Goal: Task Accomplishment & Management: Manage account settings

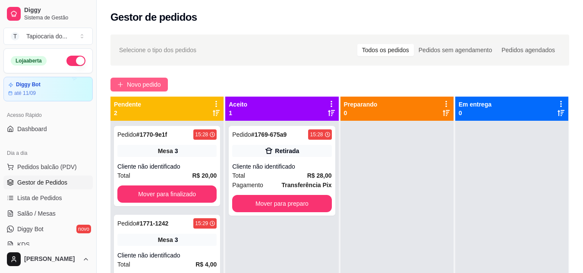
click at [135, 91] on button "Novo pedido" at bounding box center [139, 85] width 57 height 14
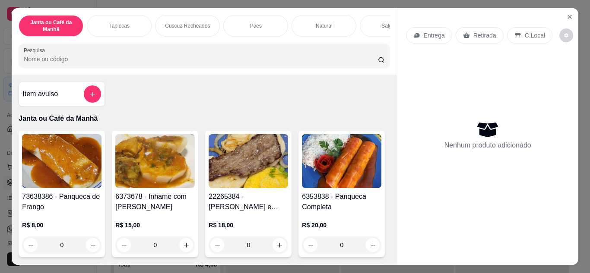
drag, startPoint x: 204, startPoint y: 74, endPoint x: 202, endPoint y: 64, distance: 10.5
click at [205, 72] on div "Janta ou Café da Manhã Tapiocas Cuscuz Recheados Pães Natural Salgados Tapiocas…" at bounding box center [204, 41] width 385 height 66
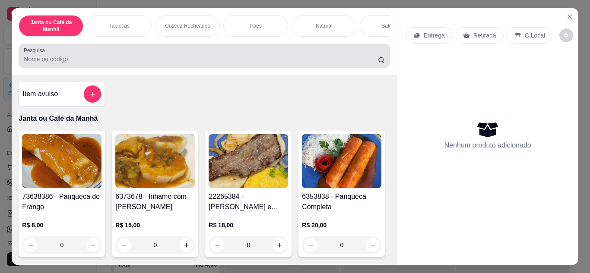
click at [202, 63] on input "Pesquisa" at bounding box center [201, 59] width 354 height 9
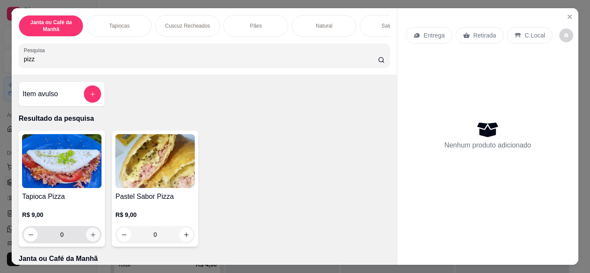
type input "pizz"
click at [86, 240] on button "increase-product-quantity" at bounding box center [92, 234] width 13 height 13
type input "1"
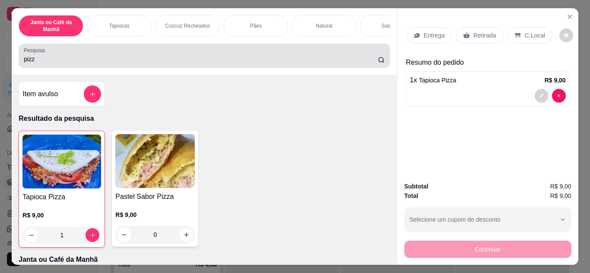
click at [198, 58] on input "pizz" at bounding box center [201, 59] width 354 height 9
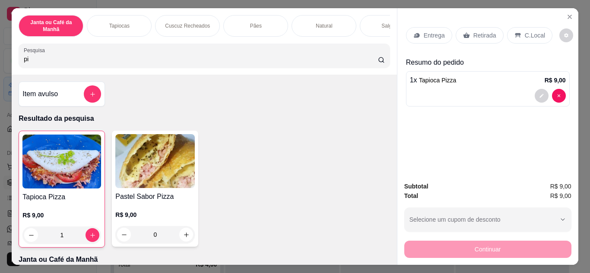
type input "p"
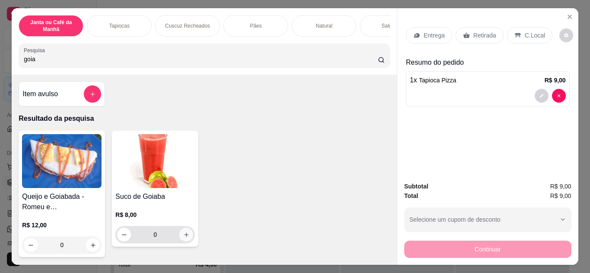
type input "goia"
click at [186, 238] on icon "increase-product-quantity" at bounding box center [186, 235] width 6 height 6
type input "1"
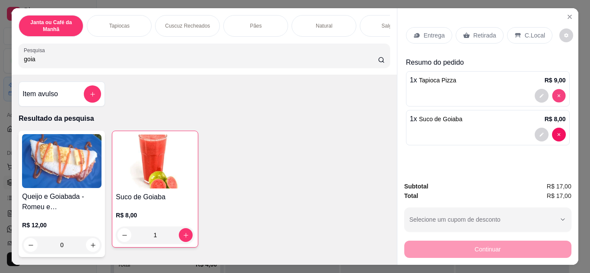
type input "0"
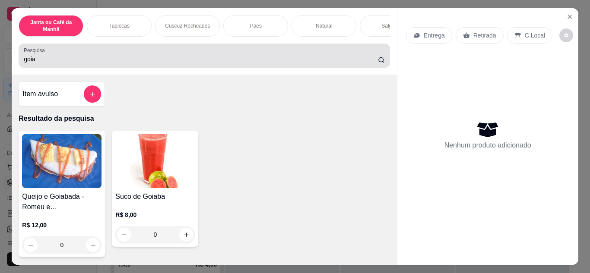
click at [295, 61] on input "goia" at bounding box center [201, 59] width 354 height 9
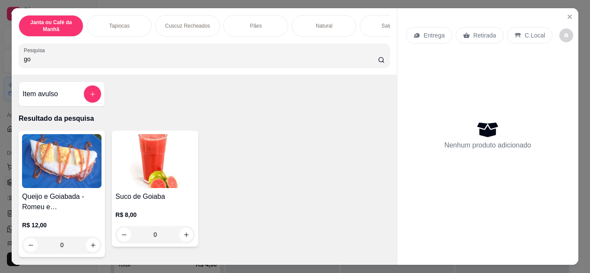
type input "g"
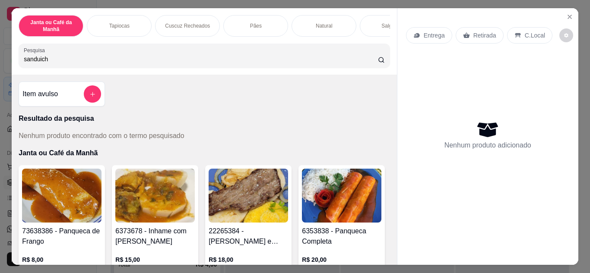
type input "sanduiche"
click at [367, 63] on input "sanduiche" at bounding box center [201, 59] width 354 height 9
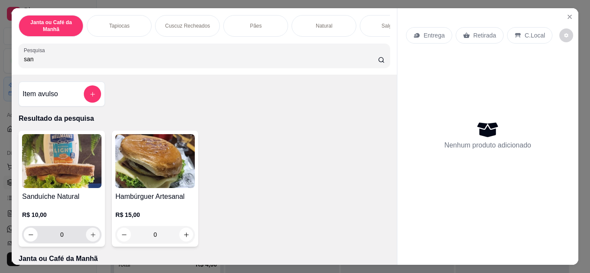
type input "san"
click at [92, 235] on icon "increase-product-quantity" at bounding box center [93, 235] width 6 height 6
type input "1"
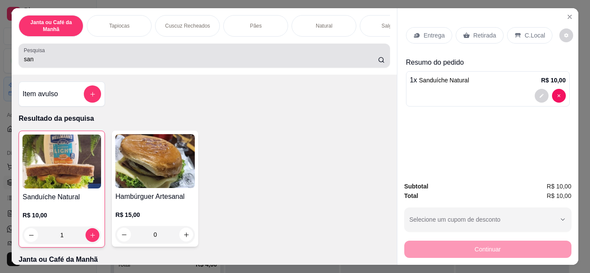
click at [174, 54] on div "san" at bounding box center [204, 55] width 360 height 17
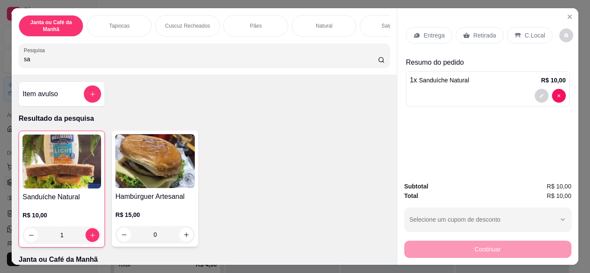
type input "s"
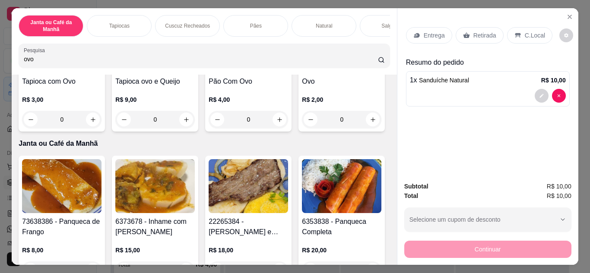
scroll to position [130, 0]
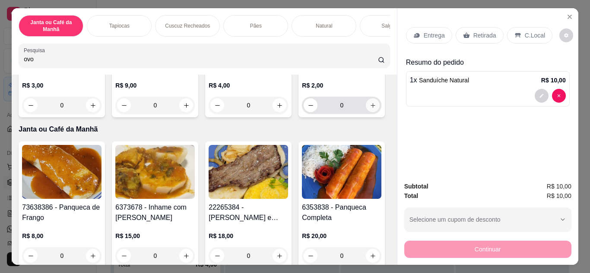
type input "ovo"
click at [370, 109] on icon "increase-product-quantity" at bounding box center [373, 105] width 6 height 6
type input "1"
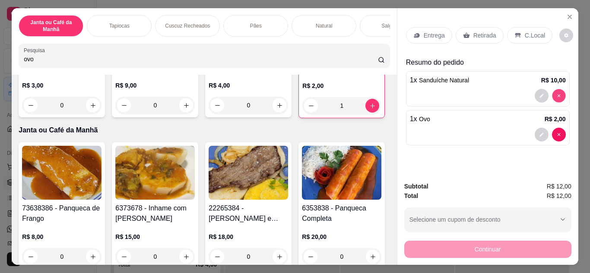
type input "0"
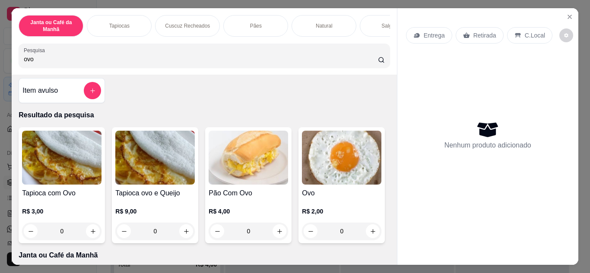
scroll to position [0, 0]
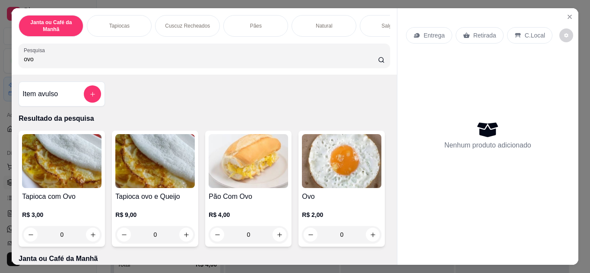
click at [280, 59] on input "ovo" at bounding box center [201, 59] width 354 height 9
type input "o"
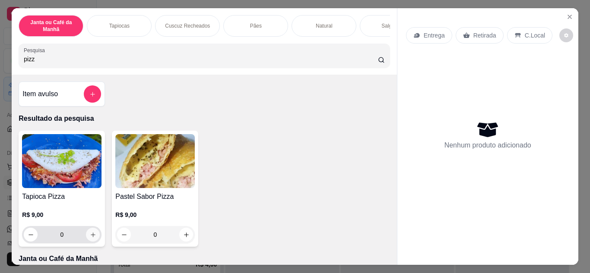
type input "pizz"
click at [91, 238] on icon "increase-product-quantity" at bounding box center [93, 235] width 6 height 6
type input "1"
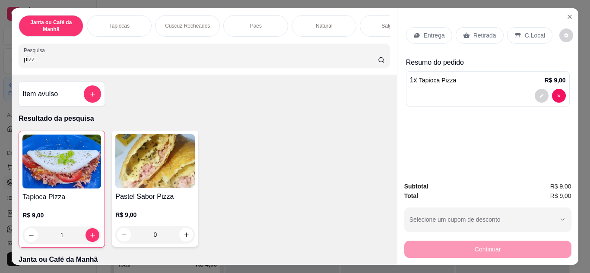
click at [211, 63] on input "pizz" at bounding box center [201, 59] width 354 height 9
type input "p"
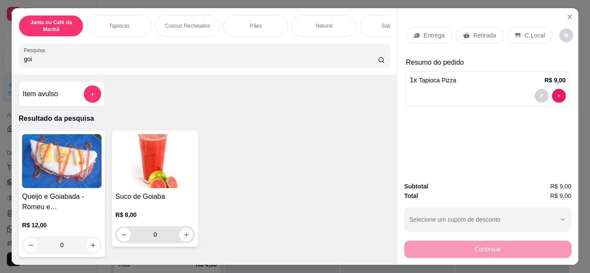
type input "goi"
click at [184, 236] on icon "increase-product-quantity" at bounding box center [186, 235] width 4 height 4
type input "1"
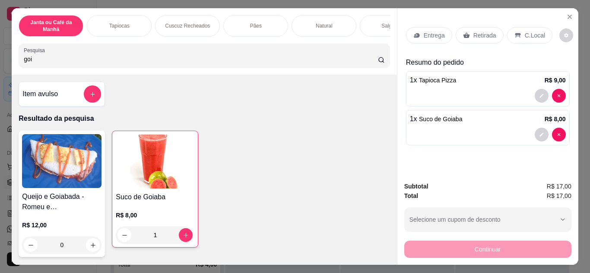
click at [438, 41] on div "Entrega Retirada C.Local" at bounding box center [488, 35] width 164 height 30
click at [436, 32] on p "Entrega" at bounding box center [434, 35] width 21 height 9
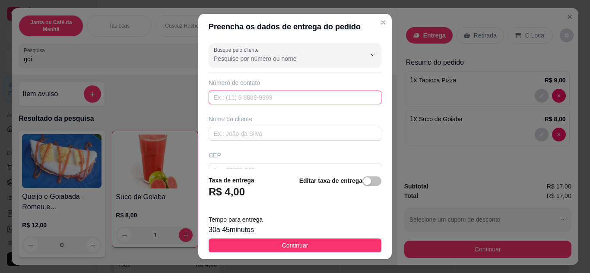
paste input "[PHONE_NUMBER]"
click at [227, 98] on input "[PHONE_NUMBER]" at bounding box center [295, 98] width 173 height 14
type input "[PHONE_NUMBER]"
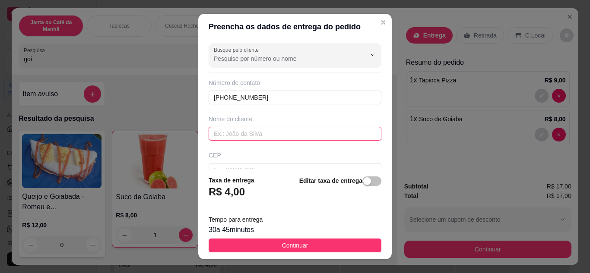
click at [252, 136] on input "text" at bounding box center [295, 134] width 173 height 14
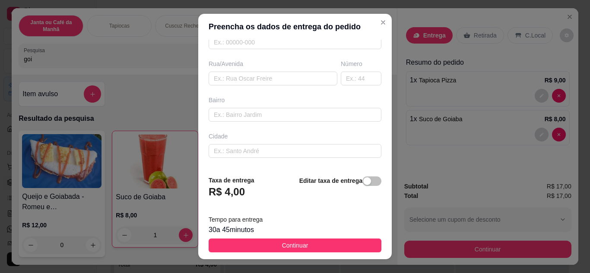
scroll to position [130, 0]
type input "[PERSON_NAME]"
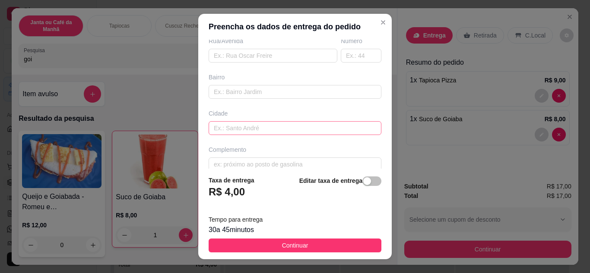
scroll to position [161, 0]
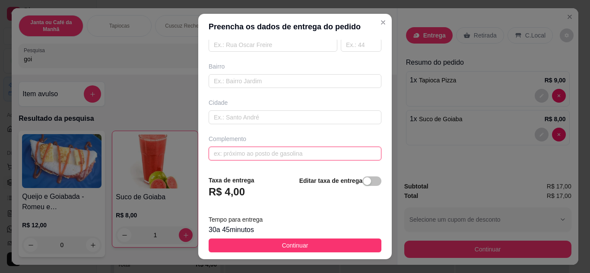
paste input "Aí é pra entregar aqui no [GEOGRAPHIC_DATA] mesmo, número 44 B A casa fica em f…"
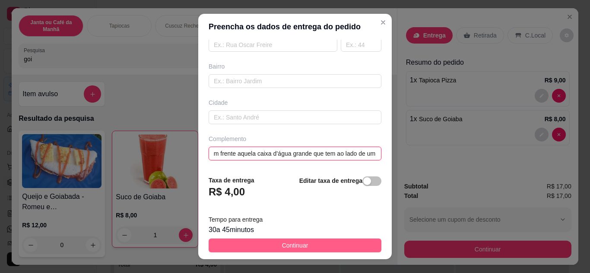
type input "Aí é pra entregar aqui no [GEOGRAPHIC_DATA] mesmo, número 44 B A casa fica em f…"
click at [302, 244] on button "Continuar" at bounding box center [295, 246] width 173 height 14
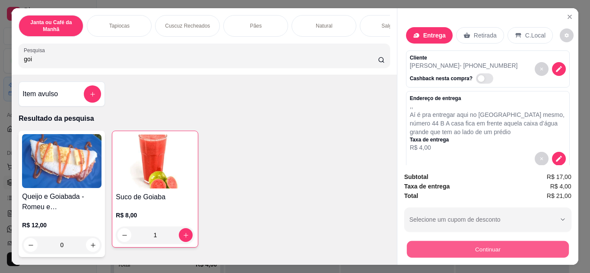
click at [459, 241] on button "Continuar" at bounding box center [487, 249] width 162 height 17
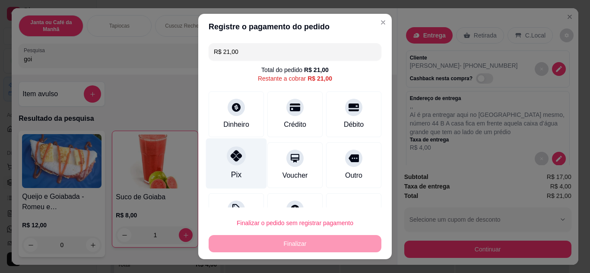
click at [231, 170] on div "Pix" at bounding box center [236, 174] width 10 height 11
type input "R$ 0,00"
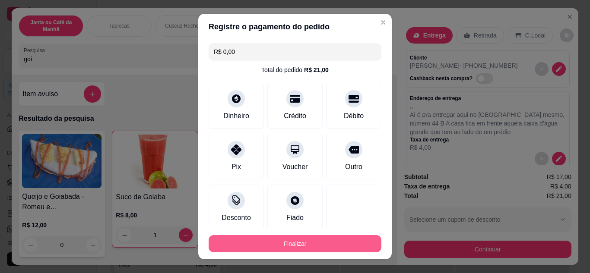
click at [272, 250] on button "Finalizar" at bounding box center [295, 243] width 173 height 17
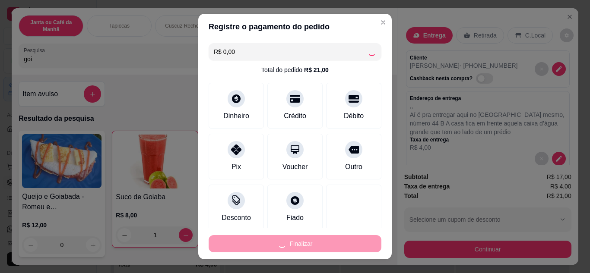
type input "0"
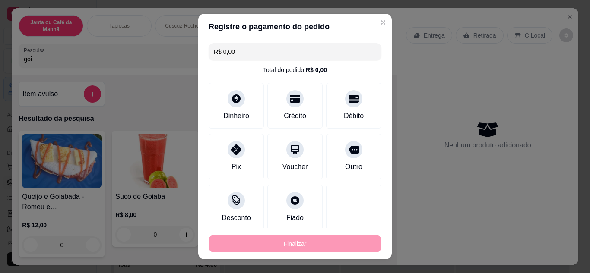
type input "-R$ 21,00"
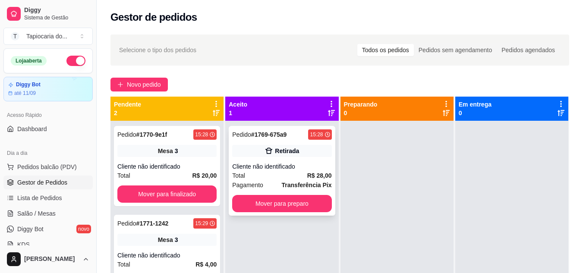
click at [321, 168] on div "Cliente não identificado" at bounding box center [281, 166] width 99 height 9
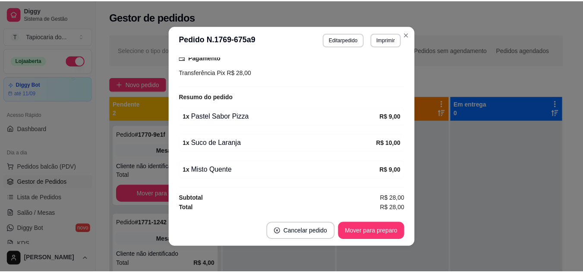
scroll to position [2, 0]
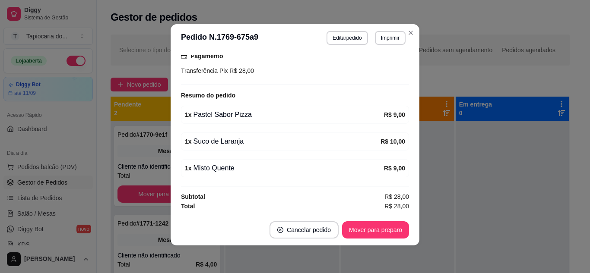
click at [405, 41] on header "**********" at bounding box center [295, 38] width 249 height 28
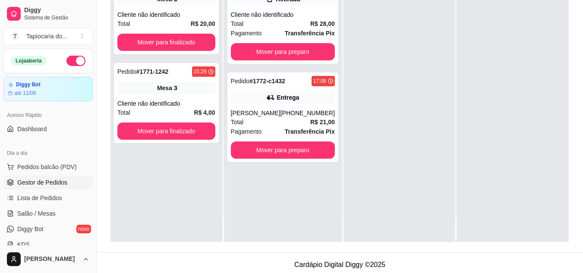
scroll to position [132, 0]
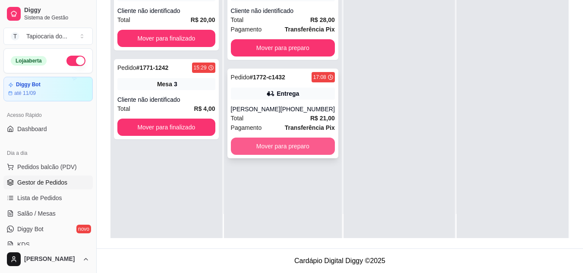
click at [288, 141] on button "Mover para preparo" at bounding box center [283, 146] width 104 height 17
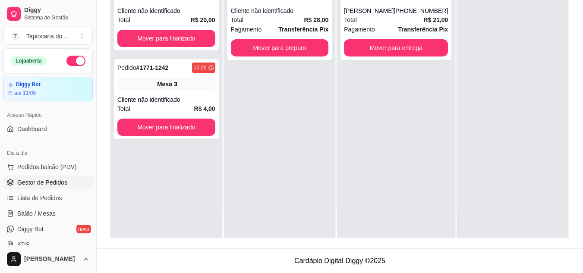
scroll to position [0, 0]
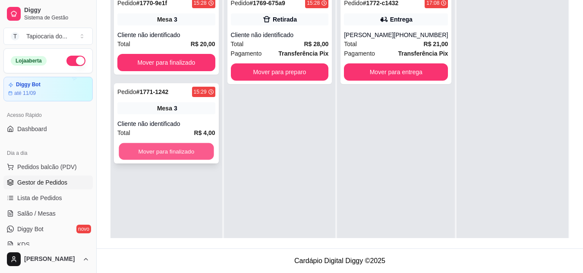
click at [194, 145] on button "Mover para finalizado" at bounding box center [166, 151] width 95 height 17
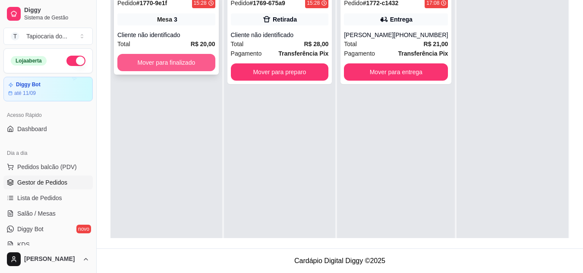
click at [196, 62] on button "Mover para finalizado" at bounding box center [166, 62] width 98 height 17
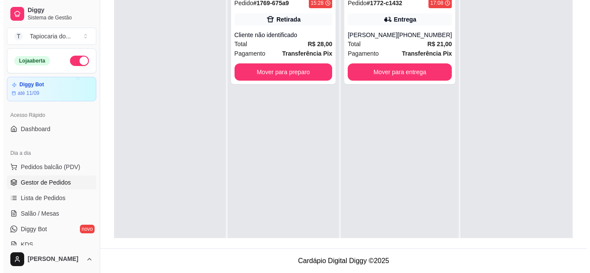
scroll to position [89, 0]
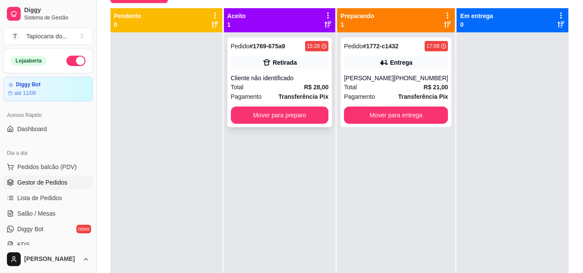
click at [281, 93] on div "Pagamento Transferência Pix" at bounding box center [280, 96] width 98 height 9
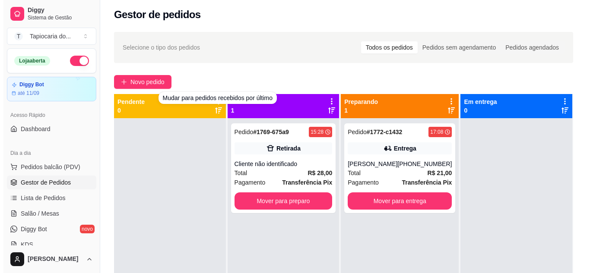
scroll to position [0, 0]
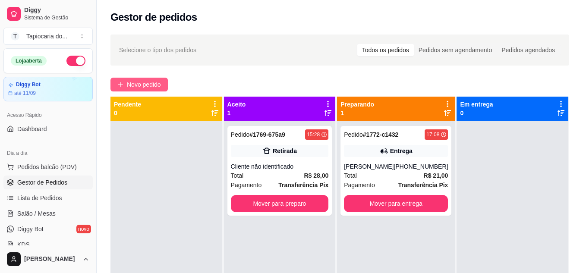
click at [157, 79] on button "Novo pedido" at bounding box center [139, 85] width 57 height 14
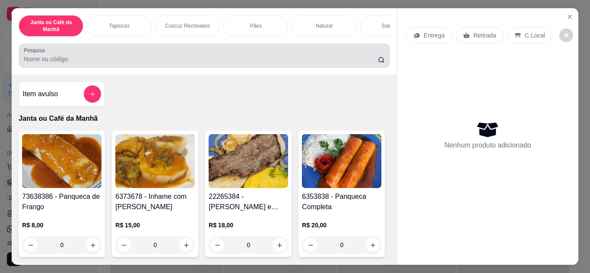
click at [198, 60] on input "Pesquisa" at bounding box center [201, 59] width 354 height 9
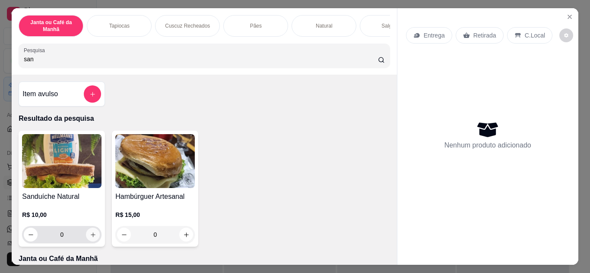
type input "san"
click at [91, 237] on icon "increase-product-quantity" at bounding box center [93, 235] width 5 height 5
type input "1"
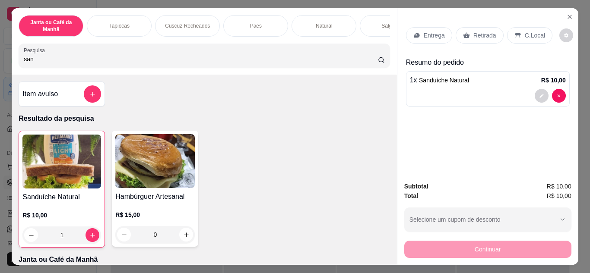
click at [132, 63] on input "san" at bounding box center [201, 59] width 354 height 9
type input "s"
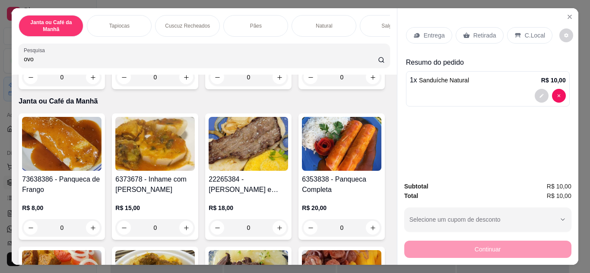
scroll to position [173, 0]
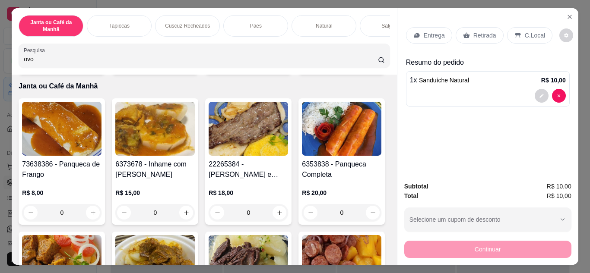
type input "ovo"
click at [366, 69] on button "increase-product-quantity" at bounding box center [372, 61] width 13 height 13
type input "1"
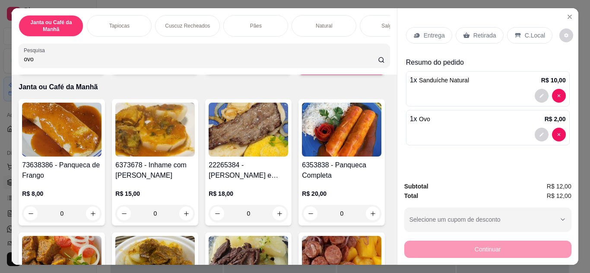
click at [427, 33] on p "Entrega" at bounding box center [434, 35] width 21 height 9
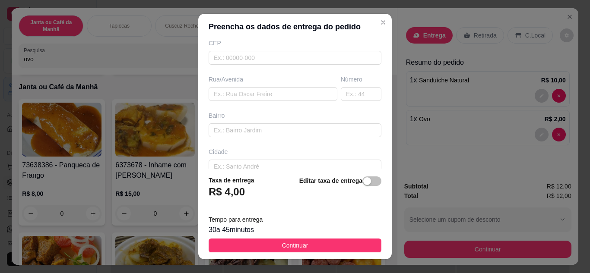
scroll to position [161, 0]
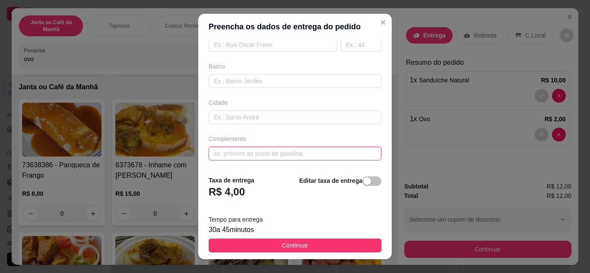
paste input "Top mais Fit"
click at [285, 156] on input "Top mais Fit" at bounding box center [295, 154] width 173 height 14
type input "Top mais Fit entregar na academia"
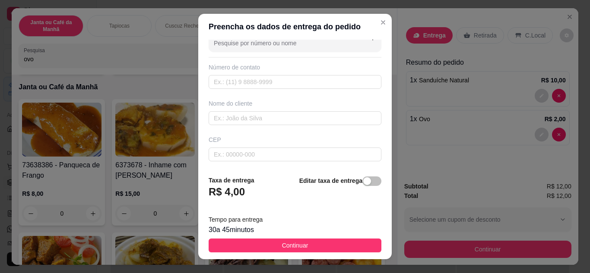
scroll to position [0, 0]
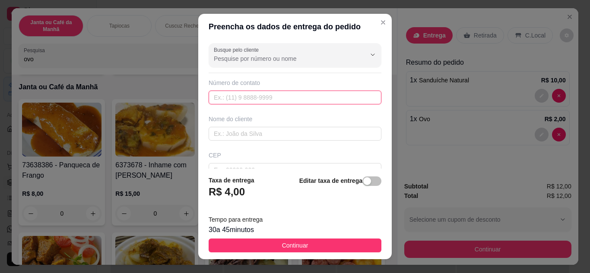
paste input "[PHONE_NUMBER]"
click at [225, 98] on input "[PHONE_NUMBER]" at bounding box center [295, 98] width 173 height 14
type input "[PHONE_NUMBER]"
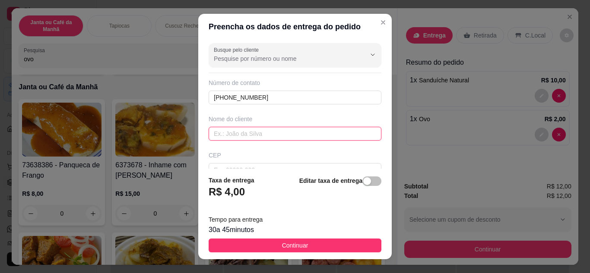
click at [236, 138] on input "text" at bounding box center [295, 134] width 173 height 14
type input "naylhena"
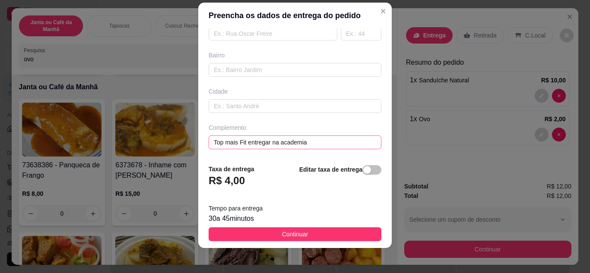
scroll to position [14, 0]
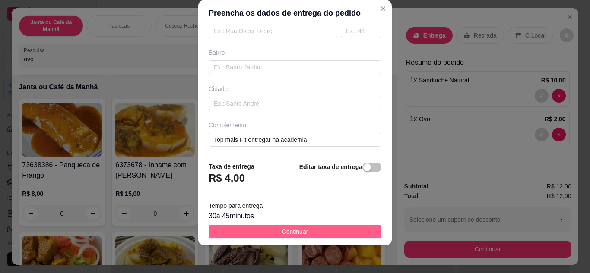
click at [296, 231] on span "Continuar" at bounding box center [295, 231] width 26 height 9
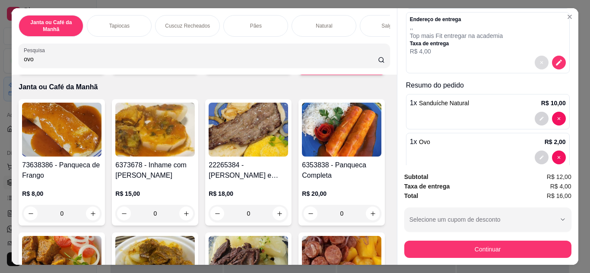
scroll to position [94, 0]
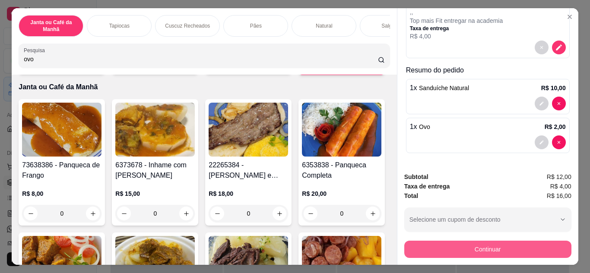
click at [486, 250] on button "Continuar" at bounding box center [487, 249] width 167 height 17
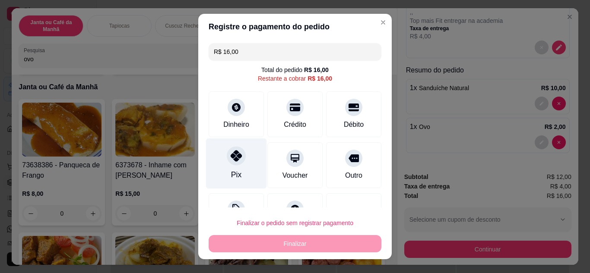
drag, startPoint x: 241, startPoint y: 162, endPoint x: 257, endPoint y: 171, distance: 17.8
click at [243, 161] on div "Pix" at bounding box center [236, 163] width 61 height 51
type input "R$ 0,00"
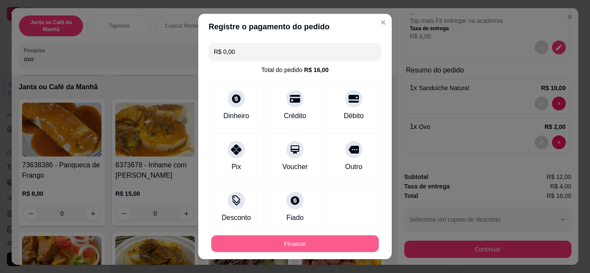
click at [302, 246] on button "Finalizar" at bounding box center [295, 244] width 168 height 17
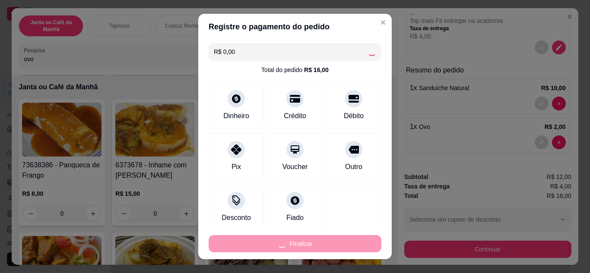
type input "0"
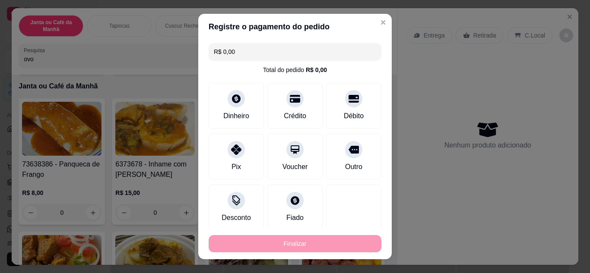
type input "-R$ 16,00"
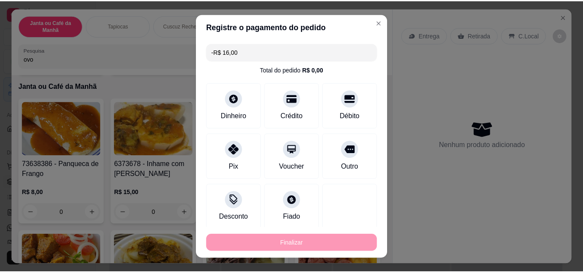
scroll to position [0, 0]
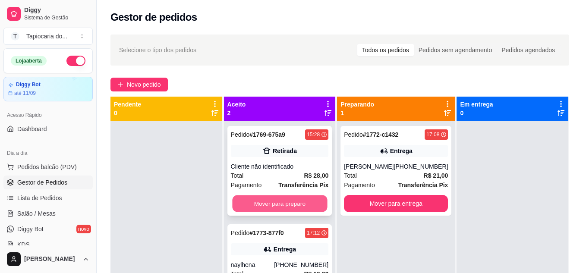
click at [300, 205] on button "Mover para preparo" at bounding box center [279, 204] width 95 height 17
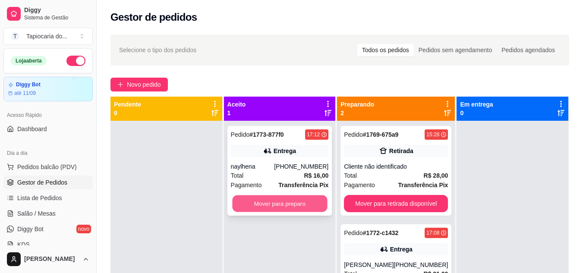
click at [265, 205] on button "Mover para preparo" at bounding box center [279, 204] width 95 height 17
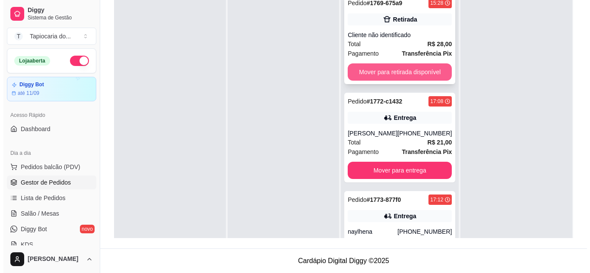
scroll to position [89, 0]
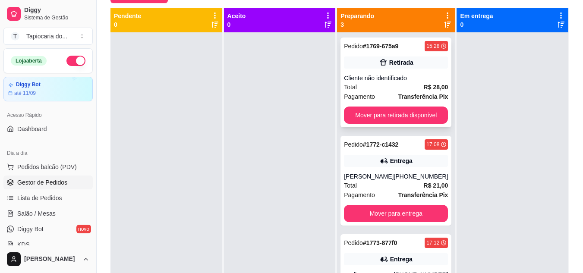
click at [363, 66] on div "Retirada" at bounding box center [396, 63] width 104 height 12
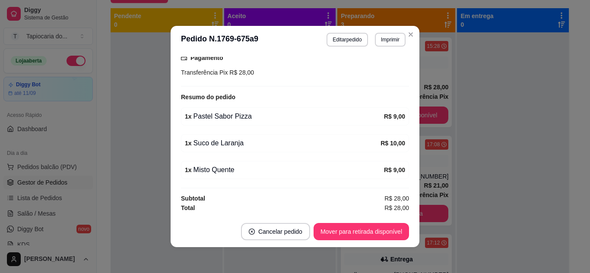
scroll to position [2, 0]
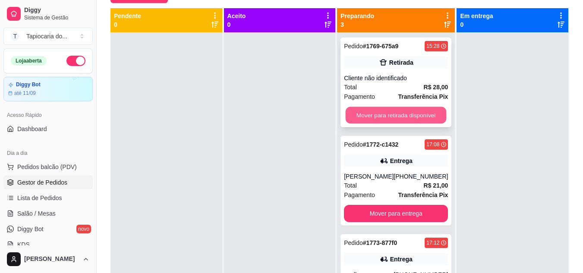
click at [385, 122] on button "Mover para retirada disponível" at bounding box center [396, 115] width 101 height 17
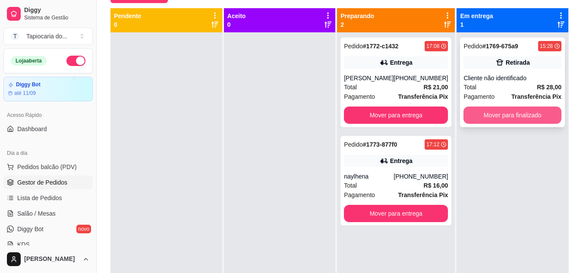
click at [538, 109] on button "Mover para finalizado" at bounding box center [513, 115] width 98 height 17
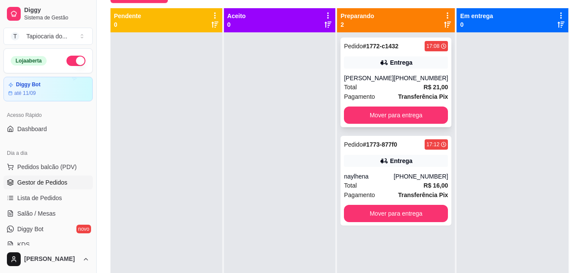
click at [417, 87] on div "Total R$ 21,00" at bounding box center [396, 86] width 104 height 9
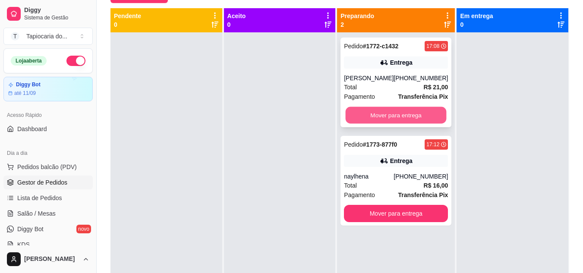
click at [410, 111] on button "Mover para entrega" at bounding box center [396, 115] width 101 height 17
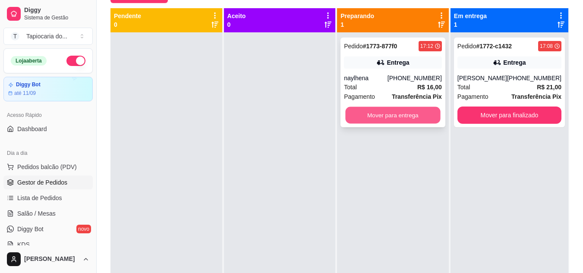
click at [415, 114] on button "Mover para entrega" at bounding box center [393, 115] width 95 height 17
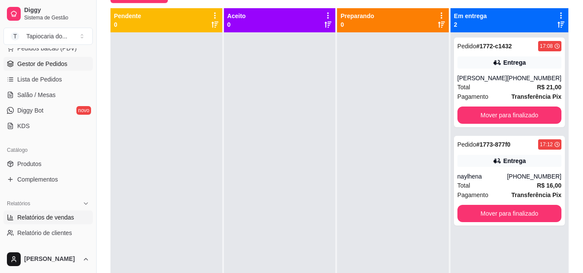
scroll to position [130, 0]
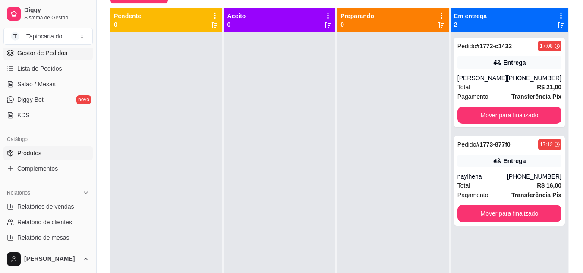
click at [24, 154] on span "Produtos" at bounding box center [29, 153] width 24 height 9
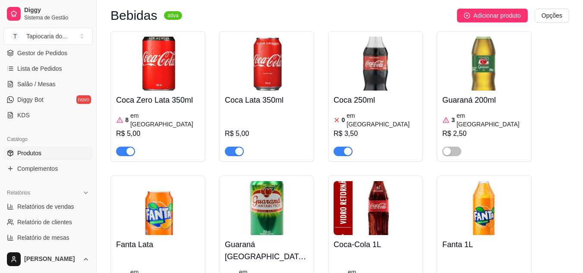
scroll to position [3411, 0]
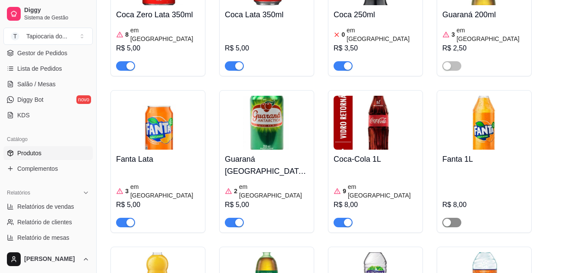
click at [456, 218] on span "button" at bounding box center [452, 222] width 19 height 9
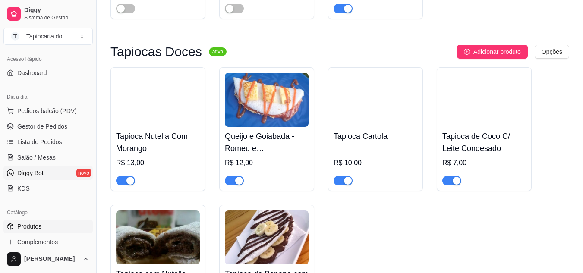
scroll to position [0, 0]
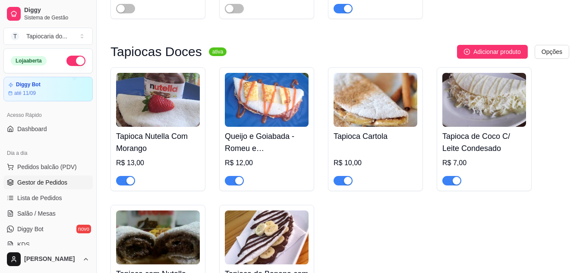
click at [49, 187] on span "Gestor de Pedidos" at bounding box center [42, 182] width 50 height 9
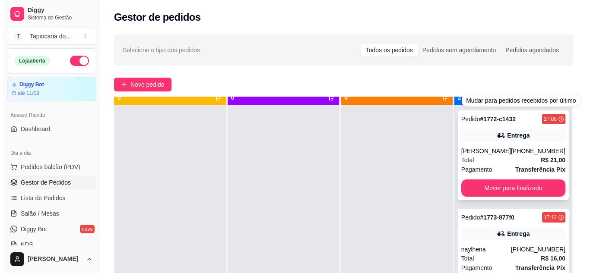
scroll to position [24, 0]
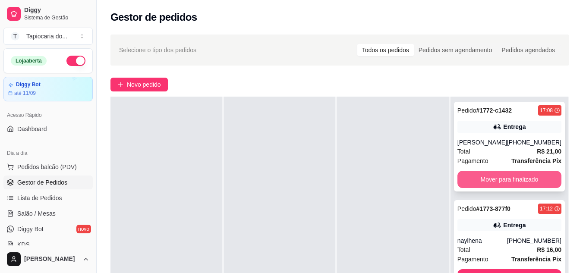
click at [528, 182] on button "Mover para finalizado" at bounding box center [510, 179] width 104 height 17
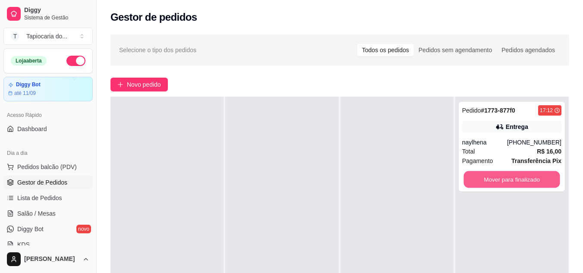
click at [528, 182] on button "Mover para finalizado" at bounding box center [512, 179] width 96 height 17
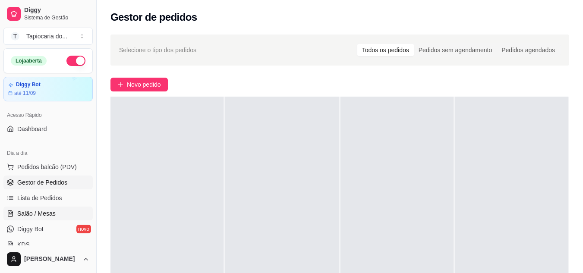
click at [39, 216] on span "Salão / Mesas" at bounding box center [36, 213] width 38 height 9
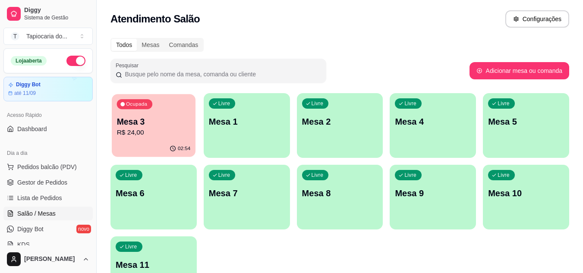
click at [184, 145] on div "02:54" at bounding box center [154, 149] width 84 height 16
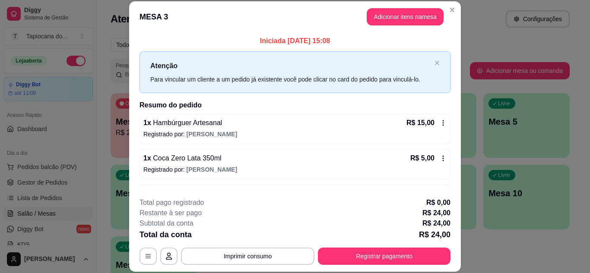
scroll to position [28, 0]
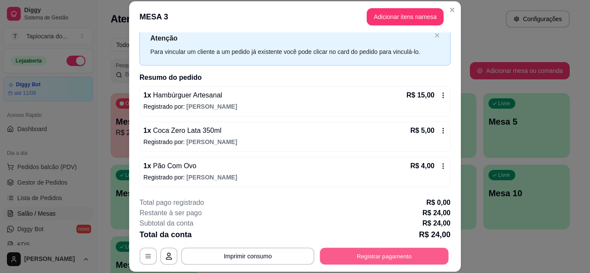
click at [346, 253] on button "Registrar pagamento" at bounding box center [384, 256] width 129 height 17
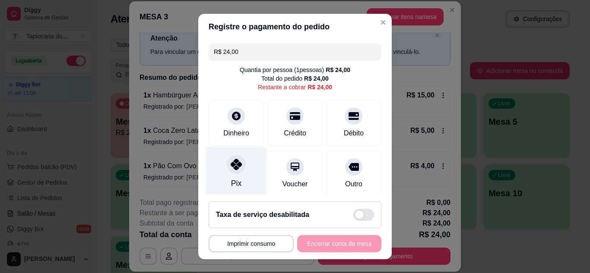
click at [245, 176] on div "Pix" at bounding box center [236, 172] width 61 height 51
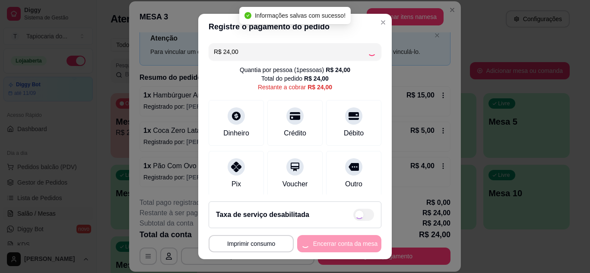
type input "R$ 0,00"
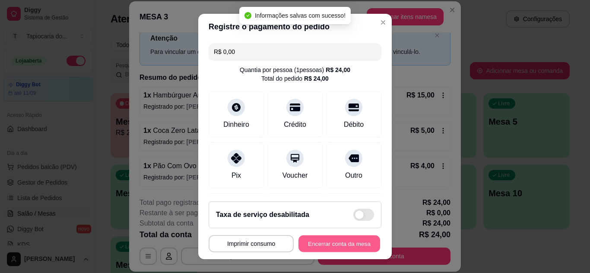
click at [323, 247] on button "Encerrar conta da mesa" at bounding box center [339, 244] width 82 height 17
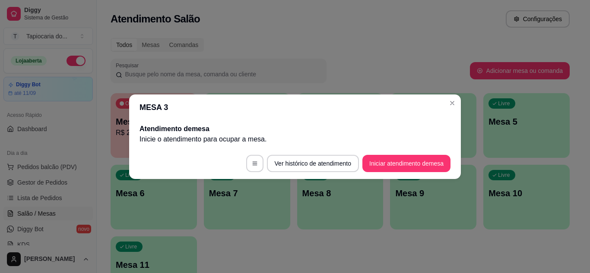
scroll to position [0, 0]
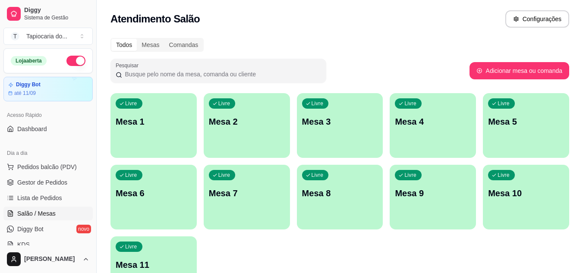
click at [243, 191] on p "Mesa 7" at bounding box center [247, 193] width 76 height 12
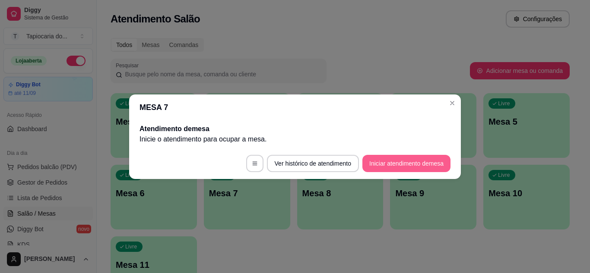
click at [405, 163] on button "Iniciar atendimento de mesa" at bounding box center [406, 163] width 88 height 17
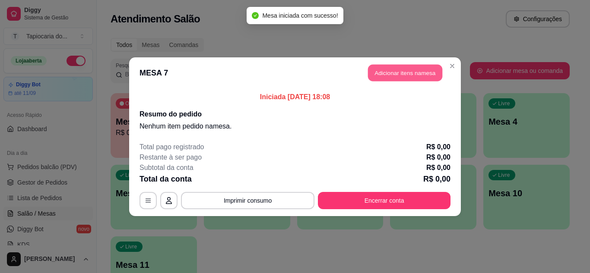
click at [391, 71] on button "Adicionar itens na mesa" at bounding box center [405, 72] width 74 height 17
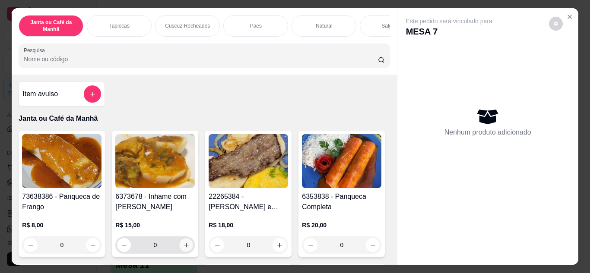
click at [180, 248] on button "increase-product-quantity" at bounding box center [186, 244] width 13 height 13
type input "1"
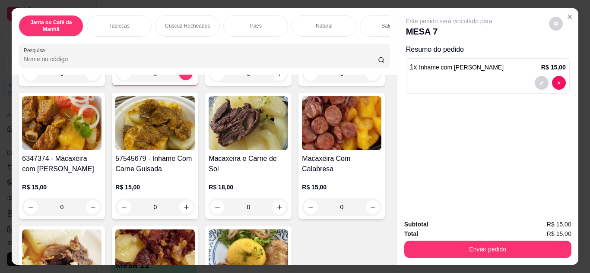
scroll to position [173, 0]
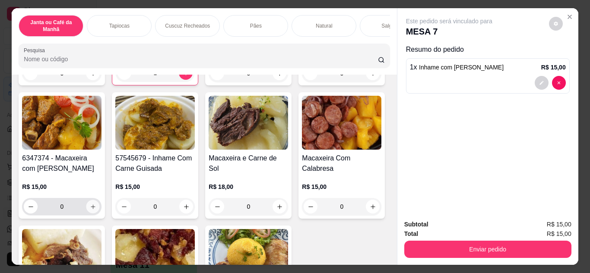
click at [100, 213] on button "increase-product-quantity" at bounding box center [92, 206] width 13 height 13
type input "1"
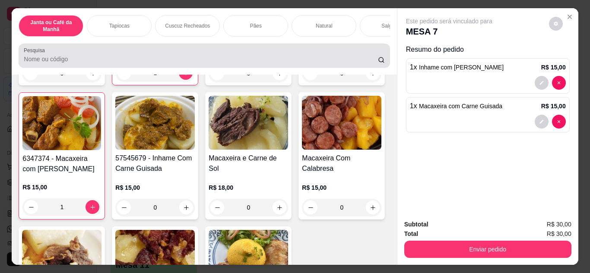
click at [239, 57] on div at bounding box center [204, 55] width 360 height 17
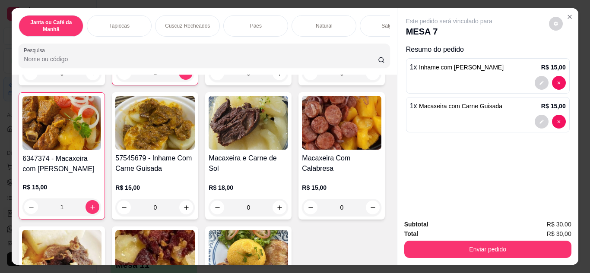
click at [351, 61] on input "Pesquisa" at bounding box center [201, 59] width 354 height 9
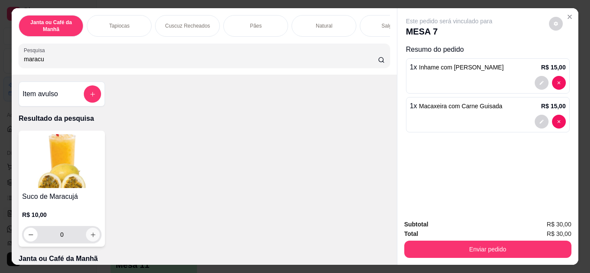
type input "maracu"
click at [90, 237] on icon "increase-product-quantity" at bounding box center [93, 235] width 6 height 6
type input "1"
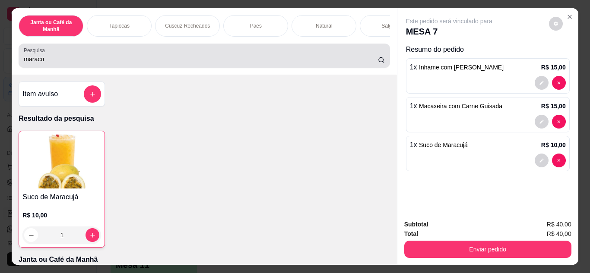
click at [233, 54] on div "maracu" at bounding box center [204, 55] width 360 height 17
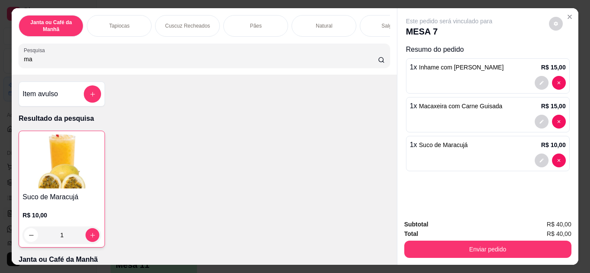
type input "m"
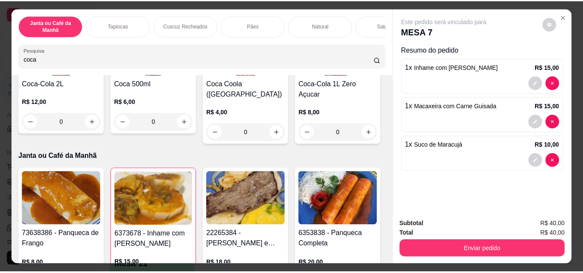
scroll to position [173, 0]
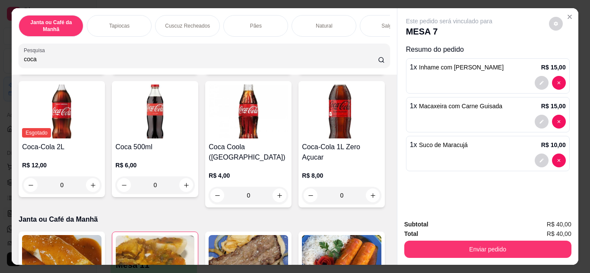
type input "coca"
click at [370, 66] on icon "increase-product-quantity" at bounding box center [373, 62] width 6 height 6
type input "1"
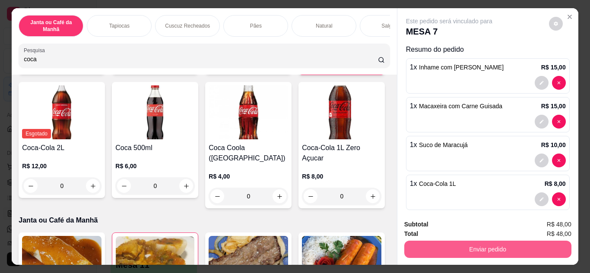
click at [425, 244] on button "Enviar pedido" at bounding box center [487, 249] width 167 height 17
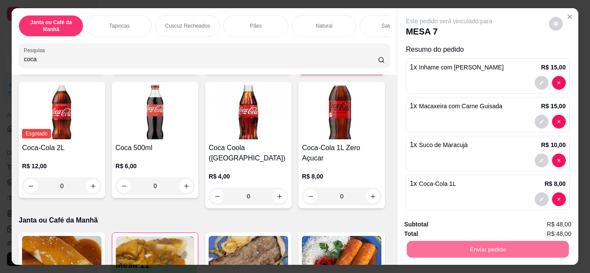
click at [425, 219] on button "Não registrar e enviar pedido" at bounding box center [458, 225] width 87 height 16
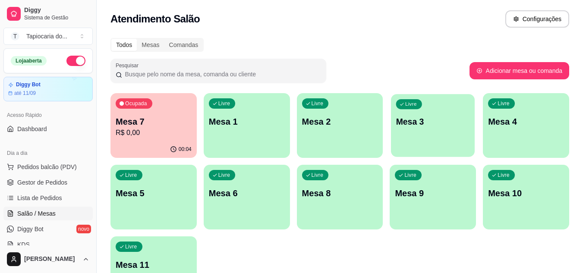
click at [407, 132] on div "Livre Mesa 3" at bounding box center [433, 120] width 84 height 53
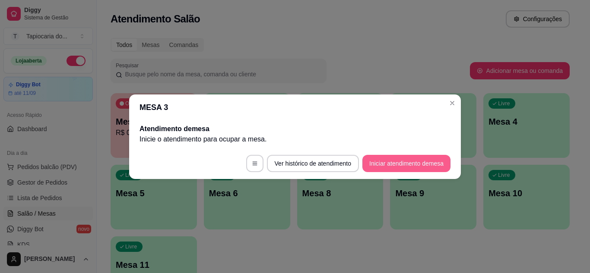
click at [409, 167] on button "Iniciar atendimento de mesa" at bounding box center [406, 163] width 88 height 17
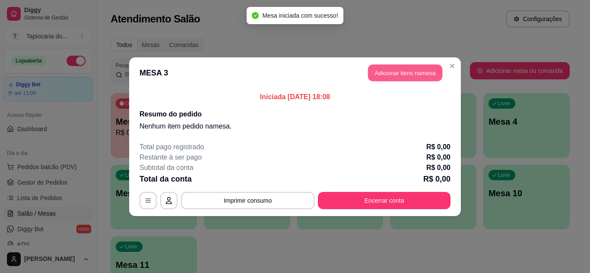
click at [401, 70] on button "Adicionar itens na mesa" at bounding box center [405, 72] width 74 height 17
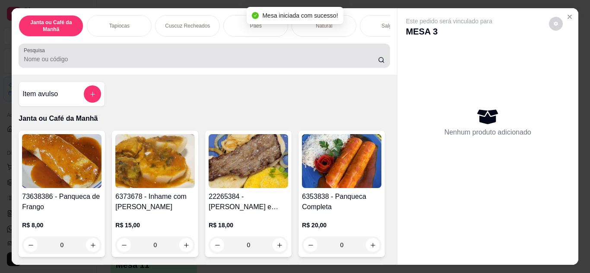
click at [348, 64] on div at bounding box center [204, 55] width 360 height 17
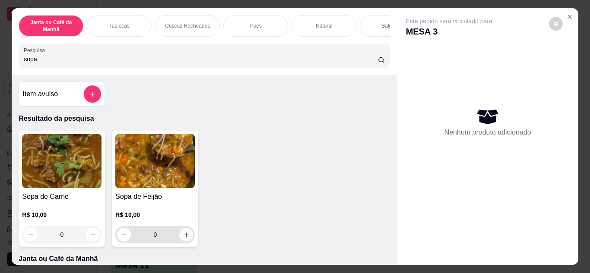
type input "sopa"
click at [186, 238] on icon "increase-product-quantity" at bounding box center [186, 235] width 6 height 6
type input "1"
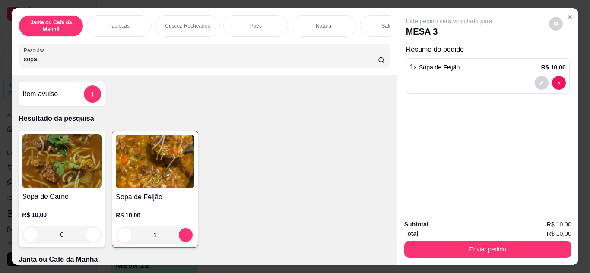
click at [530, 256] on div "Subtotal R$ 10,00 Total R$ 10,00 Enviar pedido" at bounding box center [487, 239] width 181 height 52
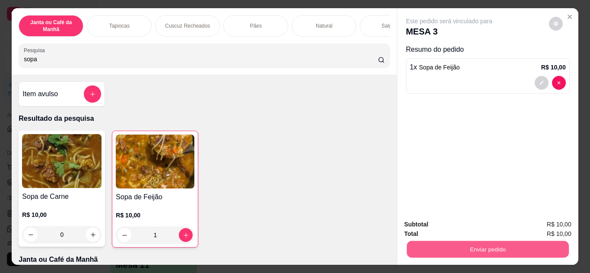
click at [528, 248] on button "Enviar pedido" at bounding box center [487, 249] width 162 height 17
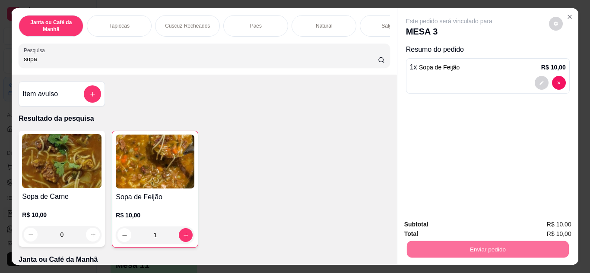
click at [472, 222] on button "Não registrar e enviar pedido" at bounding box center [458, 225] width 87 height 16
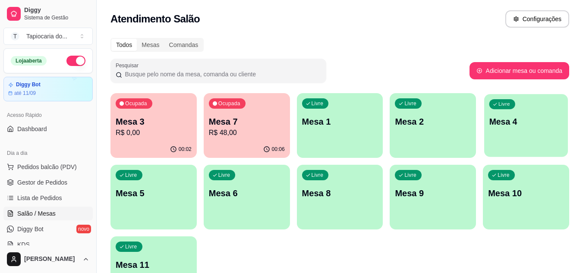
click at [526, 121] on p "Mesa 4" at bounding box center [527, 122] width 74 height 12
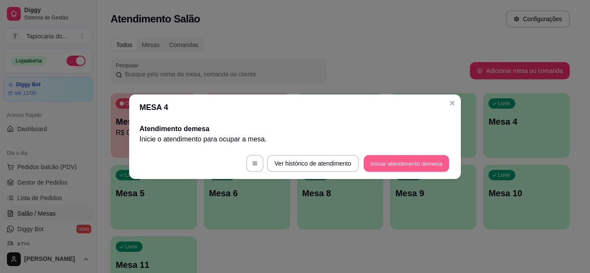
click at [392, 166] on button "Iniciar atendimento de mesa" at bounding box center [406, 163] width 85 height 17
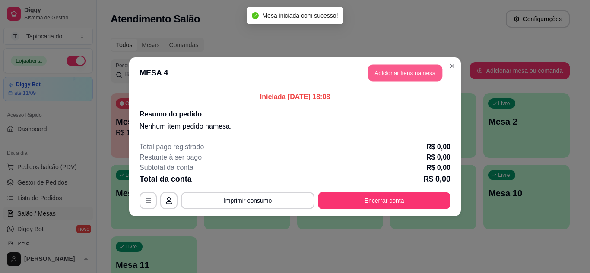
click at [383, 71] on button "Adicionar itens na mesa" at bounding box center [405, 72] width 74 height 17
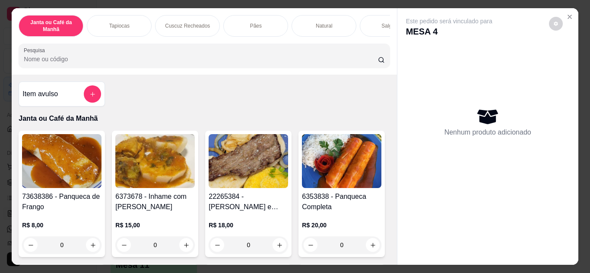
drag, startPoint x: 355, startPoint y: 59, endPoint x: 387, endPoint y: 75, distance: 35.9
click at [355, 59] on input "Pesquisa" at bounding box center [201, 59] width 354 height 9
click at [332, 58] on input "Pesquisa" at bounding box center [201, 59] width 354 height 9
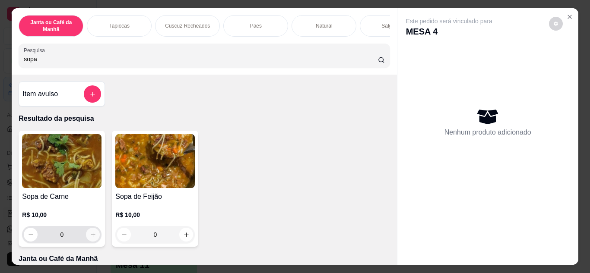
type input "sopa"
click at [83, 234] on div "0" at bounding box center [62, 234] width 76 height 17
click at [90, 238] on icon "increase-product-quantity" at bounding box center [93, 235] width 6 height 6
type input "1"
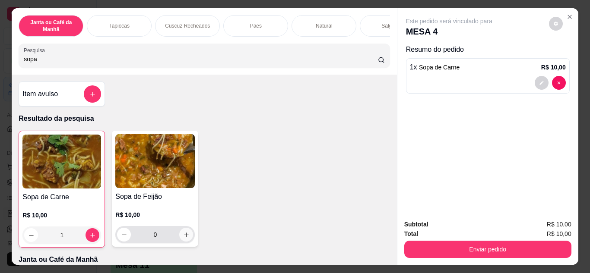
click at [183, 238] on icon "increase-product-quantity" at bounding box center [186, 235] width 6 height 6
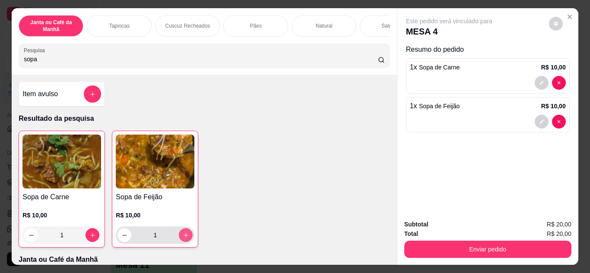
type input "1"
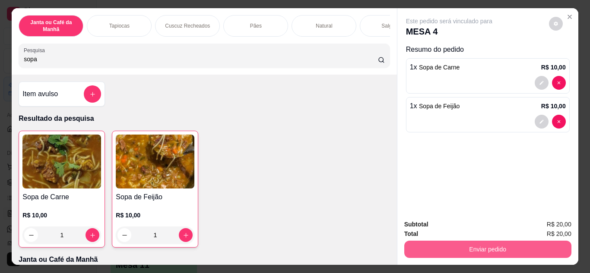
click at [477, 249] on button "Enviar pedido" at bounding box center [487, 249] width 167 height 17
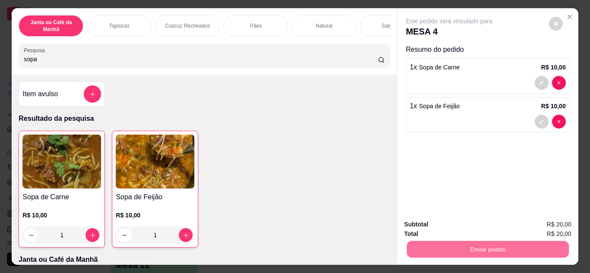
click at [475, 228] on button "Não registrar e enviar pedido" at bounding box center [458, 225] width 87 height 16
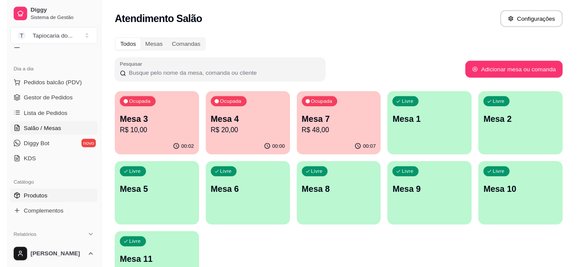
scroll to position [86, 0]
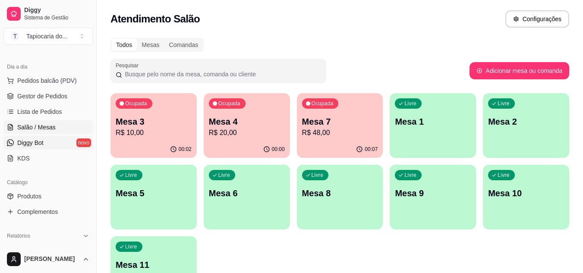
click at [45, 143] on link "Diggy Bot novo" at bounding box center [47, 143] width 89 height 14
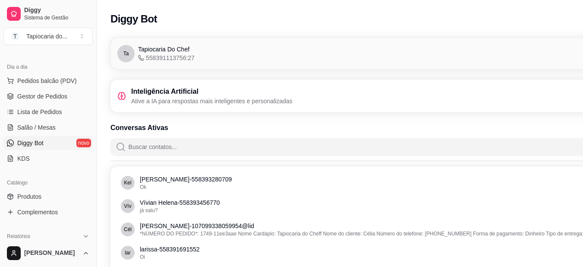
click at [544, 99] on div "Inteligência Artificial Ative a IA para respostas mais inteligentes e personali…" at bounding box center [388, 95] width 542 height 19
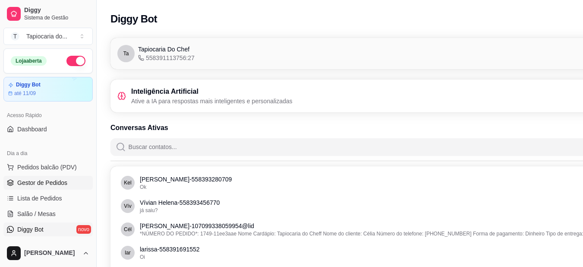
click at [62, 187] on span "Gestor de Pedidos" at bounding box center [42, 182] width 50 height 9
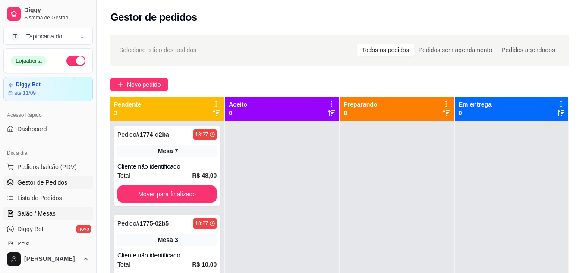
click at [51, 215] on span "Salão / Mesas" at bounding box center [36, 213] width 38 height 9
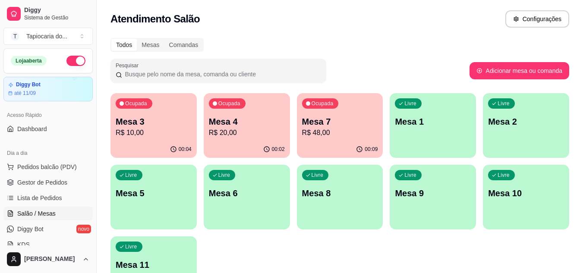
click at [500, 127] on p "Mesa 2" at bounding box center [526, 122] width 76 height 12
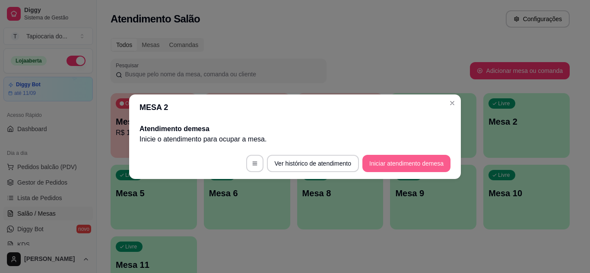
click at [375, 160] on button "Iniciar atendimento de mesa" at bounding box center [406, 163] width 88 height 17
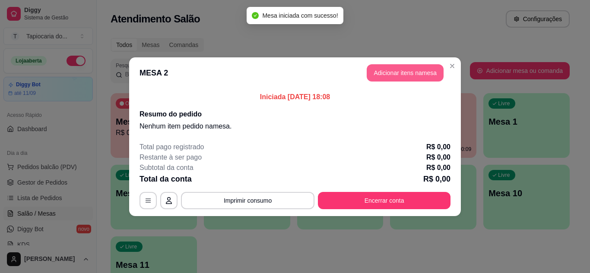
click at [401, 76] on button "Adicionar itens na mesa" at bounding box center [405, 72] width 77 height 17
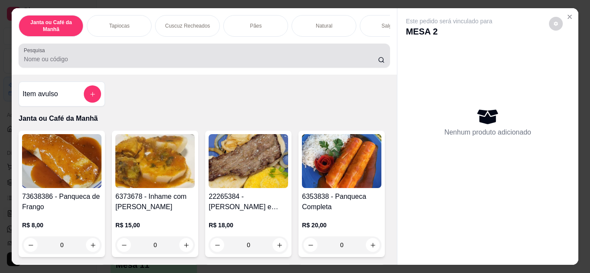
click at [317, 68] on div "Pesquisa" at bounding box center [204, 56] width 371 height 24
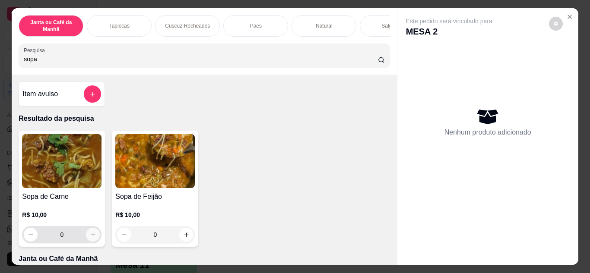
type input "sopa"
click at [90, 241] on button "increase-product-quantity" at bounding box center [92, 234] width 13 height 13
type input "1"
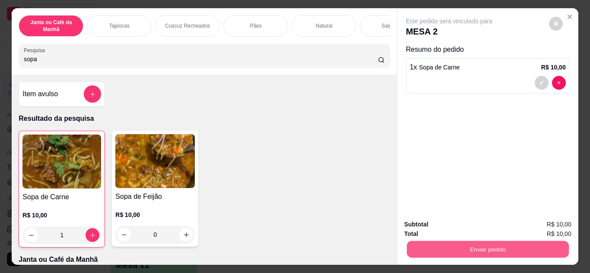
click at [510, 246] on button "Enviar pedido" at bounding box center [487, 249] width 162 height 17
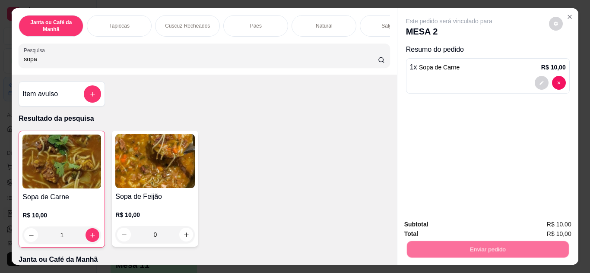
click at [472, 225] on button "Não registrar e enviar pedido" at bounding box center [458, 225] width 87 height 16
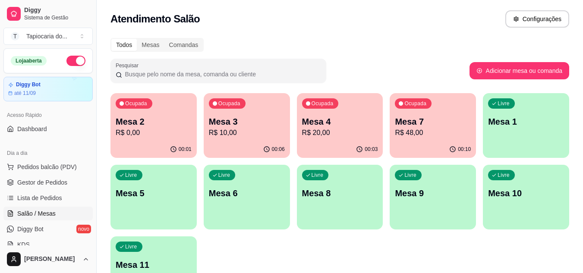
click at [255, 131] on p "R$ 10,00" at bounding box center [247, 133] width 76 height 10
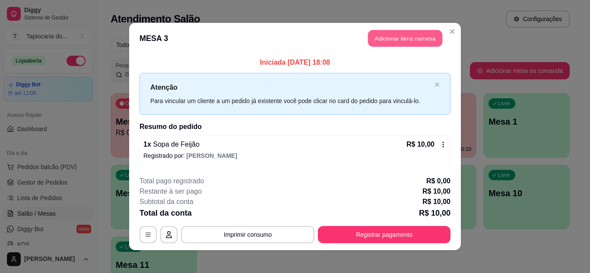
click at [408, 38] on button "Adicionar itens na mesa" at bounding box center [405, 38] width 74 height 17
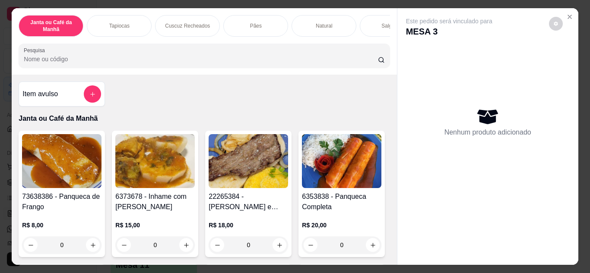
click at [297, 63] on input "Pesquisa" at bounding box center [201, 59] width 354 height 9
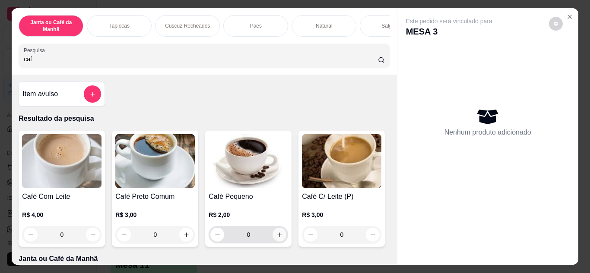
type input "caf"
click at [276, 233] on button "increase-product-quantity" at bounding box center [279, 235] width 14 height 14
type input "1"
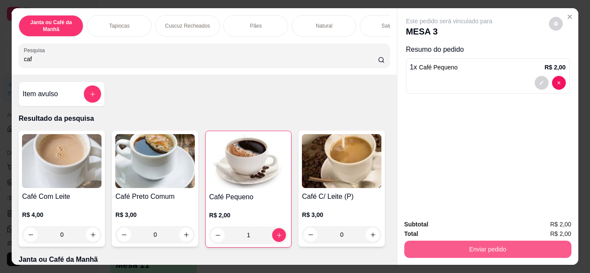
click at [476, 248] on button "Enviar pedido" at bounding box center [487, 249] width 167 height 17
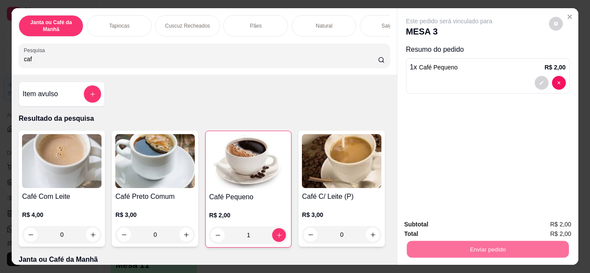
click at [478, 225] on button "Não registrar e enviar pedido" at bounding box center [459, 225] width 90 height 16
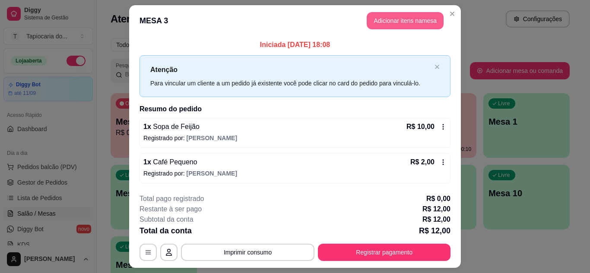
click at [416, 19] on button "Adicionar itens na mesa" at bounding box center [405, 20] width 77 height 17
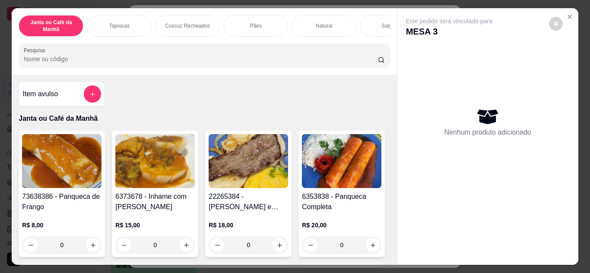
click at [85, 106] on div "Item avulso" at bounding box center [62, 94] width 86 height 25
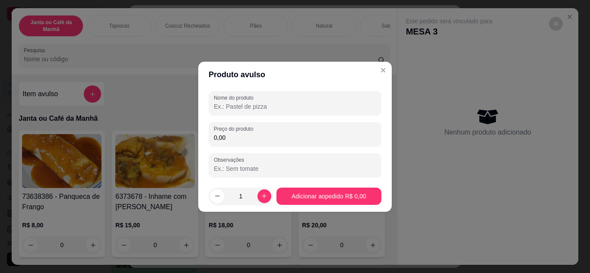
click at [225, 107] on input "Nome do produto" at bounding box center [295, 106] width 162 height 9
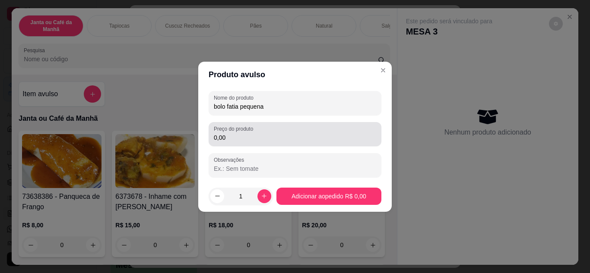
type input "bolo fatia pequena"
click at [246, 141] on input "0,00" at bounding box center [295, 137] width 162 height 9
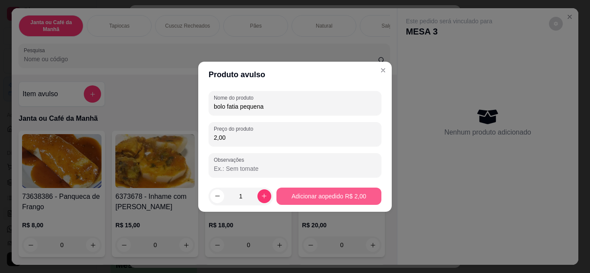
type input "2,00"
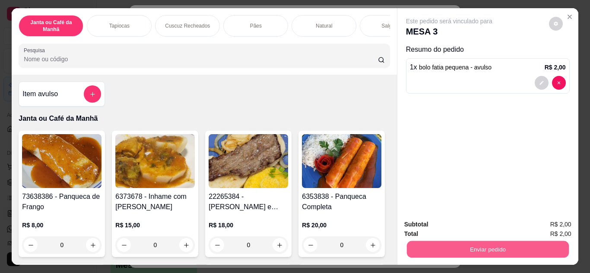
click at [509, 254] on button "Enviar pedido" at bounding box center [487, 249] width 162 height 17
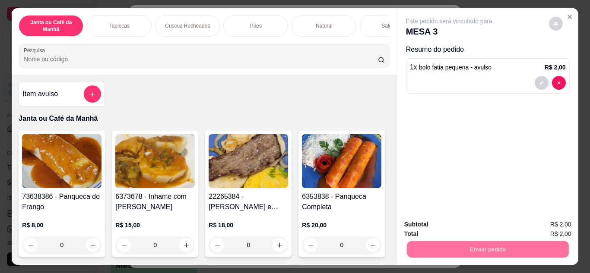
click at [479, 229] on button "Não registrar e enviar pedido" at bounding box center [458, 225] width 87 height 16
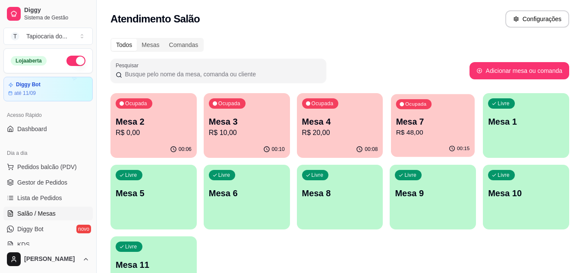
click at [420, 134] on p "R$ 48,00" at bounding box center [433, 133] width 74 height 10
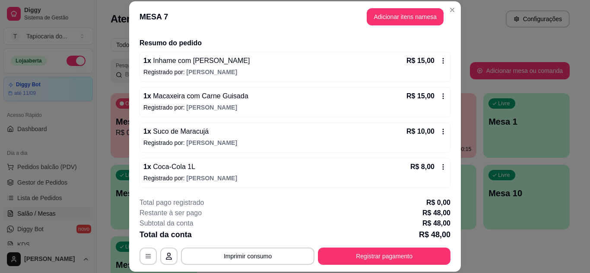
scroll to position [63, 0]
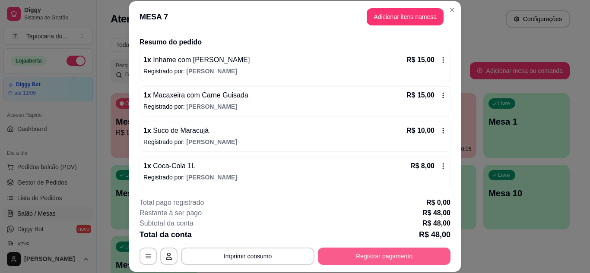
click at [397, 259] on button "Registrar pagamento" at bounding box center [384, 256] width 133 height 17
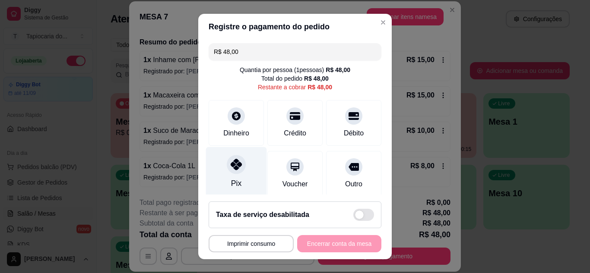
click at [233, 180] on div "Pix" at bounding box center [236, 183] width 10 height 11
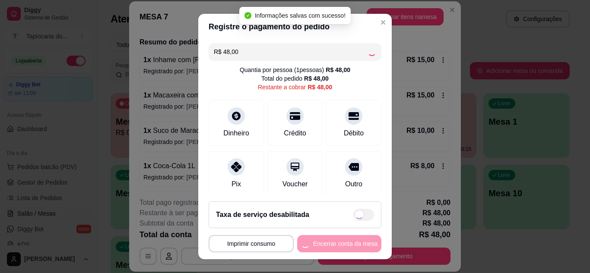
type input "R$ 0,00"
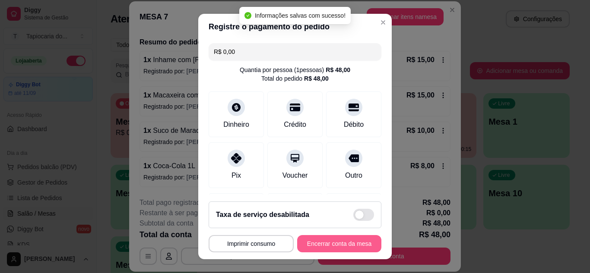
click at [312, 243] on button "Encerrar conta da mesa" at bounding box center [339, 243] width 84 height 17
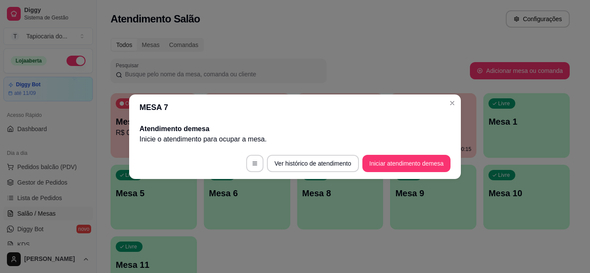
scroll to position [0, 0]
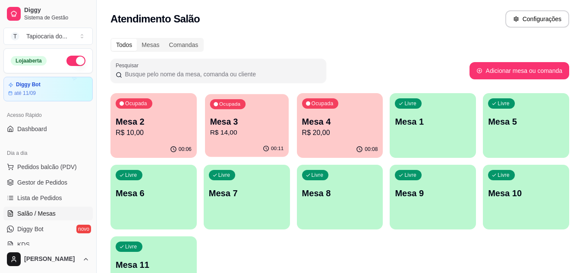
click at [276, 131] on p "R$ 14,00" at bounding box center [247, 133] width 74 height 10
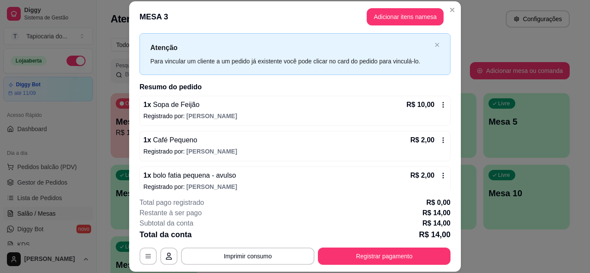
scroll to position [28, 0]
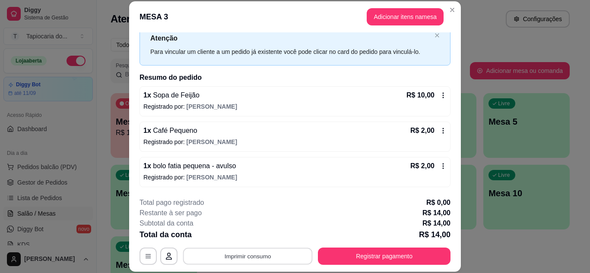
click at [262, 256] on button "Imprimir consumo" at bounding box center [248, 256] width 130 height 17
click at [248, 236] on button "Impressora" at bounding box center [247, 236] width 60 height 13
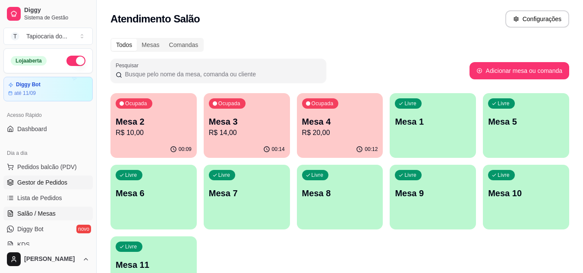
click at [60, 184] on span "Gestor de Pedidos" at bounding box center [42, 182] width 50 height 9
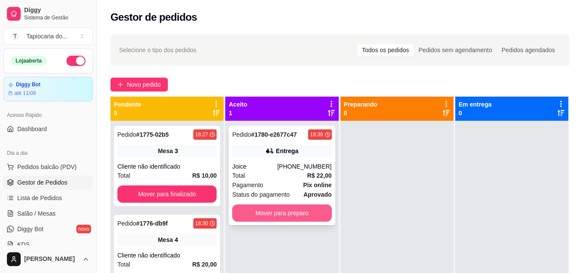
click at [288, 214] on button "Mover para preparo" at bounding box center [281, 213] width 99 height 17
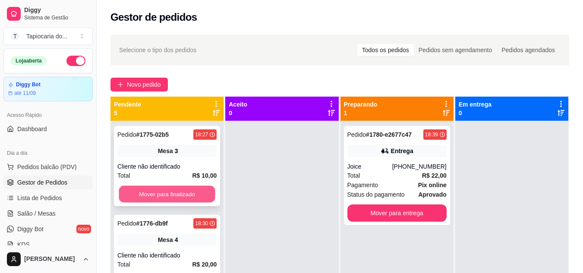
click at [169, 193] on button "Mover para finalizado" at bounding box center [167, 194] width 96 height 17
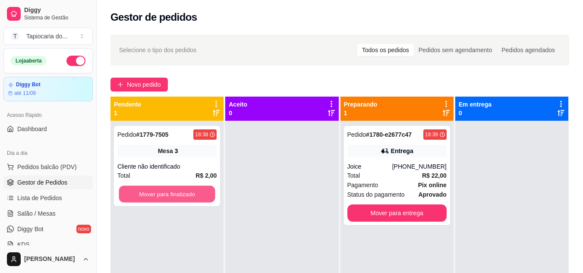
click at [169, 193] on button "Mover para finalizado" at bounding box center [167, 194] width 96 height 17
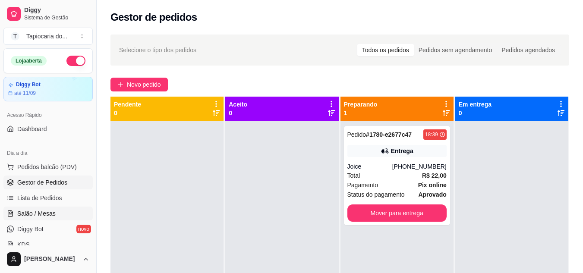
click at [44, 207] on link "Salão / Mesas" at bounding box center [47, 214] width 89 height 14
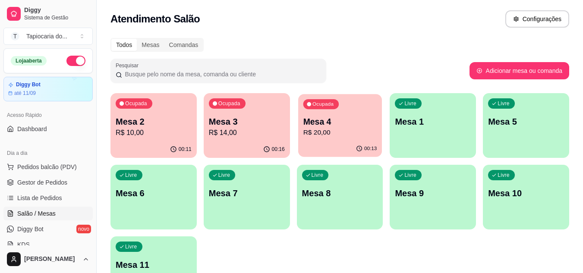
click at [330, 129] on p "R$ 20,00" at bounding box center [340, 133] width 74 height 10
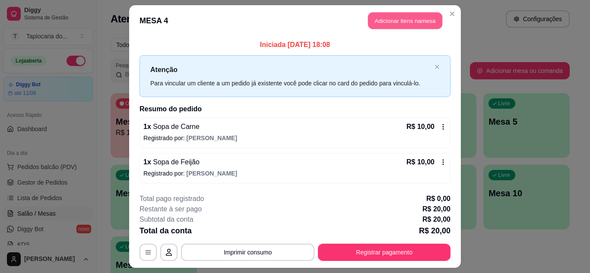
click at [370, 20] on button "Adicionar itens na mesa" at bounding box center [405, 21] width 74 height 17
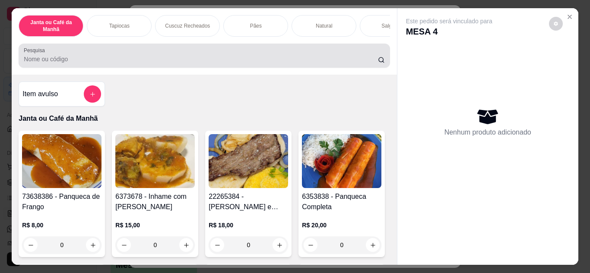
click at [335, 68] on div "Pesquisa" at bounding box center [204, 56] width 371 height 24
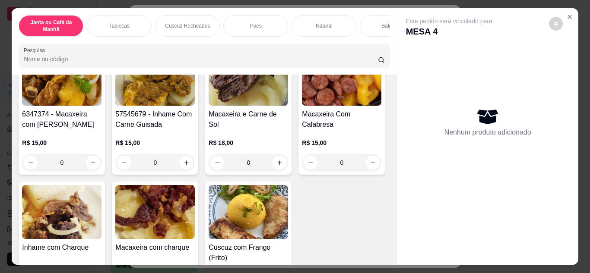
scroll to position [43, 0]
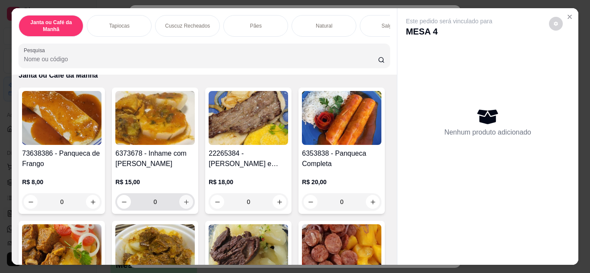
click at [187, 204] on button "increase-product-quantity" at bounding box center [186, 202] width 14 height 14
type input "1"
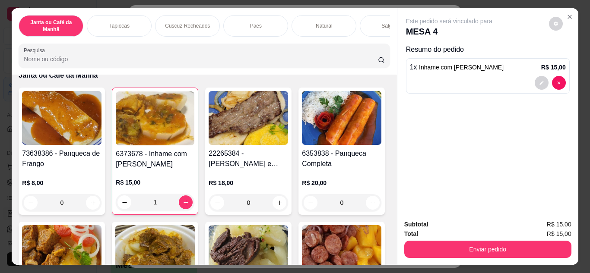
scroll to position [0, 0]
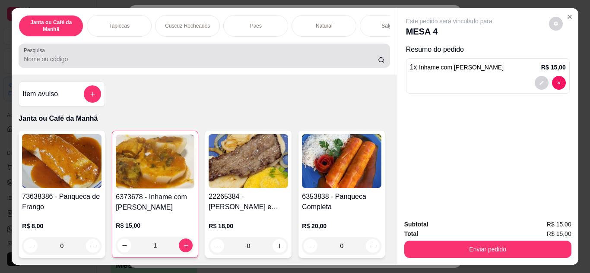
click at [202, 60] on input "Pesquisa" at bounding box center [201, 59] width 354 height 9
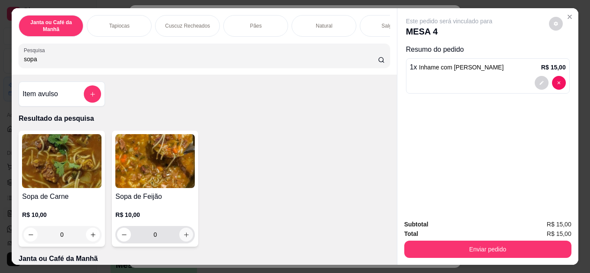
type input "sopa"
click at [184, 237] on icon "increase-product-quantity" at bounding box center [186, 235] width 6 height 6
type input "1"
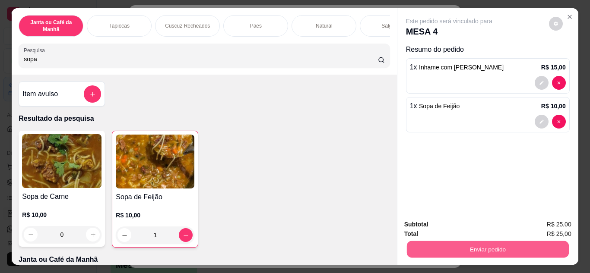
click at [517, 250] on button "Enviar pedido" at bounding box center [487, 249] width 162 height 17
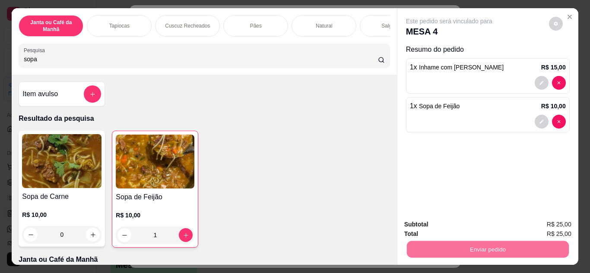
click at [484, 225] on button "Não registrar e enviar pedido" at bounding box center [458, 225] width 87 height 16
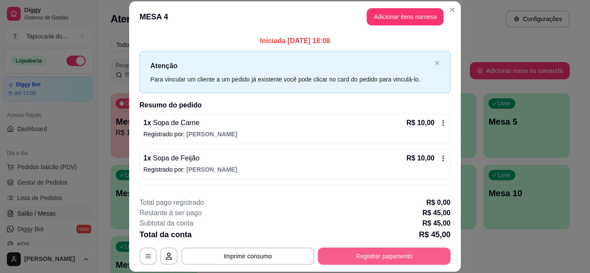
click at [364, 260] on button "Registrar pagamento" at bounding box center [384, 256] width 133 height 17
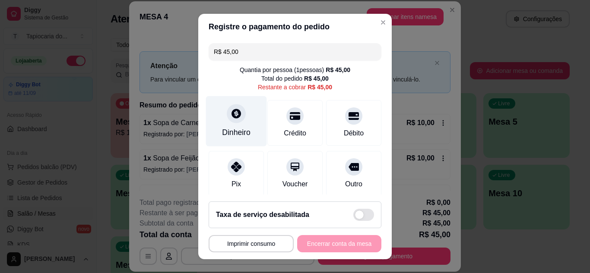
click at [238, 124] on div "Dinheiro" at bounding box center [236, 121] width 61 height 51
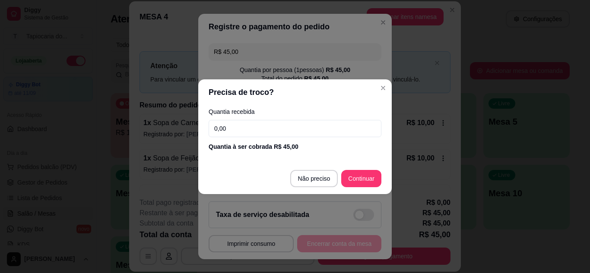
click at [251, 126] on input "0,00" at bounding box center [295, 128] width 173 height 17
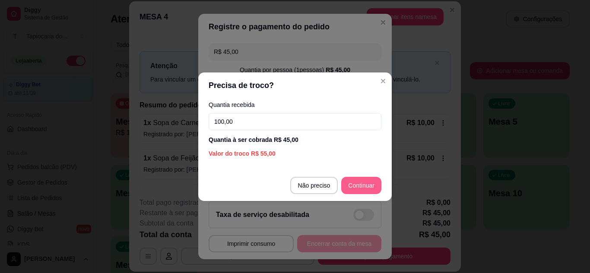
type input "100,00"
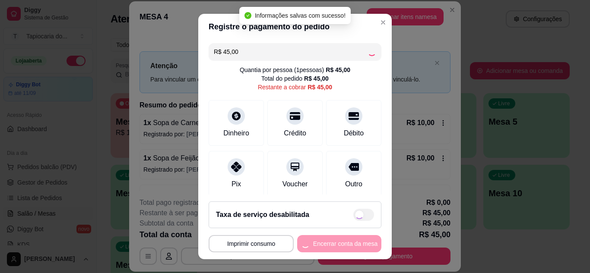
type input "R$ 0,00"
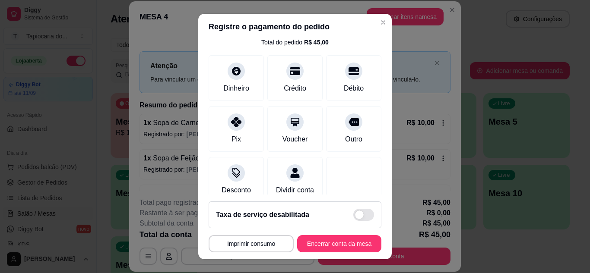
scroll to position [16, 0]
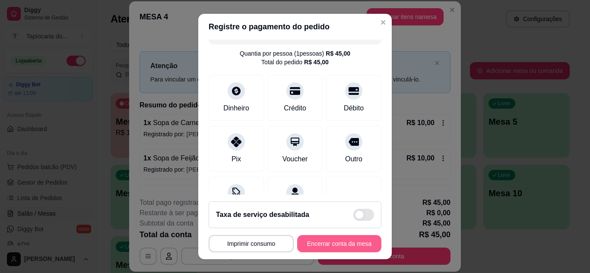
click at [334, 247] on button "Encerrar conta da mesa" at bounding box center [339, 243] width 84 height 17
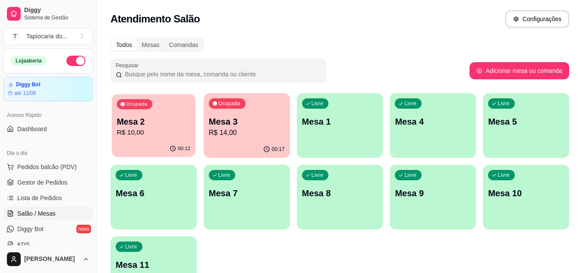
click at [177, 130] on p "R$ 10,00" at bounding box center [154, 133] width 74 height 10
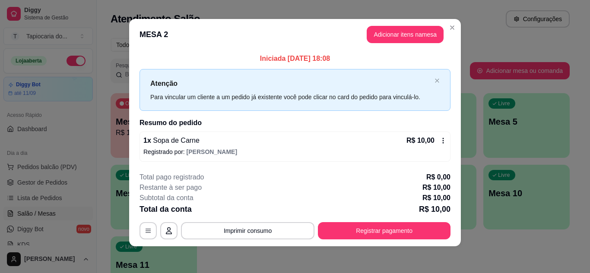
scroll to position [5, 0]
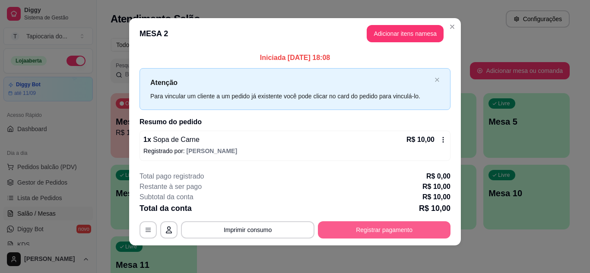
click at [383, 224] on button "Registrar pagamento" at bounding box center [384, 229] width 133 height 17
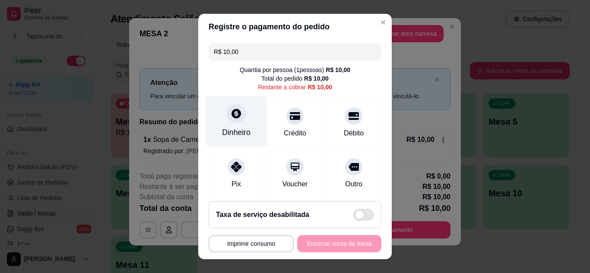
click at [231, 132] on div "Dinheiro" at bounding box center [236, 132] width 28 height 11
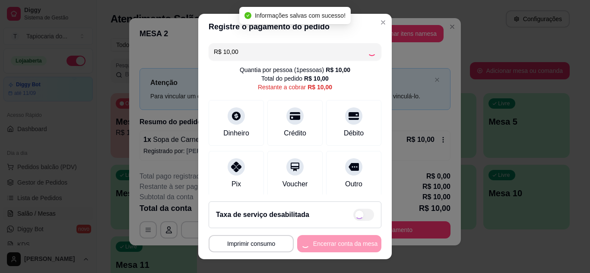
type input "R$ 0,00"
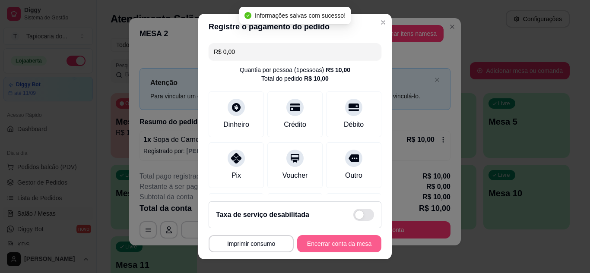
click at [332, 246] on button "Encerrar conta da mesa" at bounding box center [339, 243] width 84 height 17
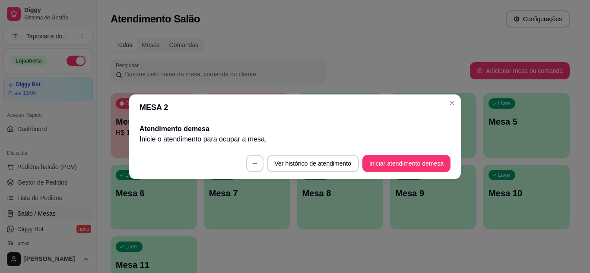
scroll to position [0, 0]
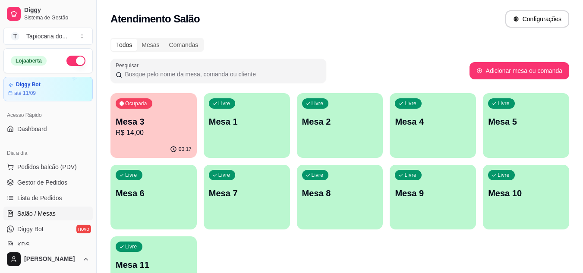
click at [162, 149] on div "00:17" at bounding box center [154, 149] width 86 height 17
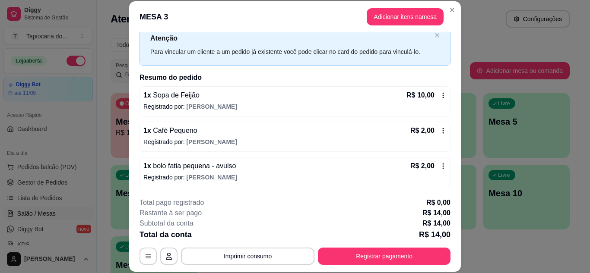
scroll to position [26, 0]
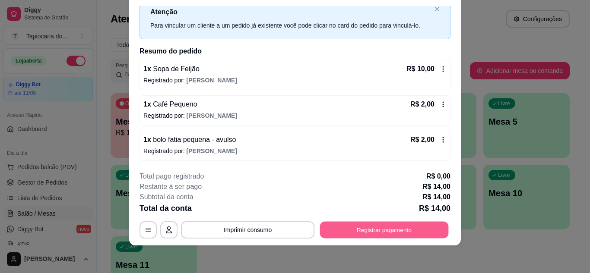
click at [390, 226] on button "Registrar pagamento" at bounding box center [384, 229] width 129 height 17
click at [363, 232] on button "Registrar pagamento" at bounding box center [384, 229] width 129 height 17
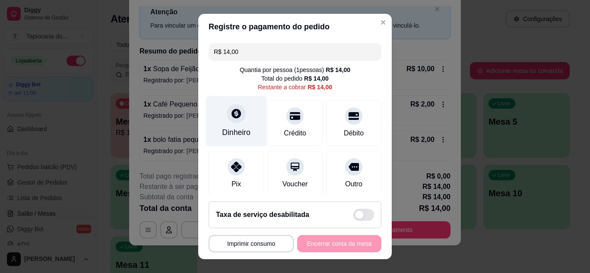
click at [236, 140] on div "Dinheiro" at bounding box center [236, 121] width 61 height 51
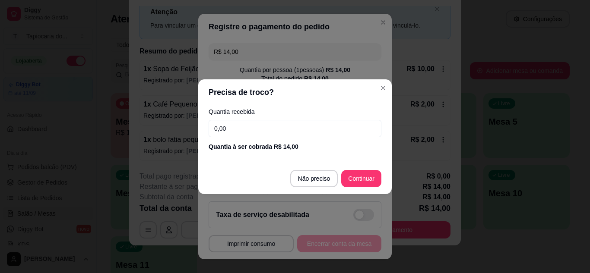
click at [258, 137] on input "0,00" at bounding box center [295, 128] width 173 height 17
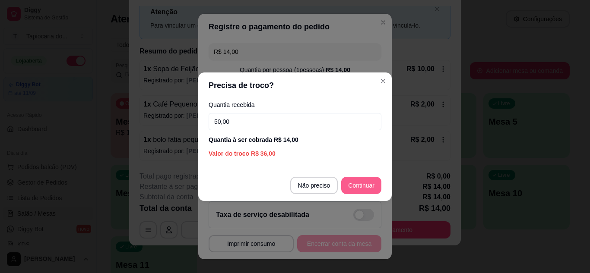
type input "50,00"
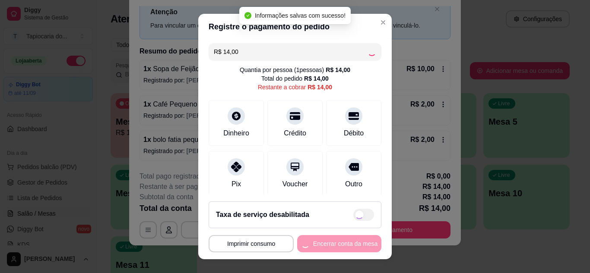
type input "R$ 0,00"
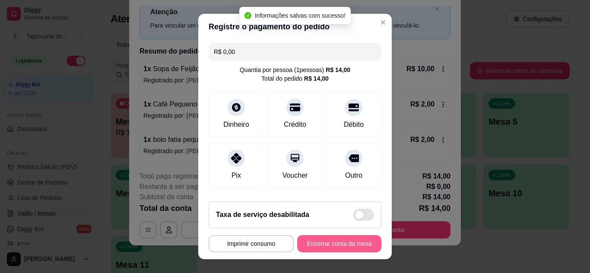
click at [338, 240] on button "Encerrar conta da mesa" at bounding box center [339, 243] width 84 height 17
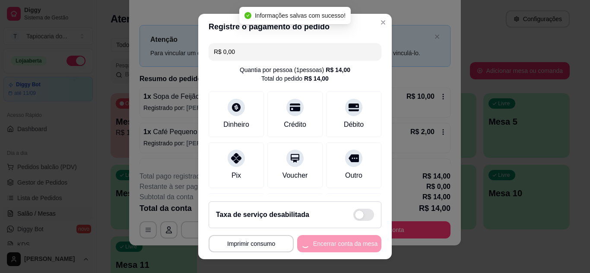
scroll to position [0, 0]
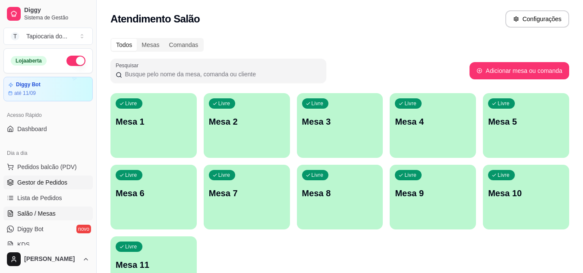
click at [31, 180] on span "Gestor de Pedidos" at bounding box center [42, 182] width 50 height 9
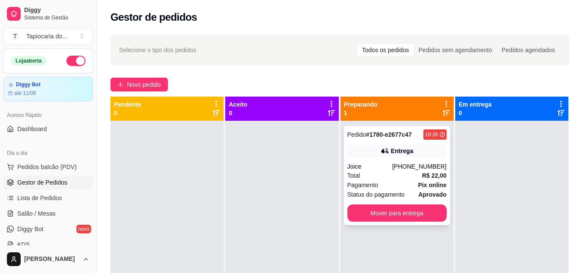
click at [378, 170] on div "Joice" at bounding box center [370, 166] width 45 height 9
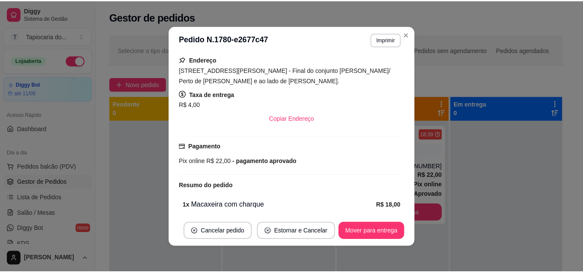
scroll to position [190, 0]
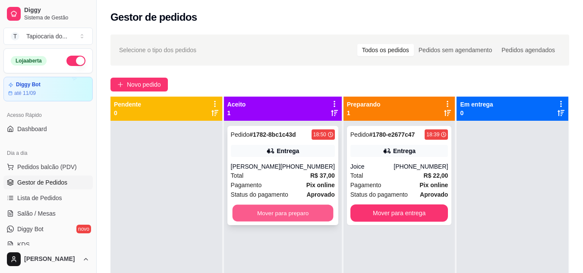
click at [261, 215] on button "Mover para preparo" at bounding box center [282, 213] width 101 height 17
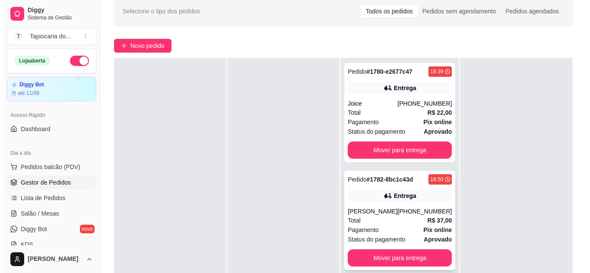
scroll to position [130, 0]
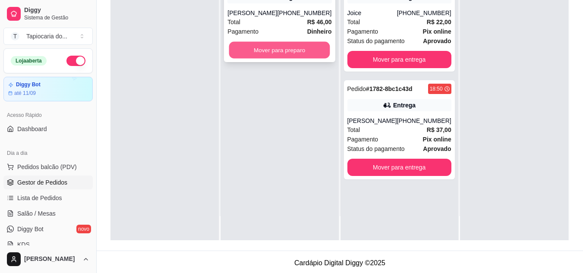
click at [281, 53] on button "Mover para preparo" at bounding box center [279, 50] width 101 height 17
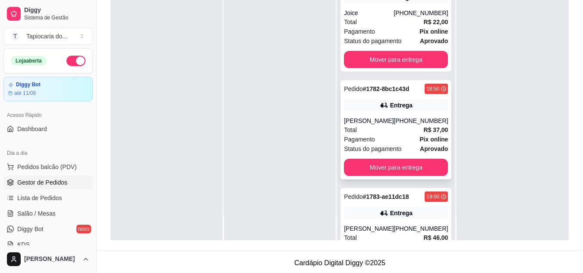
click at [383, 144] on div "Pagamento Pix online Status do pagamento aprovado" at bounding box center [396, 144] width 104 height 19
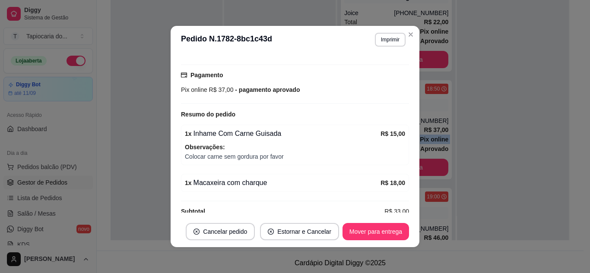
scroll to position [229, 0]
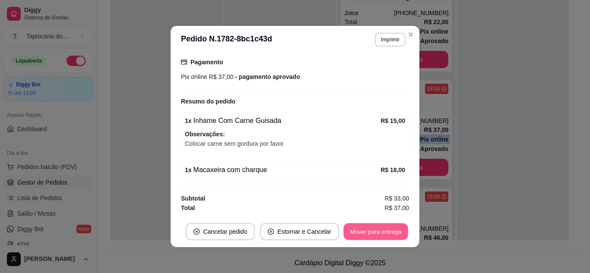
click at [366, 232] on button "Mover para entrega" at bounding box center [375, 232] width 65 height 17
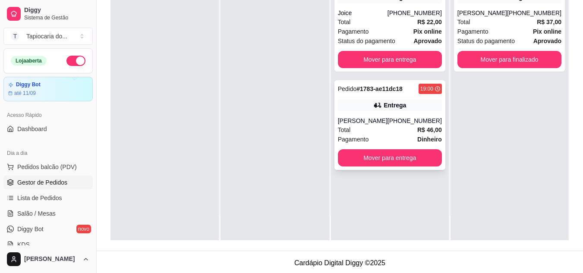
click at [373, 111] on div "Entrega" at bounding box center [390, 105] width 104 height 12
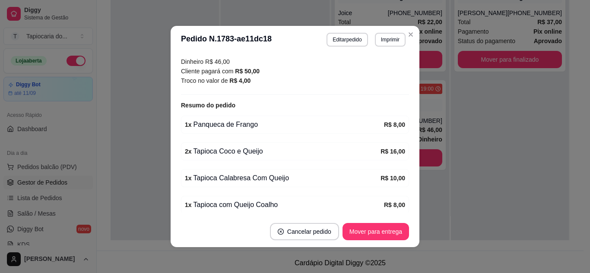
scroll to position [259, 0]
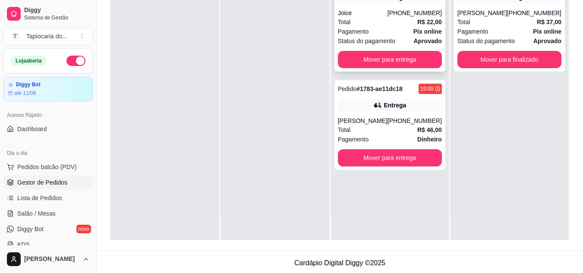
click at [409, 29] on div "Pagamento Pix online" at bounding box center [390, 31] width 104 height 9
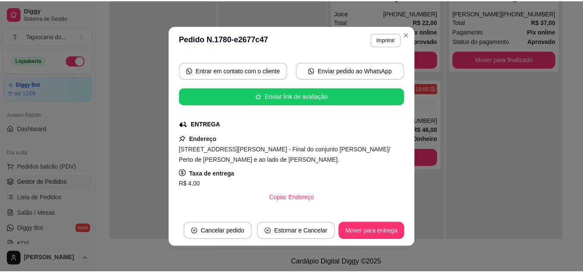
scroll to position [190, 0]
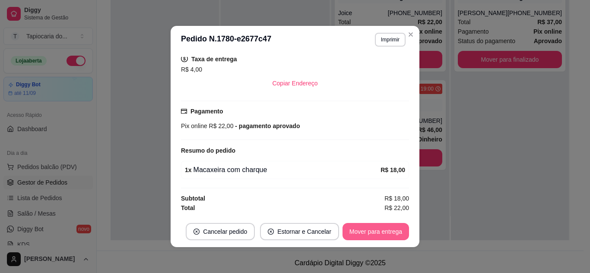
click at [387, 232] on button "Mover para entrega" at bounding box center [375, 231] width 66 height 17
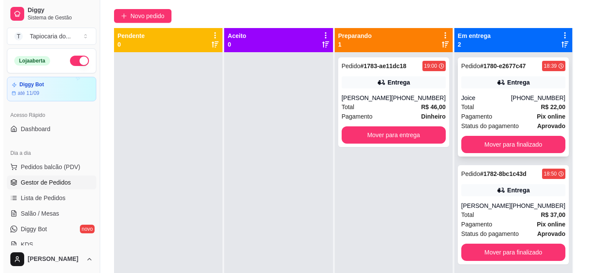
scroll to position [0, 0]
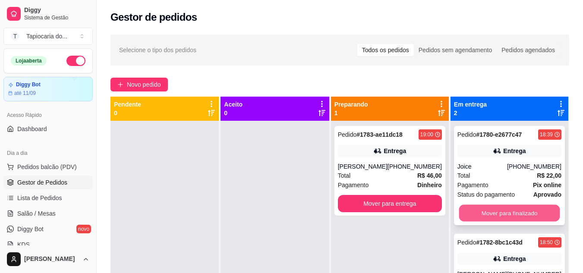
click at [534, 216] on button "Mover para finalizado" at bounding box center [509, 213] width 101 height 17
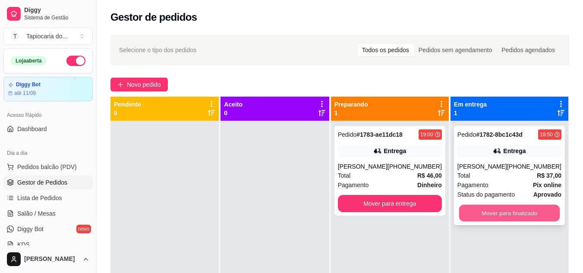
click at [533, 212] on button "Mover para finalizado" at bounding box center [509, 213] width 101 height 17
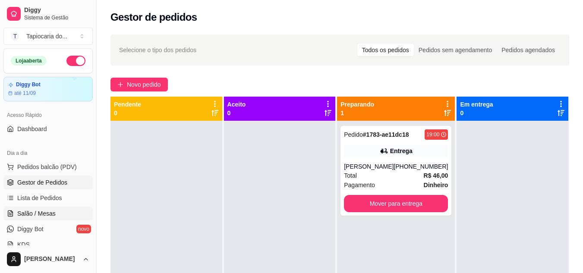
click at [43, 218] on span "Salão / Mesas" at bounding box center [36, 213] width 38 height 9
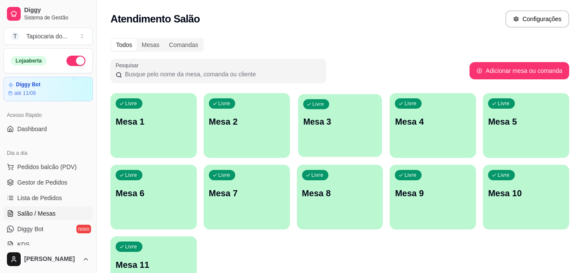
click at [333, 144] on div "Livre Mesa 3" at bounding box center [340, 120] width 84 height 53
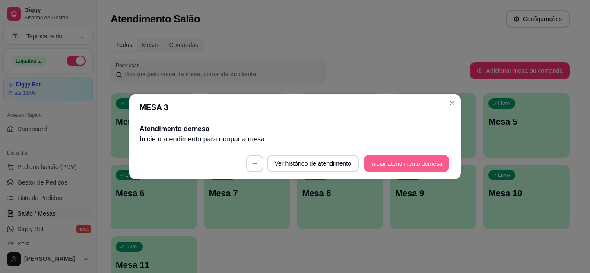
click at [391, 166] on button "Iniciar atendimento de mesa" at bounding box center [406, 163] width 85 height 17
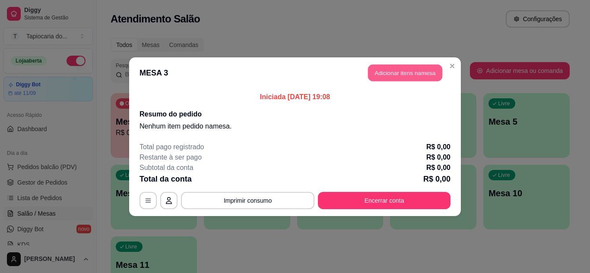
click at [389, 76] on button "Adicionar itens na mesa" at bounding box center [405, 72] width 74 height 17
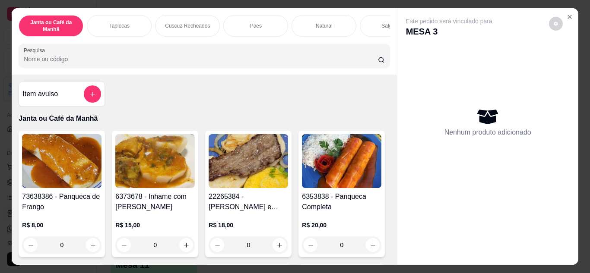
click at [356, 60] on input "Pesquisa" at bounding box center [201, 59] width 354 height 9
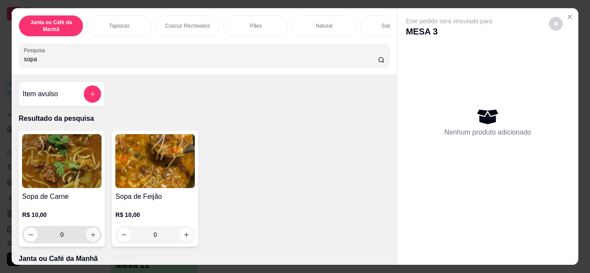
type input "sopa"
click at [91, 241] on button "increase-product-quantity" at bounding box center [92, 234] width 13 height 13
type input "1"
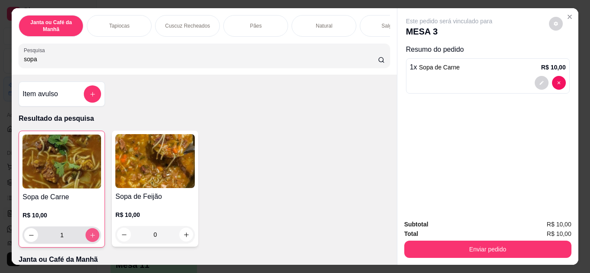
click at [91, 242] on button "increase-product-quantity" at bounding box center [92, 235] width 14 height 14
type input "2"
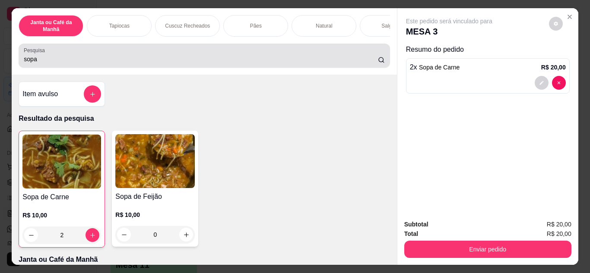
click at [115, 55] on div "sopa" at bounding box center [204, 55] width 360 height 17
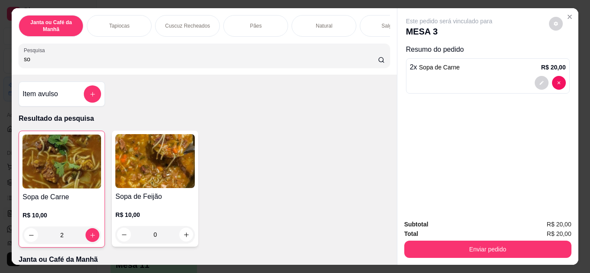
type input "s"
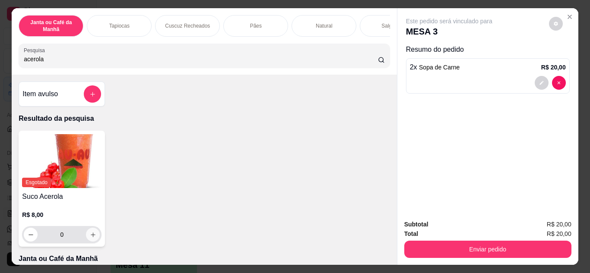
type input "acerola"
click at [90, 237] on icon "increase-product-quantity" at bounding box center [93, 235] width 6 height 6
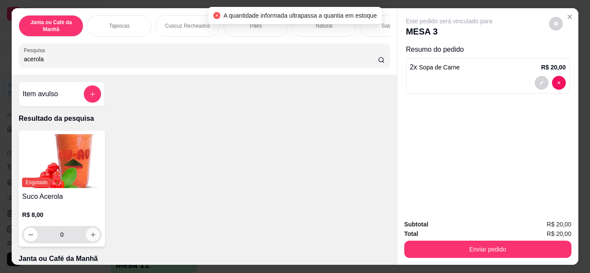
click at [90, 237] on icon "increase-product-quantity" at bounding box center [93, 235] width 6 height 6
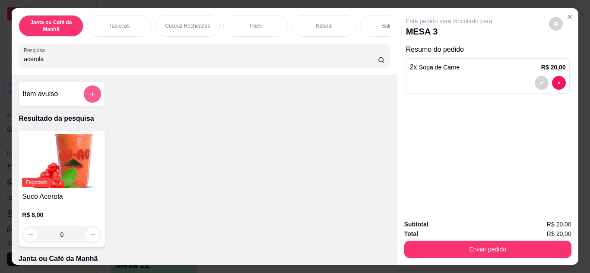
click at [96, 93] on button "add-separate-item" at bounding box center [92, 93] width 17 height 17
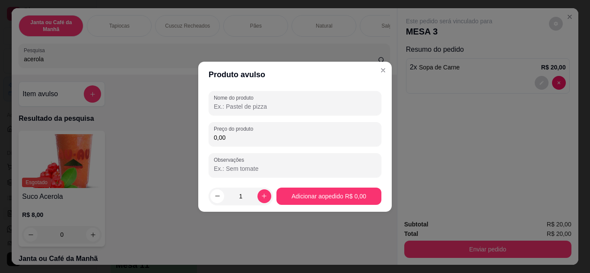
click at [222, 106] on input "Nome do produto" at bounding box center [295, 106] width 162 height 9
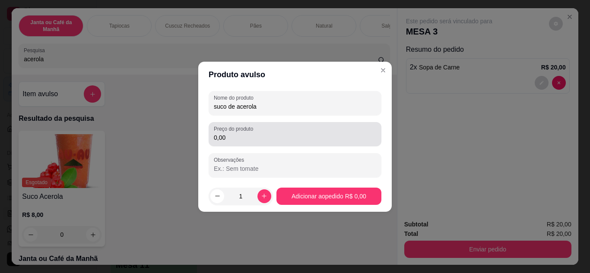
type input "suco de acerola"
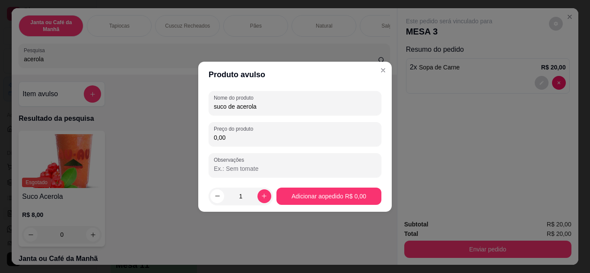
click at [260, 138] on input "0,00" at bounding box center [295, 137] width 162 height 9
type input "8,00"
click at [262, 196] on icon "increase-product-quantity" at bounding box center [264, 196] width 4 height 4
type input "2"
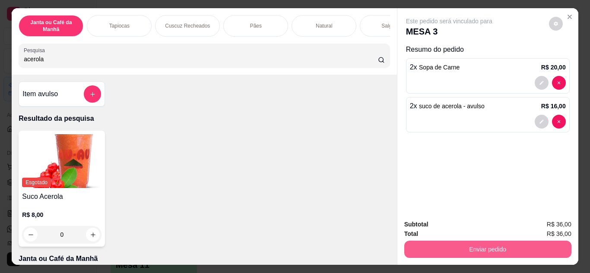
click at [469, 246] on button "Enviar pedido" at bounding box center [487, 249] width 167 height 17
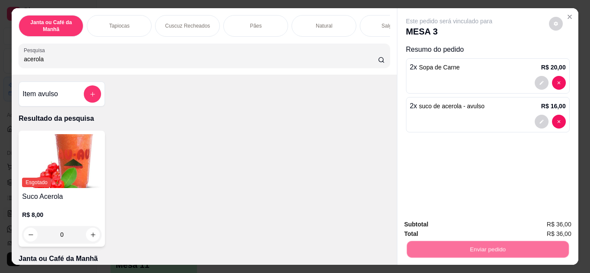
click at [446, 226] on button "Não registrar e enviar pedido" at bounding box center [459, 225] width 90 height 16
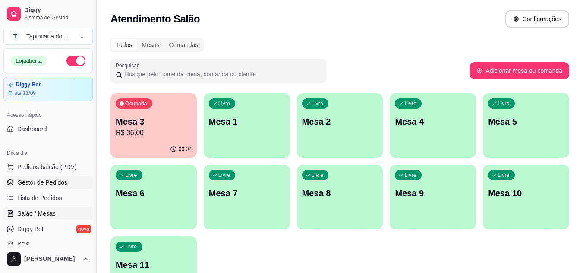
click at [63, 185] on span "Gestor de Pedidos" at bounding box center [42, 182] width 50 height 9
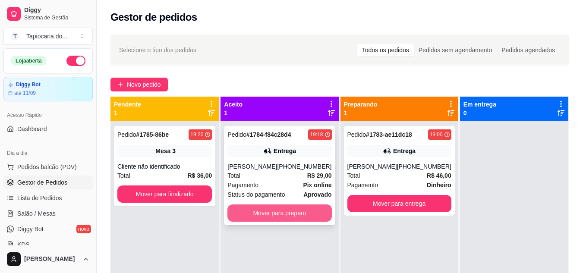
click at [251, 220] on button "Mover para preparo" at bounding box center [280, 213] width 104 height 17
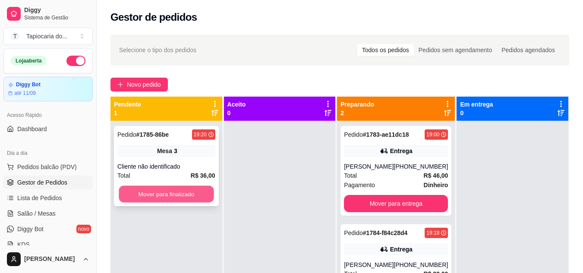
click at [184, 197] on button "Mover para finalizado" at bounding box center [166, 194] width 95 height 17
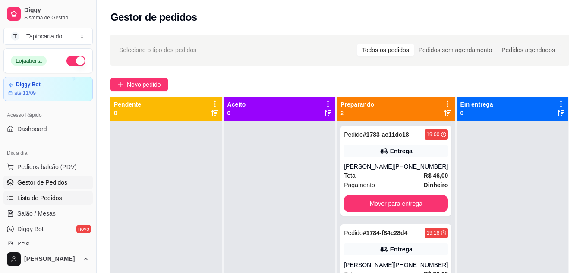
drag, startPoint x: 35, startPoint y: 213, endPoint x: 49, endPoint y: 204, distance: 16.9
click at [36, 214] on span "Salão / Mesas" at bounding box center [36, 213] width 38 height 9
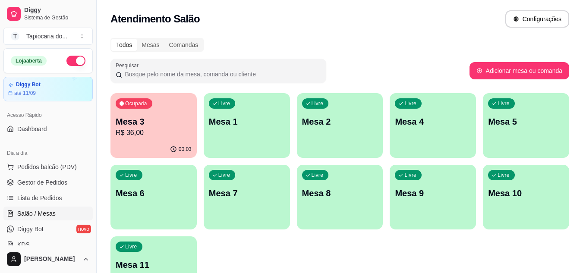
click at [136, 150] on div "00:03" at bounding box center [154, 149] width 86 height 17
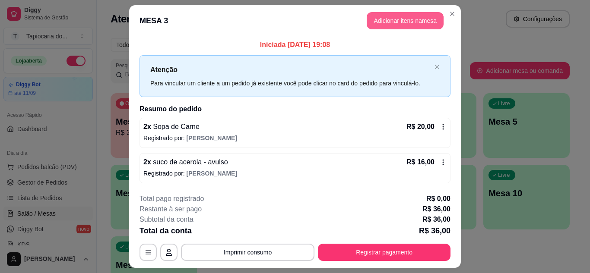
click at [398, 26] on button "Adicionar itens na mesa" at bounding box center [405, 20] width 77 height 17
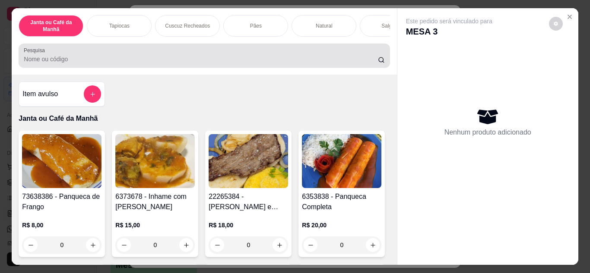
click at [323, 56] on div at bounding box center [204, 55] width 360 height 17
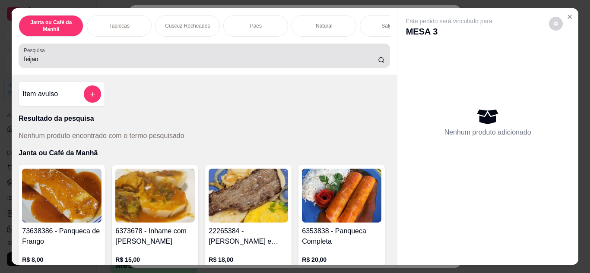
click at [176, 53] on div "feijao" at bounding box center [204, 55] width 360 height 17
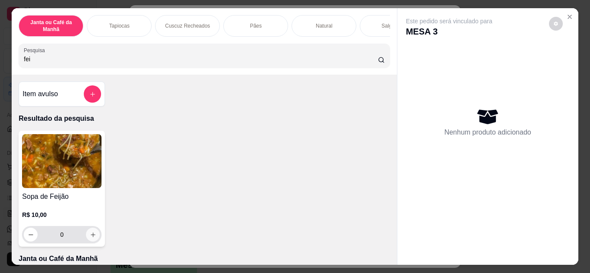
type input "fei"
click at [92, 241] on button "increase-product-quantity" at bounding box center [92, 234] width 13 height 13
type input "1"
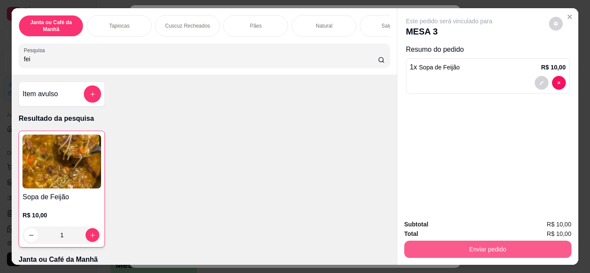
click at [461, 253] on button "Enviar pedido" at bounding box center [487, 249] width 167 height 17
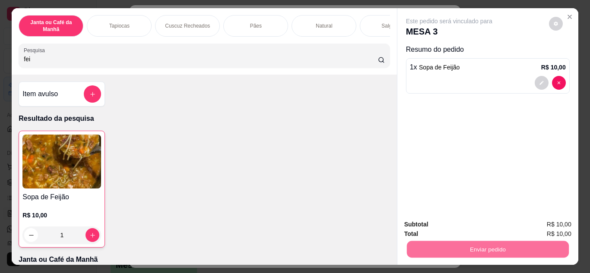
click at [455, 227] on button "Não registrar e enviar pedido" at bounding box center [459, 225] width 90 height 16
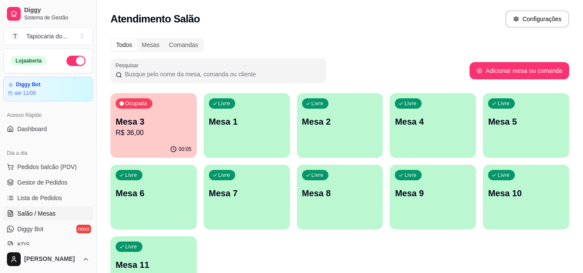
click at [305, 134] on div "Livre Mesa 2" at bounding box center [340, 120] width 86 height 54
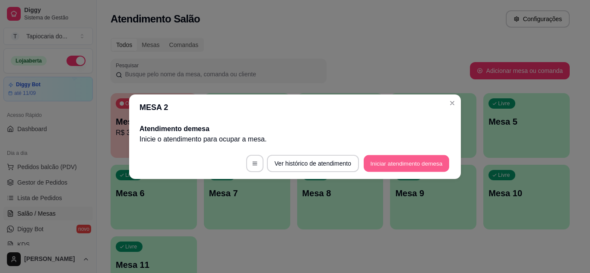
click at [397, 164] on button "Iniciar atendimento de mesa" at bounding box center [406, 163] width 85 height 17
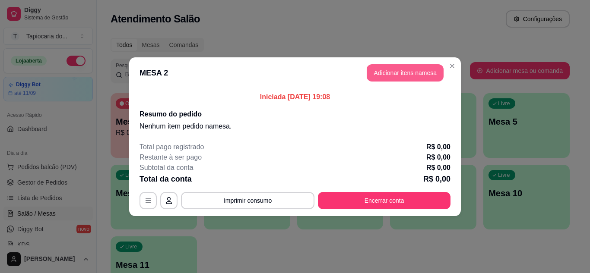
click at [393, 68] on button "Adicionar itens na mesa" at bounding box center [405, 72] width 77 height 17
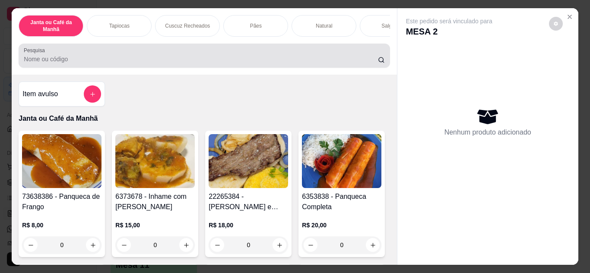
click at [331, 62] on input "Pesquisa" at bounding box center [201, 59] width 354 height 9
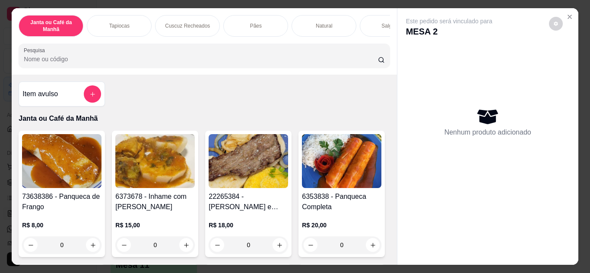
click at [302, 73] on div "Janta ou Café da Manhã Tapiocas Cuscuz Recheados Pães Natural Salgados Tapiocas…" at bounding box center [204, 41] width 385 height 66
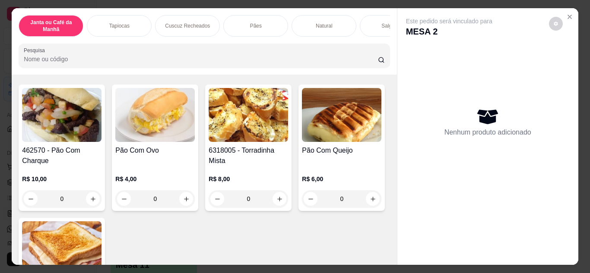
scroll to position [1641, 0]
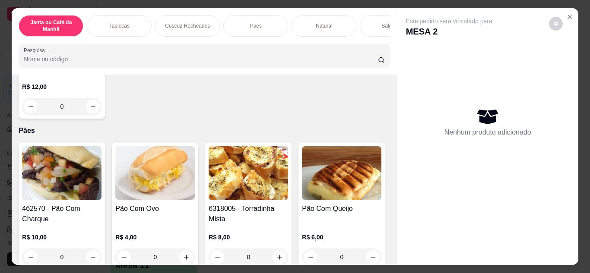
type input "1"
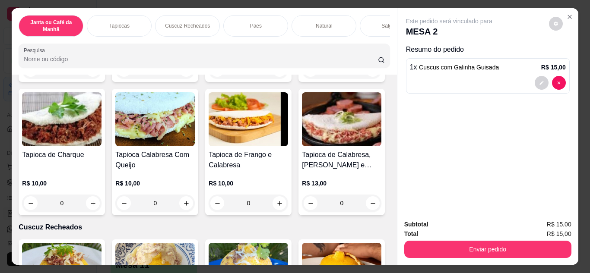
scroll to position [820, 0]
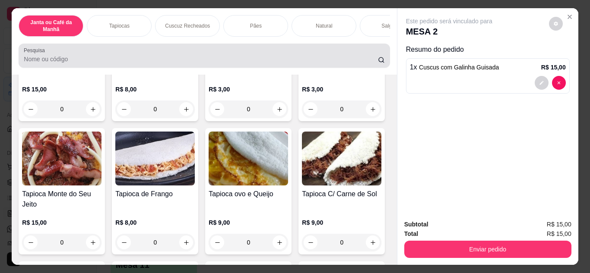
click at [252, 63] on input "Pesquisa" at bounding box center [201, 59] width 354 height 9
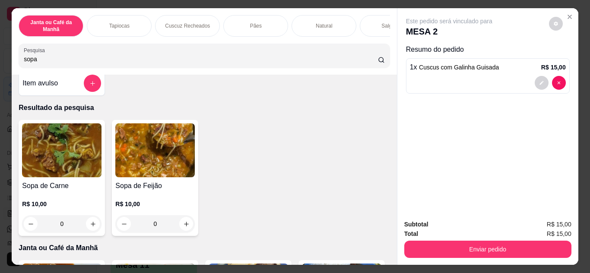
scroll to position [0, 0]
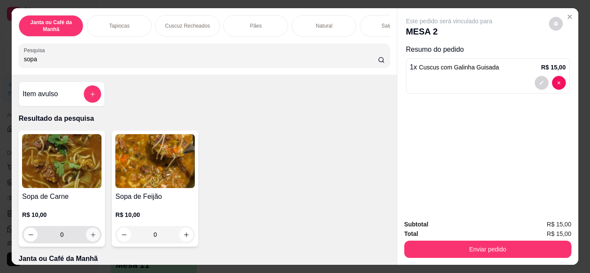
type input "sopa"
click at [90, 238] on icon "increase-product-quantity" at bounding box center [93, 235] width 6 height 6
type input "1"
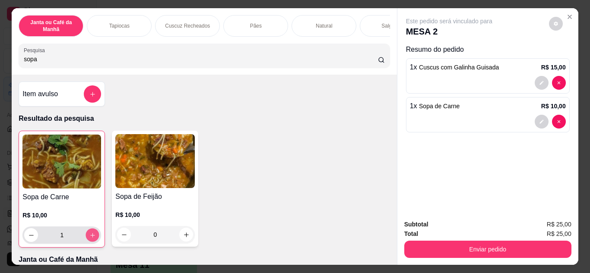
click at [92, 237] on icon "increase-product-quantity" at bounding box center [92, 235] width 6 height 6
type input "2"
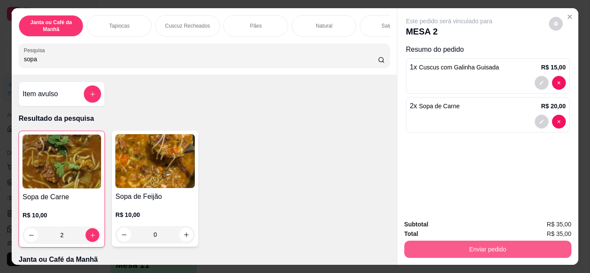
click at [497, 250] on button "Enviar pedido" at bounding box center [487, 249] width 167 height 17
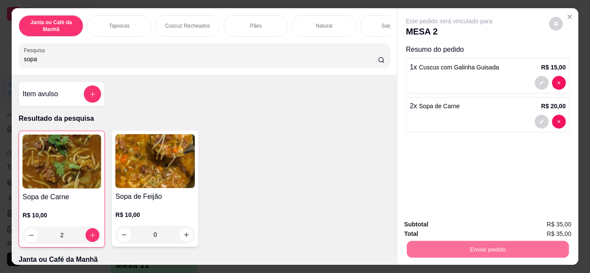
click at [481, 221] on button "Não registrar e enviar pedido" at bounding box center [458, 225] width 87 height 16
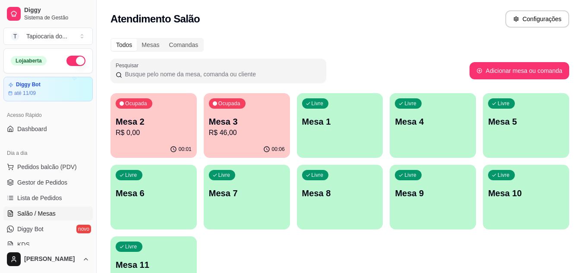
click at [158, 130] on p "R$ 0,00" at bounding box center [154, 133] width 76 height 10
click at [263, 141] on div "Ocupada Mesa 3 R$ 46,00" at bounding box center [247, 117] width 86 height 48
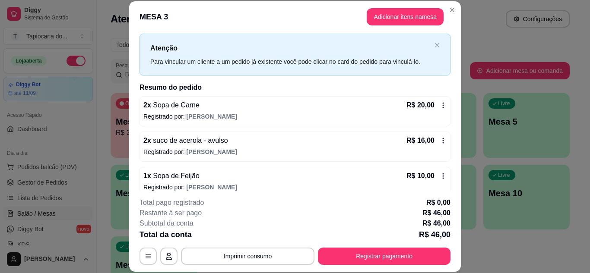
scroll to position [28, 0]
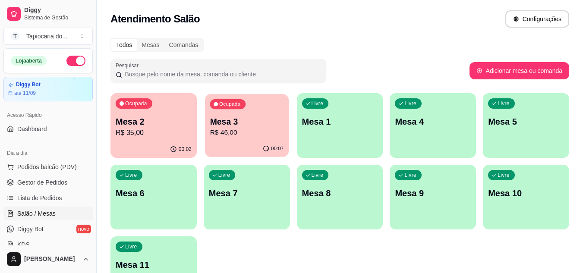
click at [246, 116] on p "Mesa 3" at bounding box center [247, 122] width 74 height 12
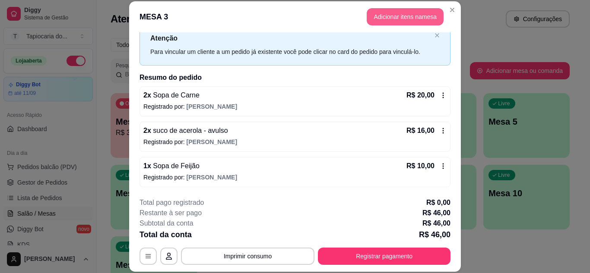
click at [375, 22] on button "Adicionar itens na mesa" at bounding box center [405, 16] width 77 height 17
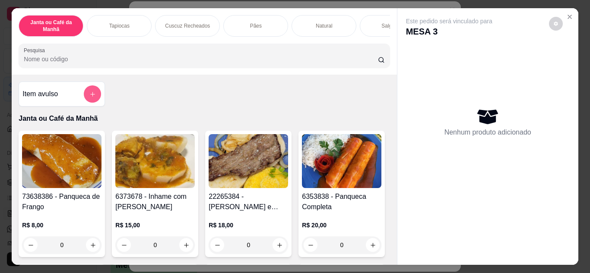
click at [91, 98] on icon "add-separate-item" at bounding box center [92, 94] width 6 height 6
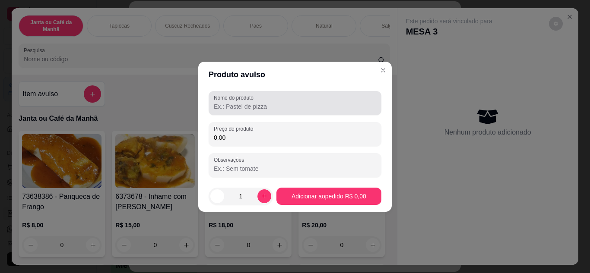
click at [228, 100] on label "Nome do produto" at bounding box center [235, 97] width 43 height 7
click at [228, 102] on input "Nome do produto" at bounding box center [295, 106] width 162 height 9
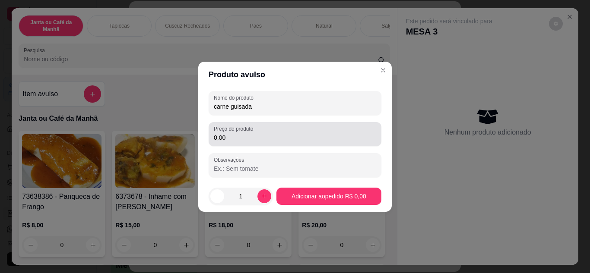
type input "carne guisada"
click at [244, 138] on input "0,00" at bounding box center [295, 137] width 162 height 9
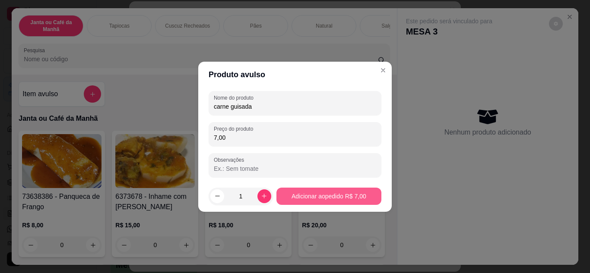
type input "7,00"
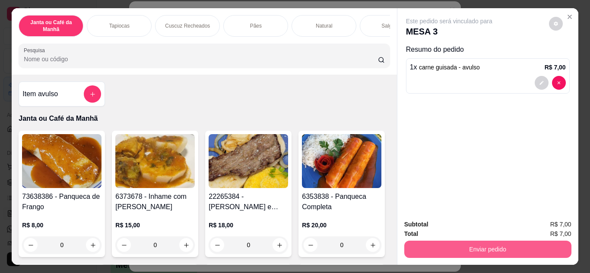
click at [512, 244] on button "Enviar pedido" at bounding box center [487, 249] width 167 height 17
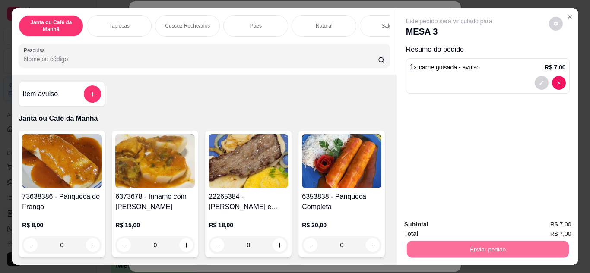
click at [455, 224] on button "Não registrar e enviar pedido" at bounding box center [459, 225] width 90 height 16
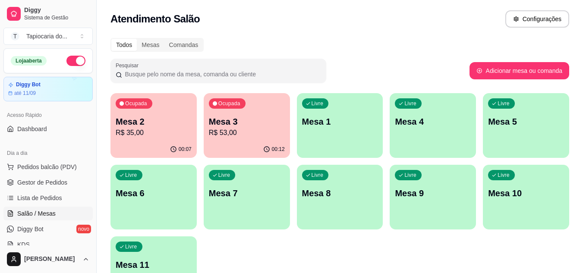
click at [310, 141] on div "Livre Mesa 1" at bounding box center [340, 120] width 86 height 54
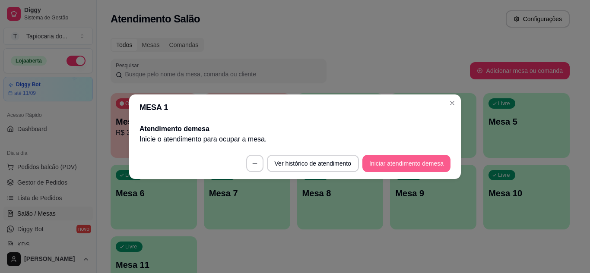
click at [402, 163] on button "Iniciar atendimento de mesa" at bounding box center [406, 163] width 88 height 17
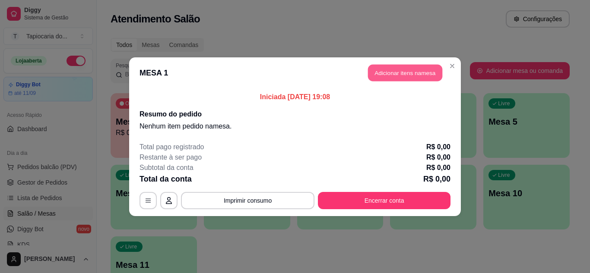
click at [408, 68] on button "Adicionar itens na mesa" at bounding box center [405, 72] width 74 height 17
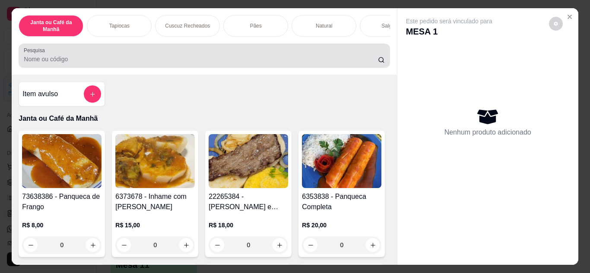
click at [265, 59] on input "Pesquisa" at bounding box center [201, 59] width 354 height 9
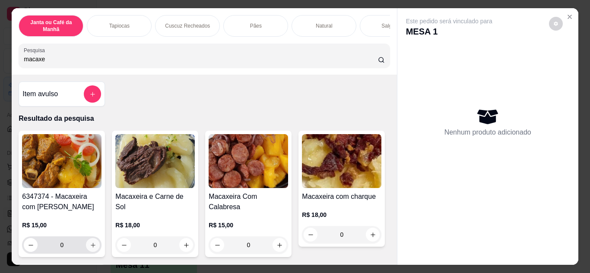
type input "macaxe"
click at [91, 247] on icon "increase-product-quantity" at bounding box center [93, 245] width 4 height 4
type input "1"
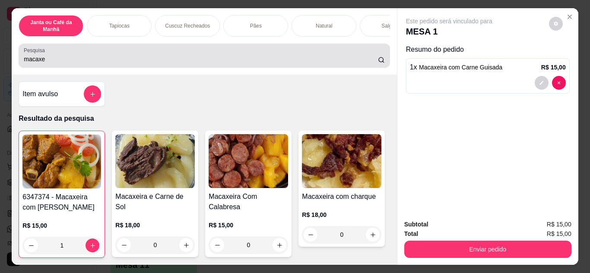
click at [196, 63] on input "macaxe" at bounding box center [201, 59] width 354 height 9
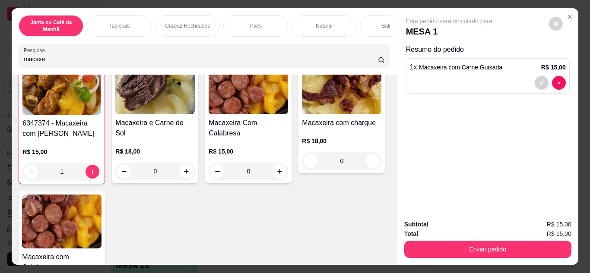
scroll to position [130, 0]
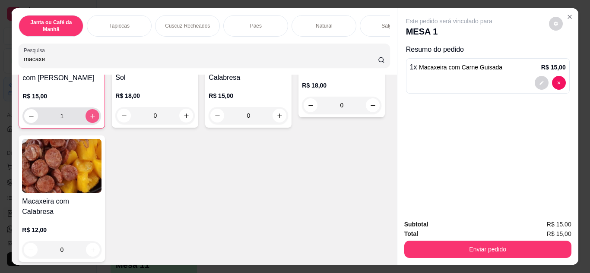
click at [90, 120] on icon "increase-product-quantity" at bounding box center [92, 116] width 6 height 6
type input "2"
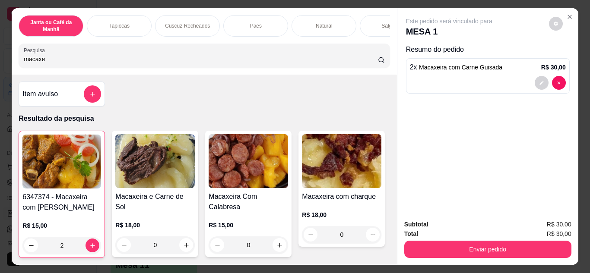
click at [92, 63] on input "macaxe" at bounding box center [201, 59] width 354 height 9
click at [367, 63] on input "macaxe" at bounding box center [201, 59] width 354 height 9
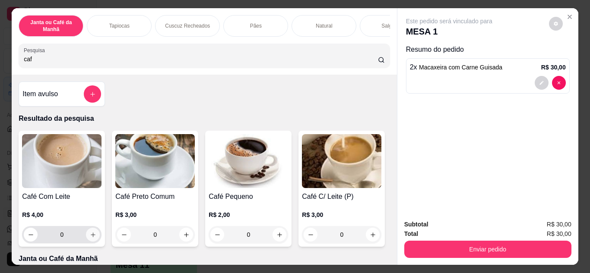
type input "caf"
click at [92, 241] on button "increase-product-quantity" at bounding box center [93, 235] width 14 height 14
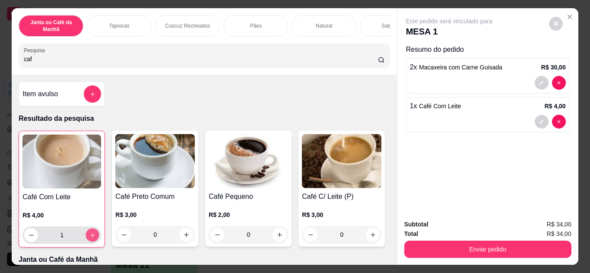
type input "1"
click at [92, 239] on icon "increase-product-quantity" at bounding box center [92, 235] width 6 height 6
type input "2"
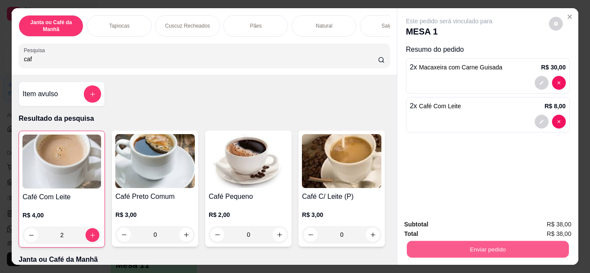
click at [494, 250] on button "Enviar pedido" at bounding box center [487, 249] width 162 height 17
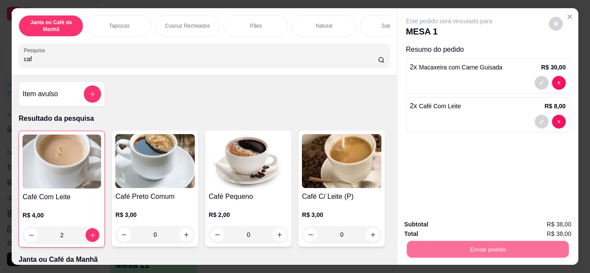
click at [481, 231] on button "Não registrar e enviar pedido" at bounding box center [459, 225] width 90 height 16
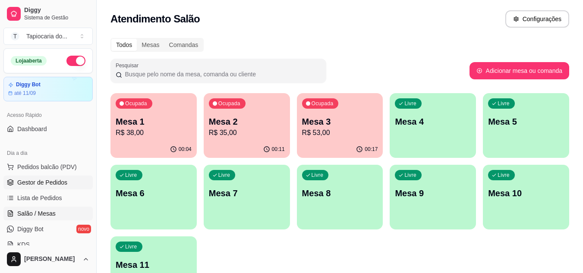
drag, startPoint x: 59, startPoint y: 183, endPoint x: 102, endPoint y: 183, distance: 43.2
click at [59, 183] on span "Gestor de Pedidos" at bounding box center [42, 182] width 50 height 9
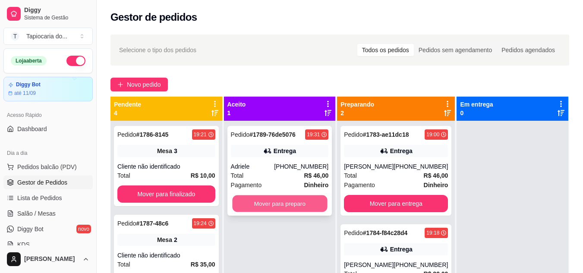
click at [291, 207] on button "Mover para preparo" at bounding box center [279, 204] width 95 height 17
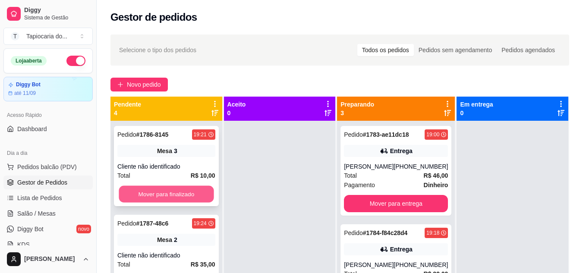
click at [158, 190] on button "Mover para finalizado" at bounding box center [166, 194] width 95 height 17
click at [159, 190] on button "Mover para finalizado" at bounding box center [166, 194] width 98 height 17
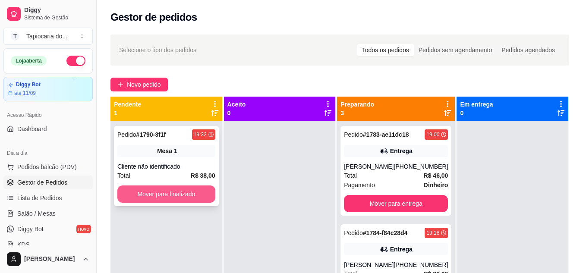
click at [159, 189] on button "Mover para finalizado" at bounding box center [166, 194] width 98 height 17
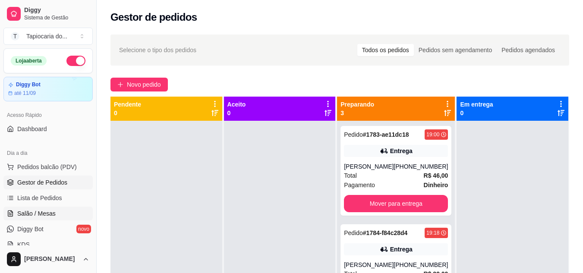
click at [41, 216] on span "Salão / Mesas" at bounding box center [36, 213] width 38 height 9
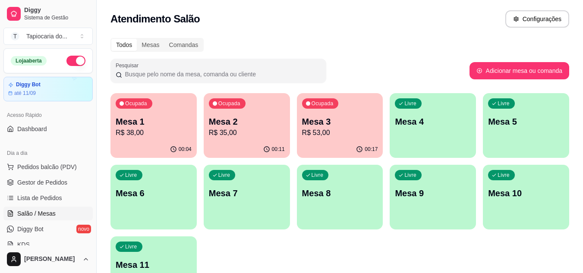
click at [40, 214] on span "Salão / Mesas" at bounding box center [36, 213] width 38 height 9
click at [252, 118] on p "Mesa 2" at bounding box center [247, 122] width 76 height 12
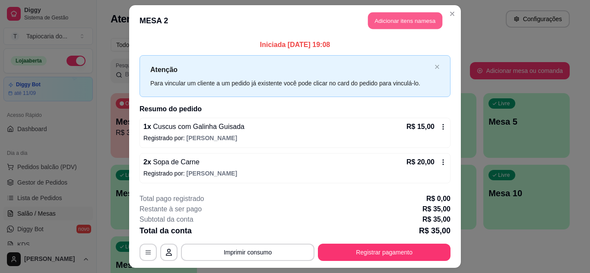
click at [373, 22] on button "Adicionar itens na mesa" at bounding box center [405, 21] width 74 height 17
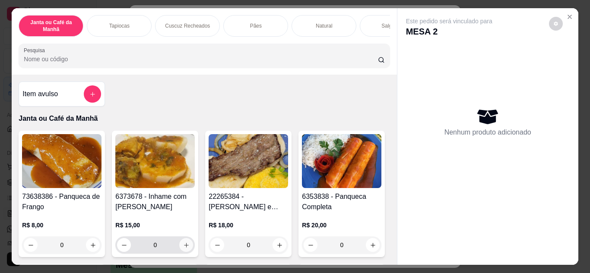
click at [185, 252] on button "increase-product-quantity" at bounding box center [186, 245] width 14 height 14
type input "1"
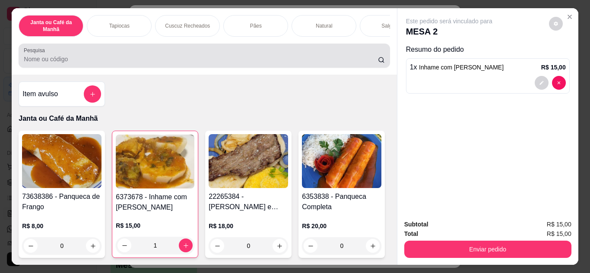
click at [244, 64] on div at bounding box center [204, 55] width 360 height 17
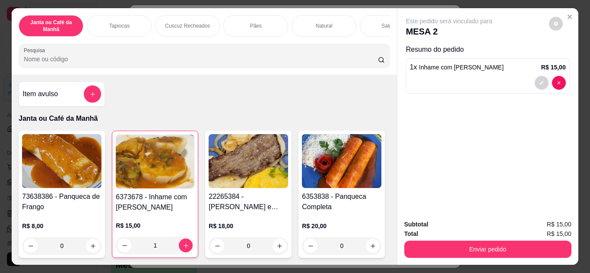
type input "s"
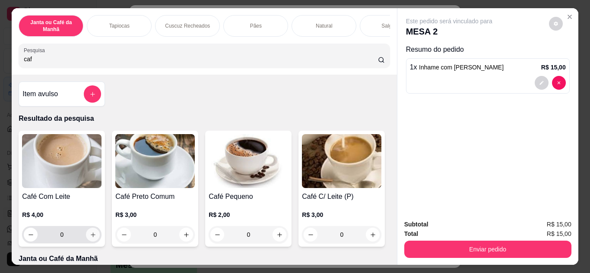
type input "caf"
click at [86, 240] on button "increase-product-quantity" at bounding box center [92, 234] width 13 height 13
type input "1"
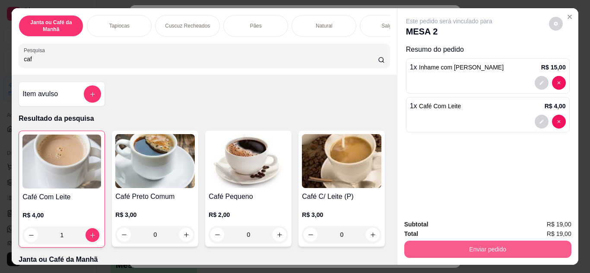
click at [421, 245] on button "Enviar pedido" at bounding box center [487, 249] width 167 height 17
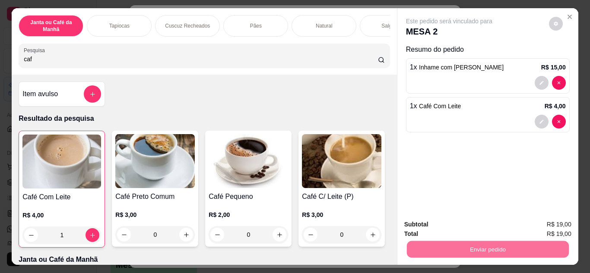
click at [424, 222] on button "Não registrar e enviar pedido" at bounding box center [458, 225] width 87 height 16
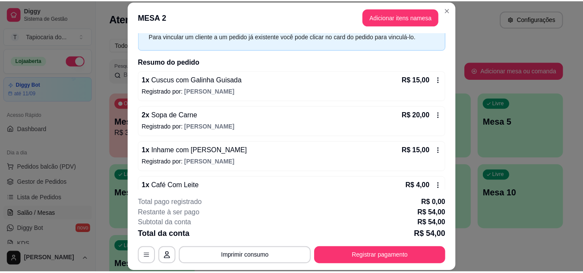
scroll to position [63, 0]
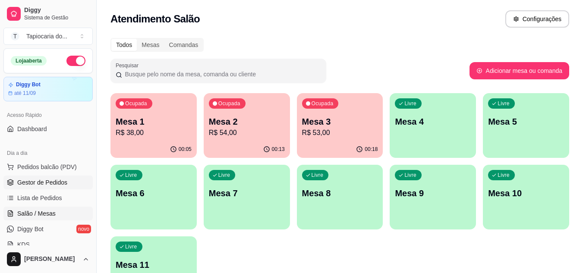
click at [40, 185] on span "Gestor de Pedidos" at bounding box center [42, 182] width 50 height 9
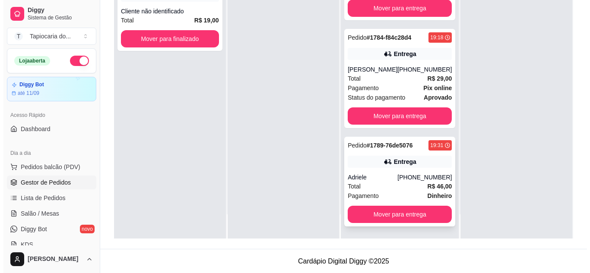
scroll to position [132, 0]
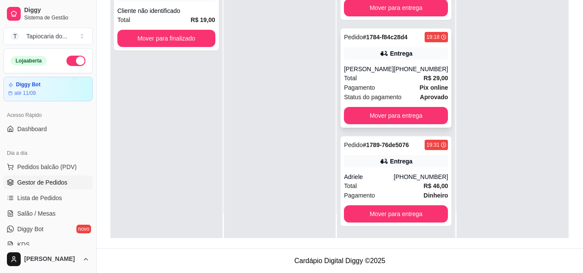
click at [417, 63] on div "Pedido # 1784-f84c28d4 19:18 Entrega [PERSON_NAME] [PHONE_NUMBER] Total R$ 29,0…" at bounding box center [396, 77] width 111 height 99
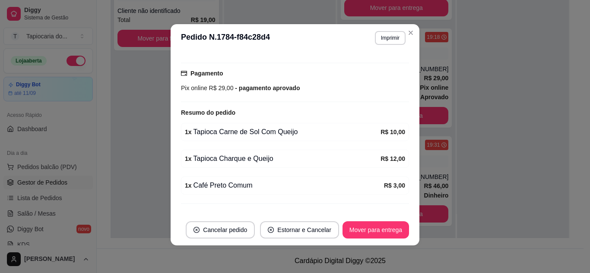
scroll to position [233, 0]
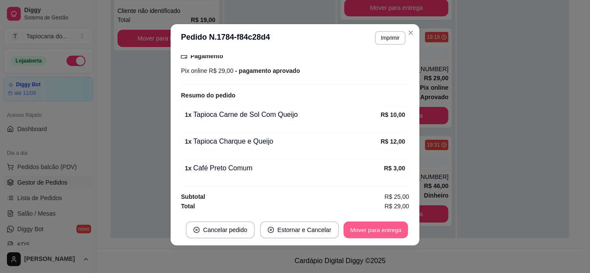
click at [369, 229] on button "Mover para entrega" at bounding box center [375, 230] width 65 height 17
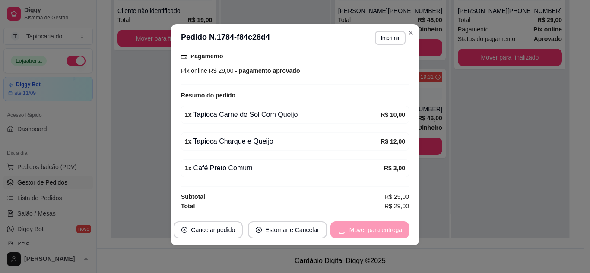
scroll to position [0, 0]
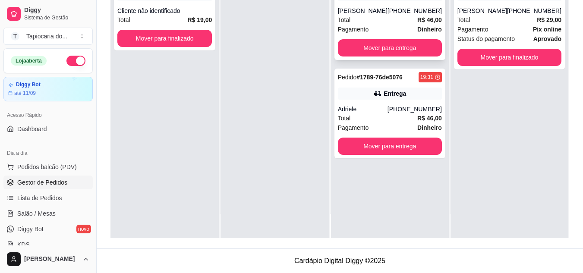
click at [408, 22] on div "Total R$ 46,00" at bounding box center [390, 19] width 104 height 9
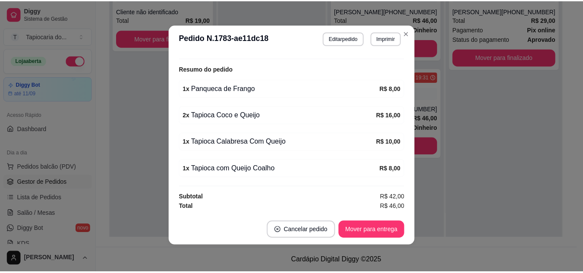
scroll to position [2, 0]
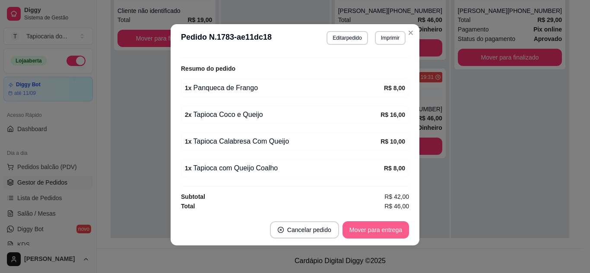
click at [363, 237] on button "Mover para entrega" at bounding box center [375, 229] width 66 height 17
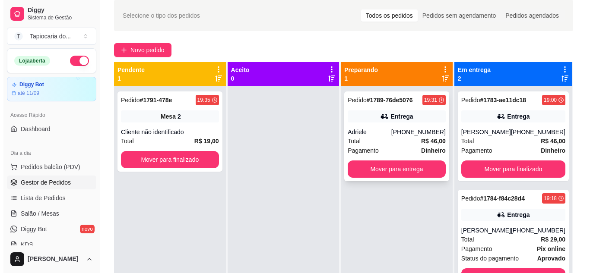
scroll to position [0, 0]
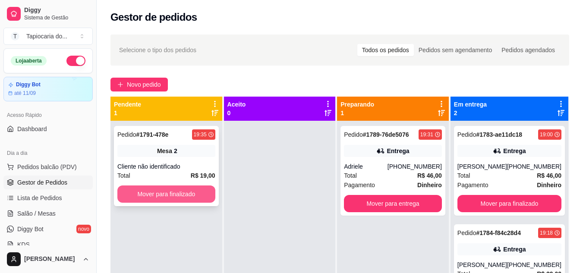
click at [200, 196] on button "Mover para finalizado" at bounding box center [166, 194] width 98 height 17
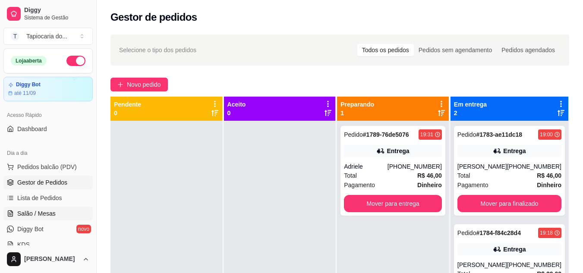
click at [61, 210] on link "Salão / Mesas" at bounding box center [47, 214] width 89 height 14
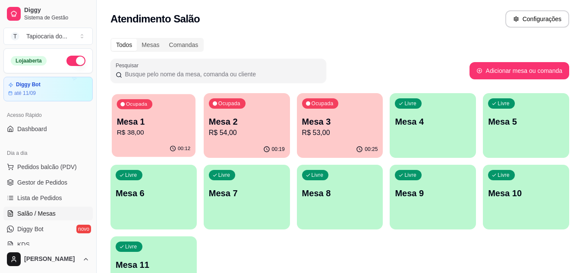
click at [136, 125] on p "Mesa 1" at bounding box center [154, 122] width 74 height 12
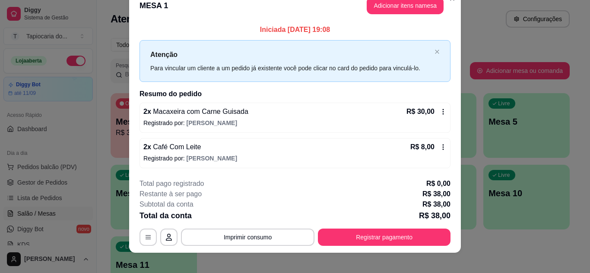
scroll to position [22, 0]
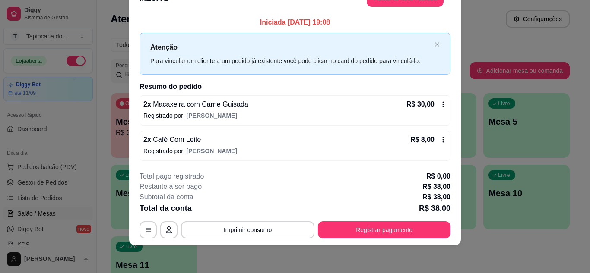
click at [443, 138] on div "2 x Café Com Leite R$ 8,00 Registrado por: [PERSON_NAME]" at bounding box center [294, 146] width 311 height 30
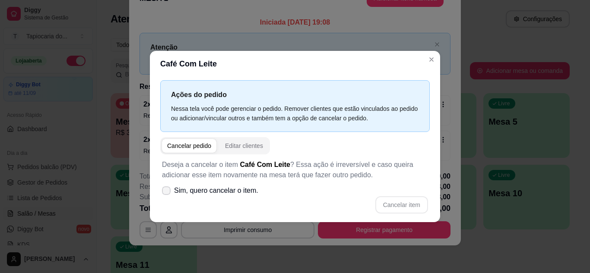
click at [164, 185] on label "Sim, quero cancelar o item." at bounding box center [209, 190] width 103 height 17
click at [164, 192] on input "Sim, quero cancelar o item." at bounding box center [164, 195] width 6 height 6
checkbox input "true"
click at [398, 205] on button "Cancelar item" at bounding box center [401, 204] width 51 height 17
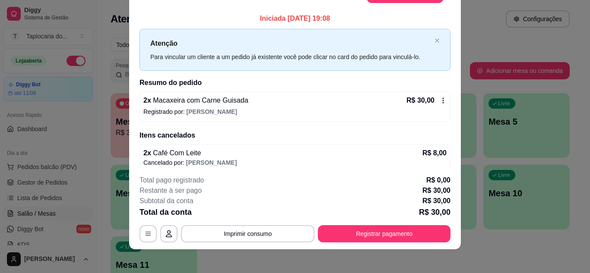
scroll to position [0, 0]
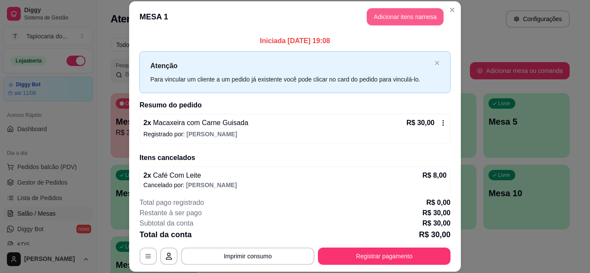
click at [417, 24] on button "Adicionar itens na mesa" at bounding box center [405, 16] width 77 height 17
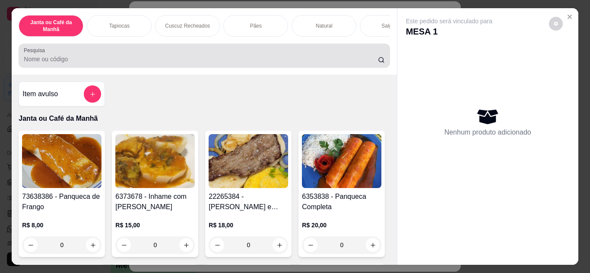
click at [328, 59] on input "Pesquisa" at bounding box center [201, 59] width 354 height 9
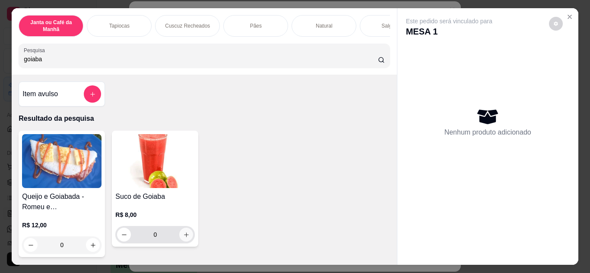
type input "goiaba"
click at [187, 238] on button "increase-product-quantity" at bounding box center [186, 234] width 13 height 13
type input "1"
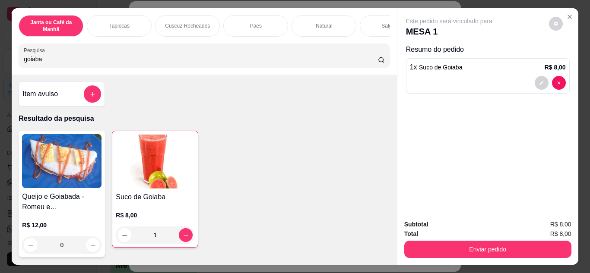
click at [208, 63] on input "goiaba" at bounding box center [201, 59] width 354 height 9
type input "g"
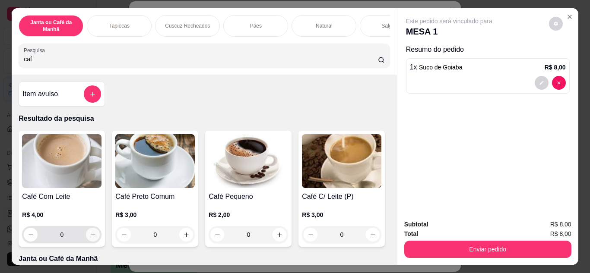
type input "caf"
click at [90, 235] on icon "increase-product-quantity" at bounding box center [93, 235] width 6 height 6
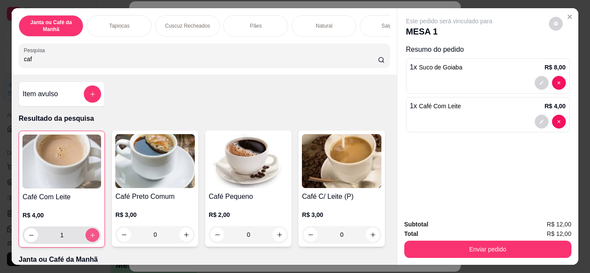
type input "1"
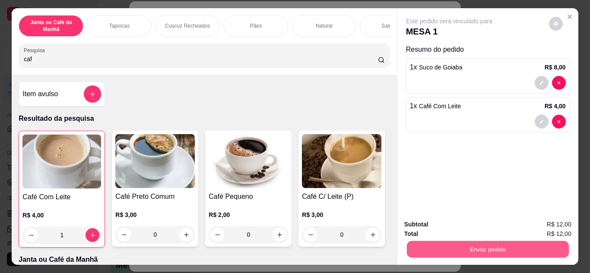
click at [466, 252] on button "Enviar pedido" at bounding box center [487, 249] width 162 height 17
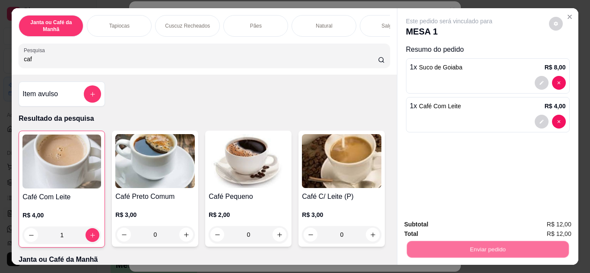
click at [461, 228] on button "Não registrar e enviar pedido" at bounding box center [458, 225] width 87 height 16
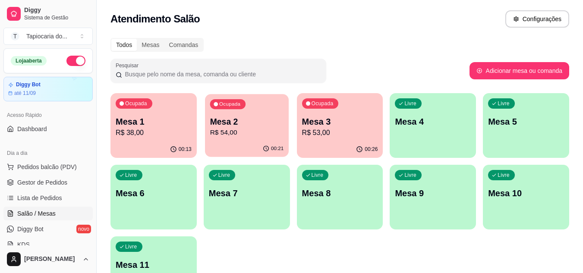
click at [242, 106] on div "Ocupada" at bounding box center [227, 104] width 35 height 10
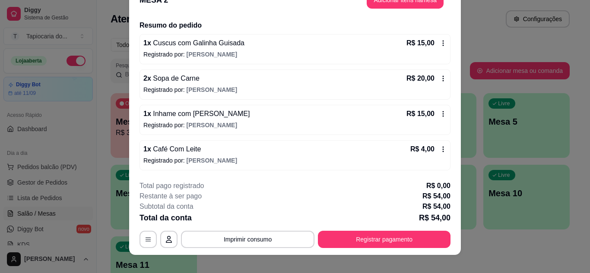
scroll to position [26, 0]
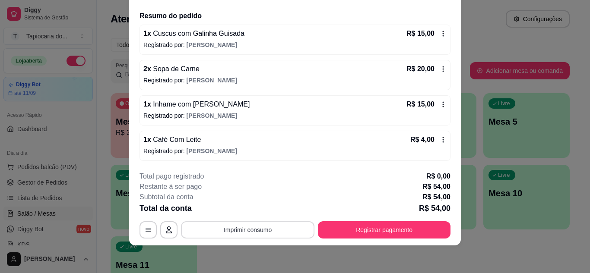
click at [269, 228] on button "Imprimir consumo" at bounding box center [247, 229] width 133 height 17
click at [249, 211] on button "Impressora" at bounding box center [247, 210] width 63 height 14
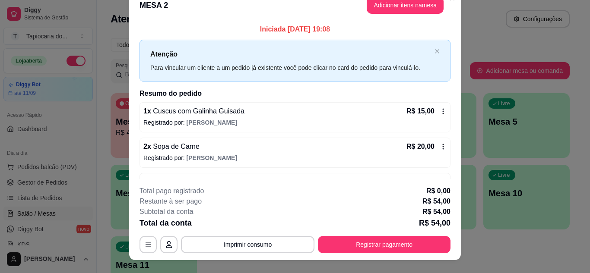
scroll to position [0, 0]
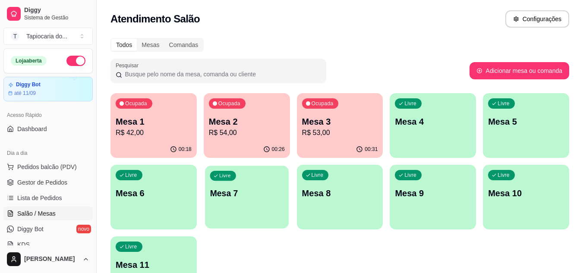
click at [267, 219] on button "Livre Mesa 7" at bounding box center [247, 197] width 84 height 63
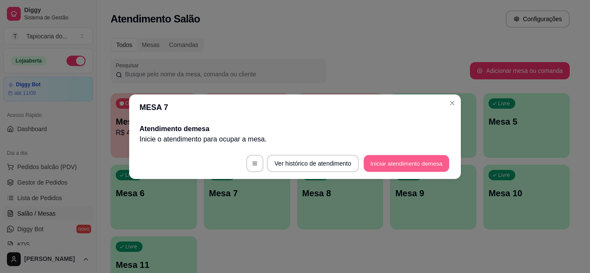
click at [408, 164] on button "Iniciar atendimento de mesa" at bounding box center [406, 163] width 85 height 17
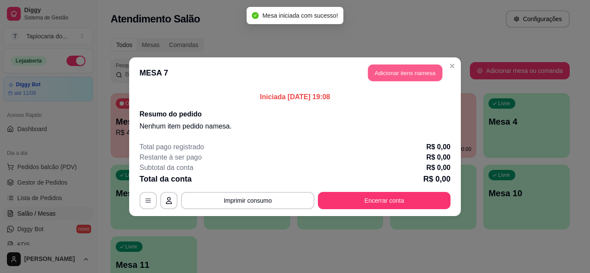
click at [412, 77] on button "Adicionar itens na mesa" at bounding box center [405, 72] width 74 height 17
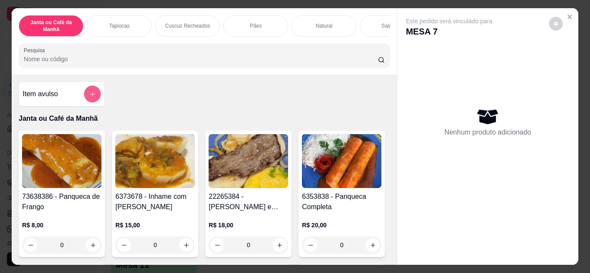
click at [89, 98] on icon "add-separate-item" at bounding box center [92, 94] width 6 height 6
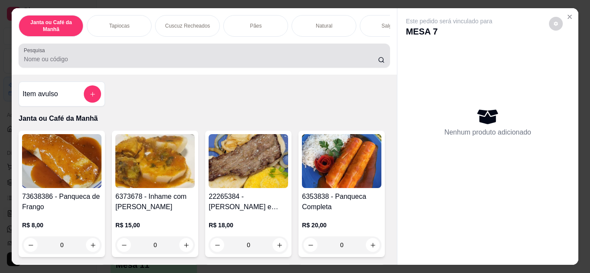
click at [268, 58] on input "Pesquisa" at bounding box center [201, 59] width 354 height 9
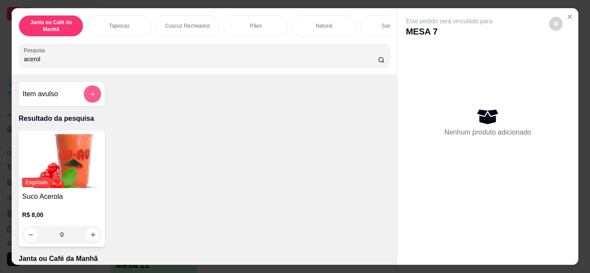
type input "acerol"
click at [95, 85] on div "Item avulso" at bounding box center [62, 94] width 86 height 25
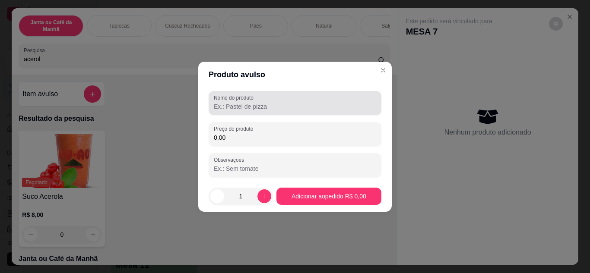
click at [295, 95] on div at bounding box center [295, 103] width 162 height 17
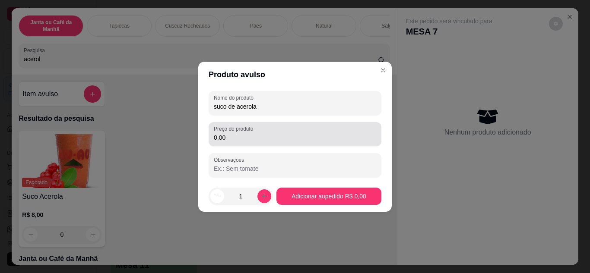
type input "suco de acerola"
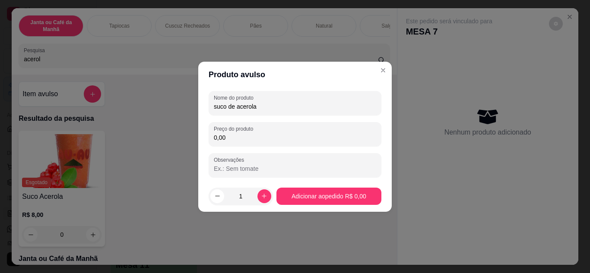
click at [303, 139] on input "0,00" at bounding box center [295, 137] width 162 height 9
type input "8,00"
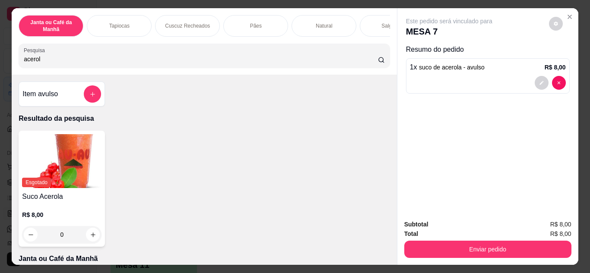
click at [354, 62] on input "acerol" at bounding box center [201, 59] width 354 height 9
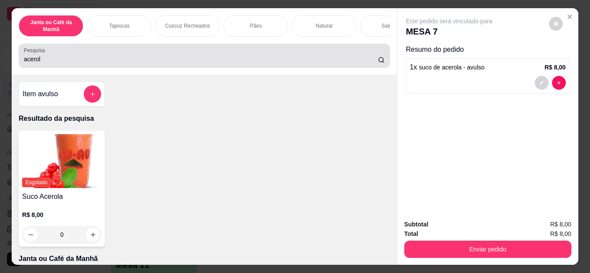
click at [367, 64] on div "acerol" at bounding box center [204, 55] width 360 height 17
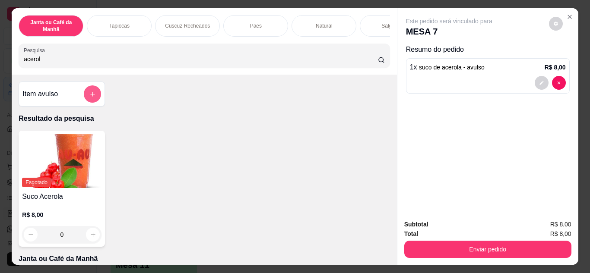
click at [87, 94] on button "add-separate-item" at bounding box center [92, 93] width 17 height 17
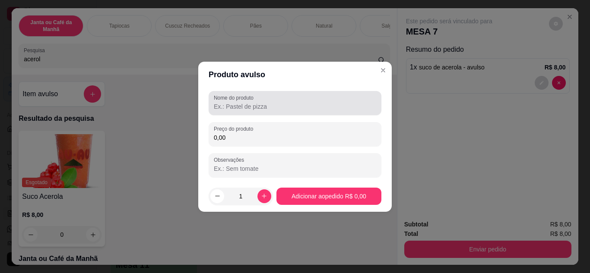
click at [308, 102] on input "Nome do produto" at bounding box center [295, 106] width 162 height 9
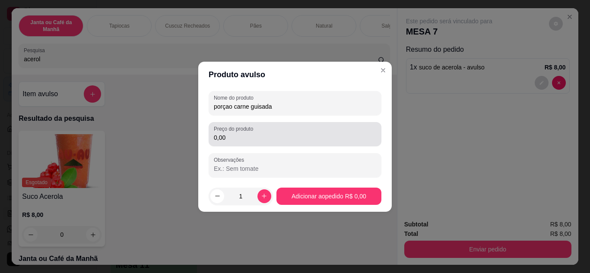
type input "porçao carne guisada"
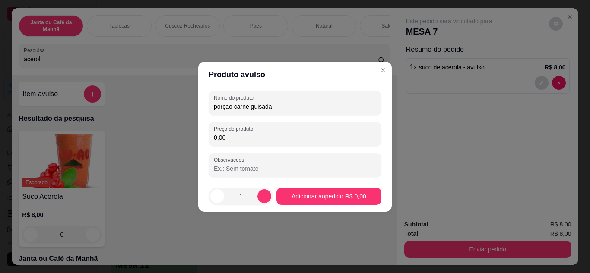
click at [221, 139] on input "0,00" at bounding box center [295, 137] width 162 height 9
click at [230, 136] on input "0,00" at bounding box center [295, 137] width 162 height 9
type input "7,00"
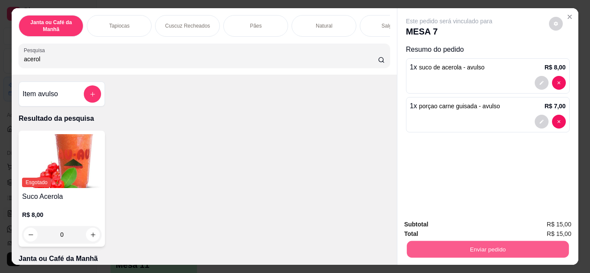
click at [501, 245] on button "Enviar pedido" at bounding box center [487, 249] width 162 height 17
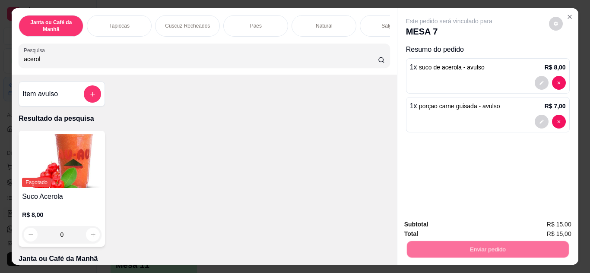
click at [474, 224] on button "Não registrar e enviar pedido" at bounding box center [458, 225] width 87 height 16
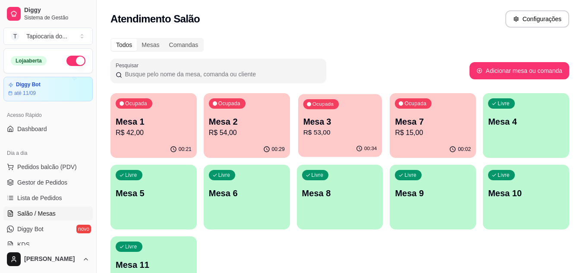
click at [343, 142] on div "00:34" at bounding box center [340, 149] width 84 height 16
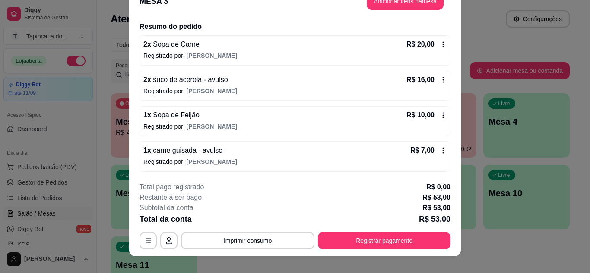
scroll to position [26, 0]
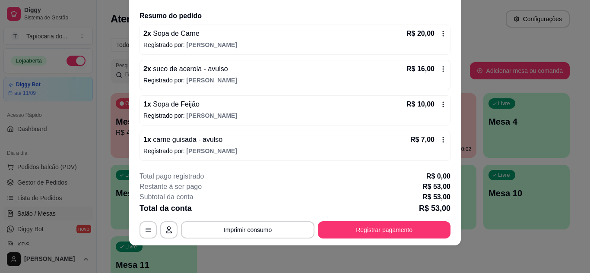
click at [440, 142] on icon at bounding box center [443, 139] width 7 height 7
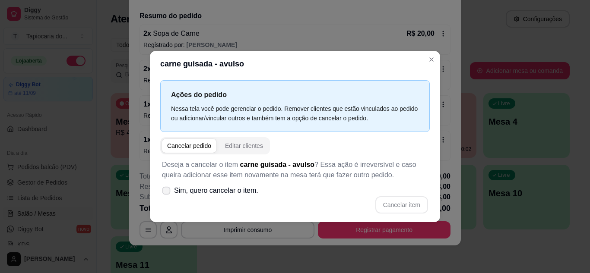
click at [167, 190] on icon at bounding box center [166, 190] width 6 height 5
click at [167, 192] on input "Sim, quero cancelar o item." at bounding box center [164, 195] width 6 height 6
checkbox input "true"
click at [396, 207] on button "Cancelar item" at bounding box center [401, 204] width 51 height 17
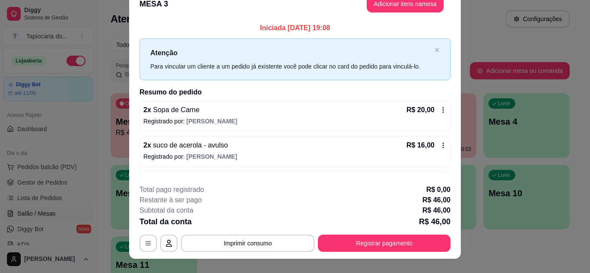
scroll to position [0, 0]
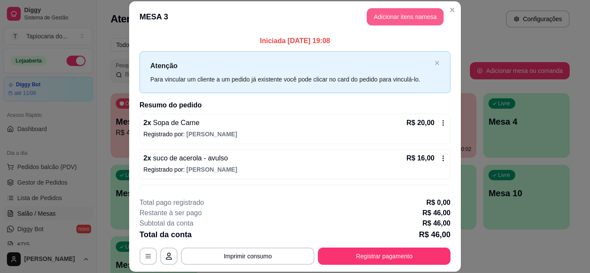
click at [380, 23] on button "Adicionar itens na mesa" at bounding box center [405, 16] width 77 height 17
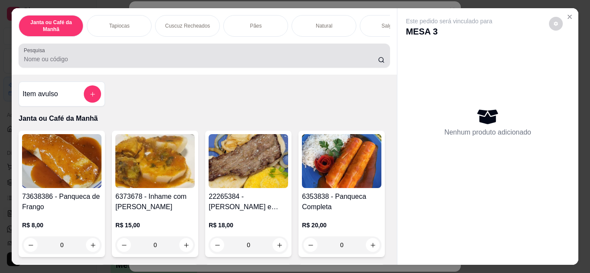
click at [325, 59] on input "Pesquisa" at bounding box center [201, 59] width 354 height 9
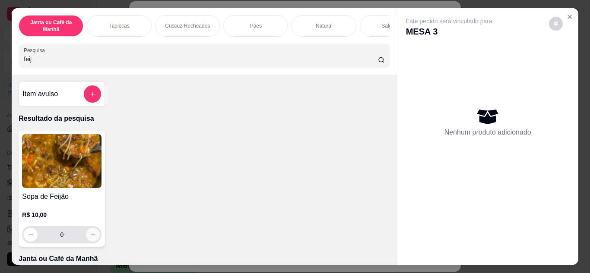
type input "feij"
click at [92, 237] on icon "increase-product-quantity" at bounding box center [93, 235] width 6 height 6
type input "1"
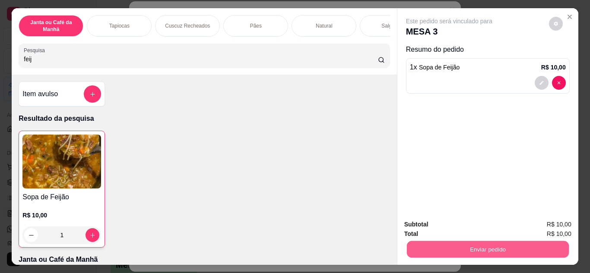
click at [541, 247] on button "Enviar pedido" at bounding box center [487, 249] width 162 height 17
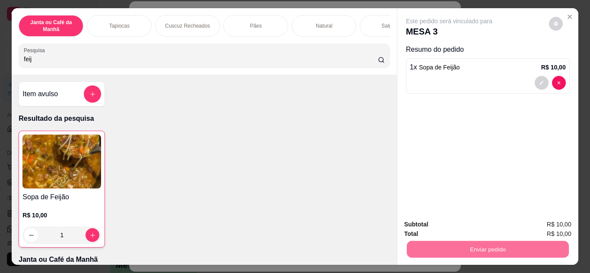
click at [451, 229] on button "Não registrar e enviar pedido" at bounding box center [458, 225] width 87 height 16
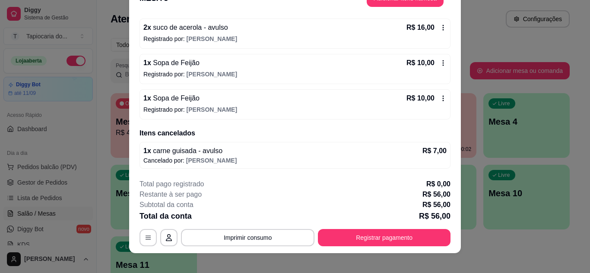
scroll to position [26, 0]
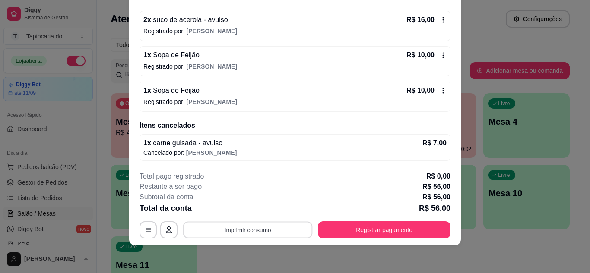
click at [278, 231] on button "Imprimir consumo" at bounding box center [248, 229] width 130 height 17
click at [259, 206] on button "Impressora" at bounding box center [247, 210] width 63 height 14
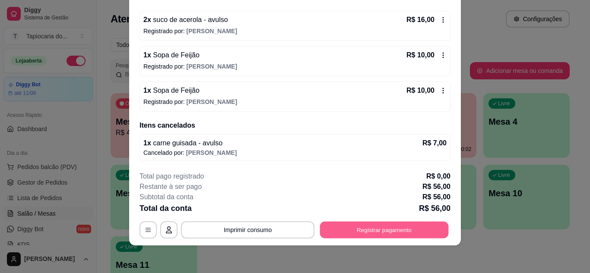
click at [354, 232] on button "Registrar pagamento" at bounding box center [384, 229] width 129 height 17
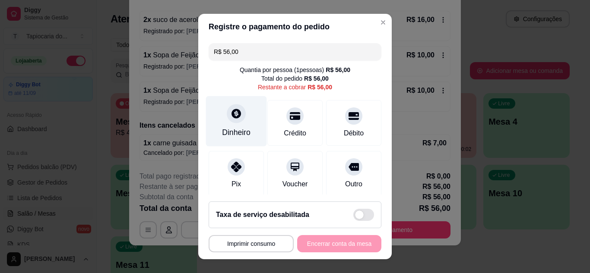
click at [221, 122] on div "Dinheiro" at bounding box center [236, 121] width 61 height 51
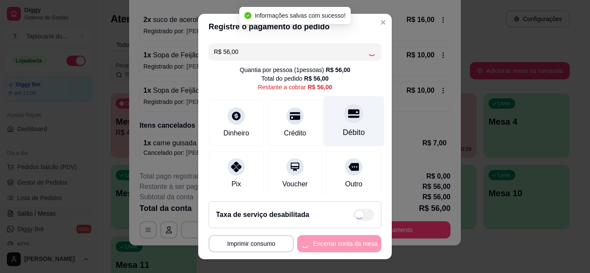
type input "R$ 0,00"
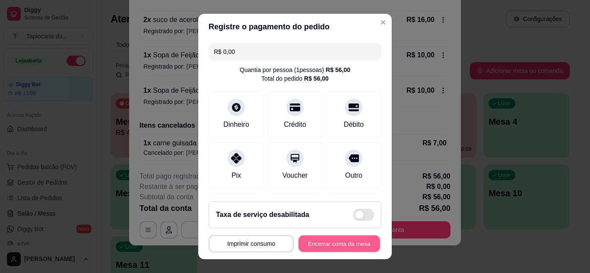
click at [351, 242] on button "Encerrar conta da mesa" at bounding box center [339, 244] width 82 height 17
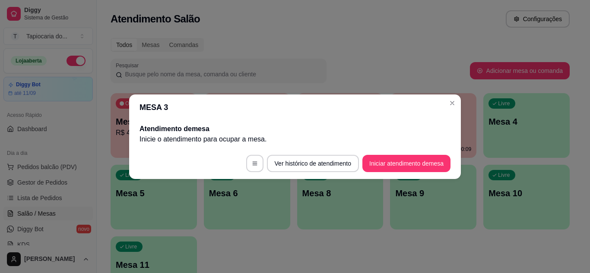
scroll to position [0, 0]
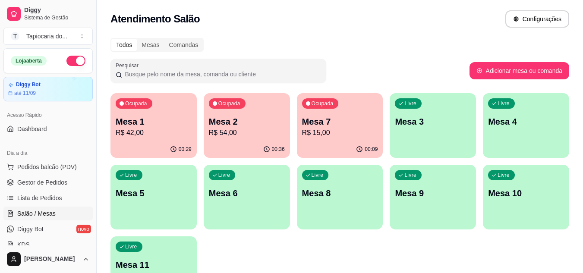
click at [326, 128] on p "R$ 15,00" at bounding box center [340, 133] width 76 height 10
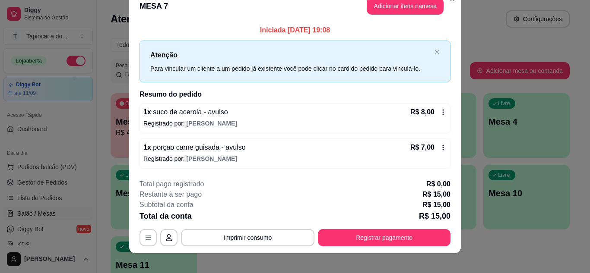
scroll to position [22, 0]
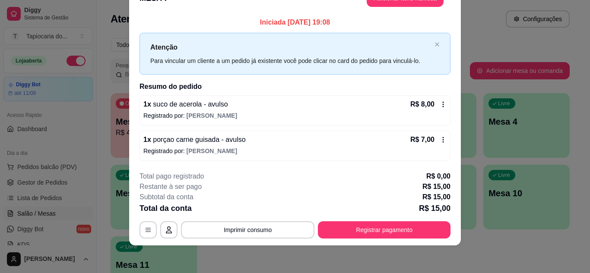
click at [441, 138] on icon at bounding box center [443, 139] width 7 height 7
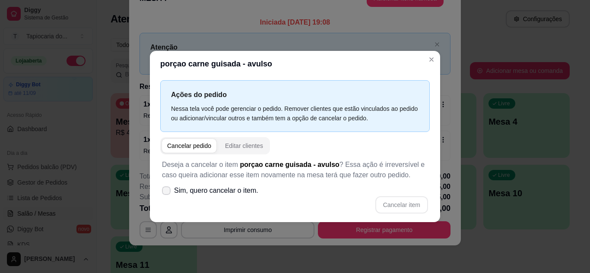
click at [166, 191] on icon at bounding box center [166, 190] width 7 height 5
click at [166, 192] on input "Sim, quero cancelar o item." at bounding box center [164, 195] width 6 height 6
checkbox input "true"
click at [395, 205] on button "Cancelar item" at bounding box center [401, 204] width 53 height 17
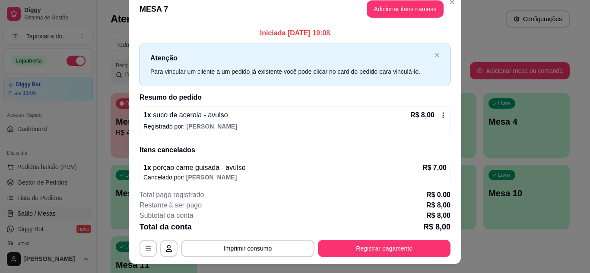
scroll to position [0, 0]
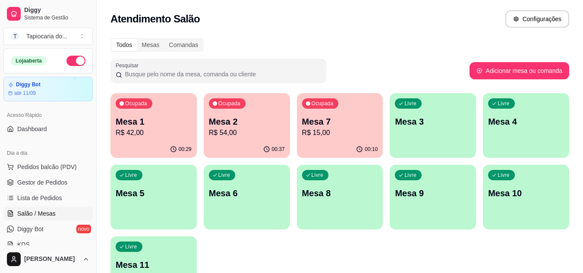
click at [343, 137] on p "R$ 15,00" at bounding box center [340, 133] width 76 height 10
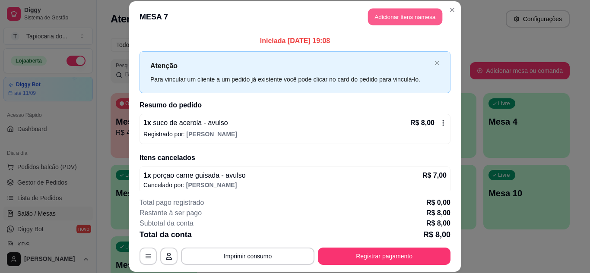
click at [400, 16] on button "Adicionar itens na mesa" at bounding box center [405, 17] width 74 height 17
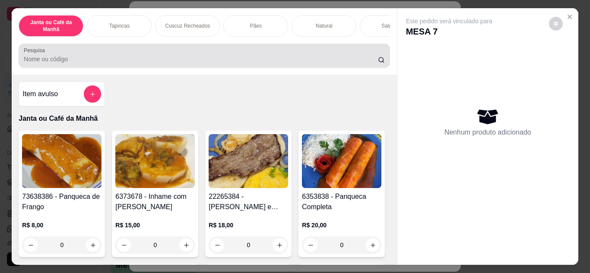
click at [217, 63] on input "Pesquisa" at bounding box center [201, 59] width 354 height 9
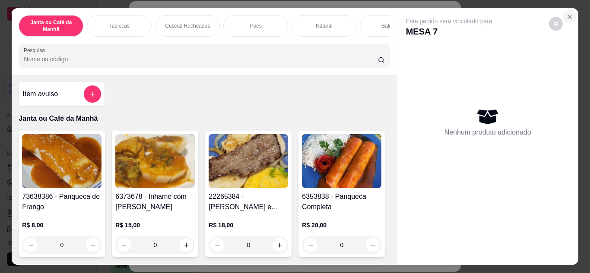
click at [566, 14] on icon "Close" at bounding box center [569, 16] width 7 height 7
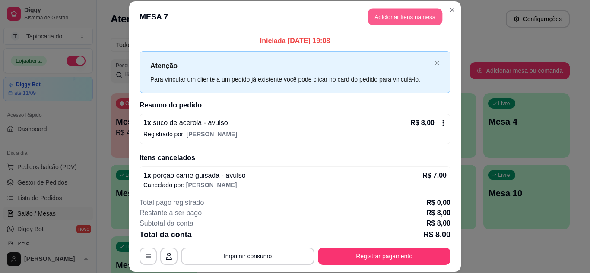
click at [371, 19] on button "Adicionar itens na mesa" at bounding box center [405, 17] width 74 height 17
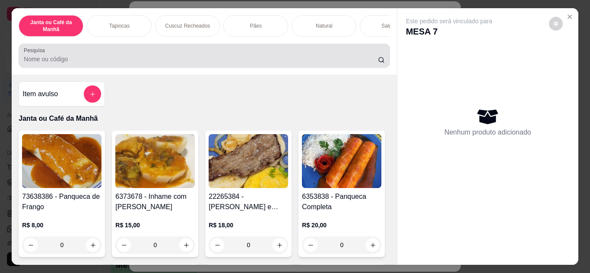
click at [315, 63] on input "Pesquisa" at bounding box center [201, 59] width 354 height 9
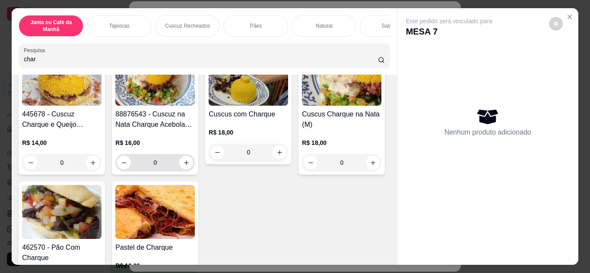
scroll to position [259, 0]
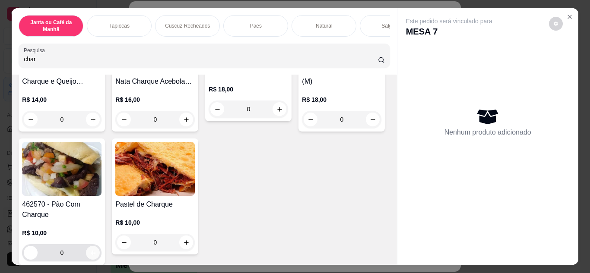
type input "char"
click at [95, 251] on icon "increase-product-quantity" at bounding box center [93, 253] width 5 height 5
type input "1"
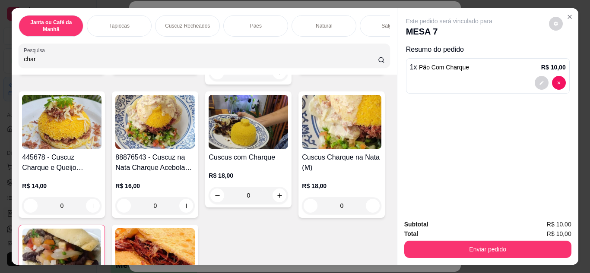
scroll to position [0, 0]
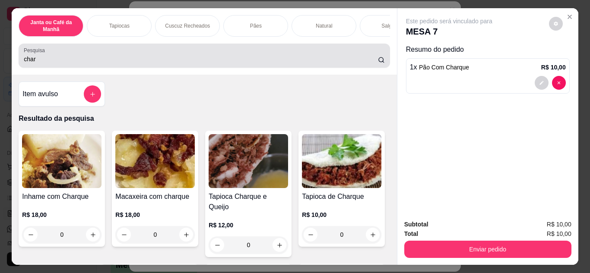
click at [263, 68] on div "Pesquisa char" at bounding box center [204, 56] width 371 height 24
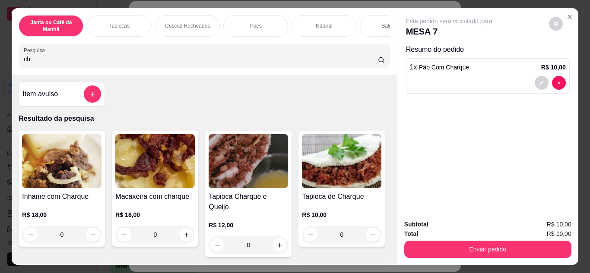
type input "c"
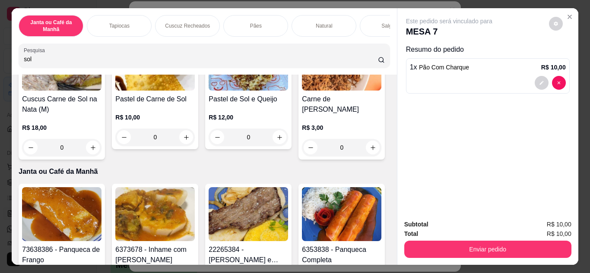
scroll to position [345, 0]
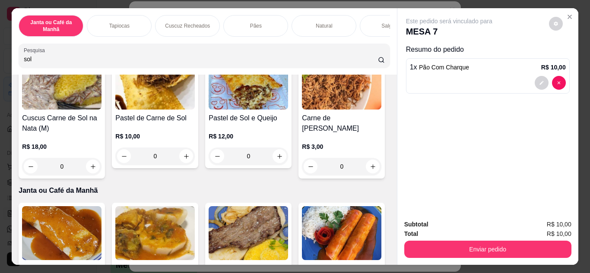
click at [291, 63] on input "sol" at bounding box center [201, 59] width 354 height 9
type input "s"
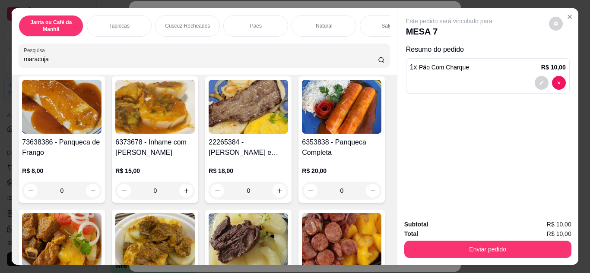
scroll to position [0, 0]
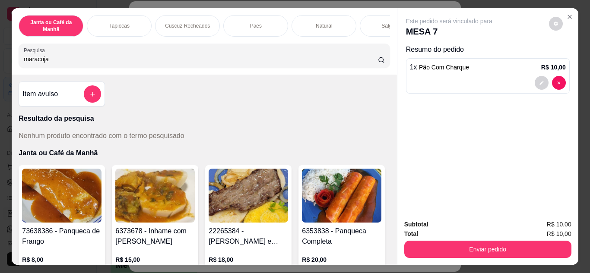
drag, startPoint x: 201, startPoint y: 71, endPoint x: 203, endPoint y: 66, distance: 5.5
click at [202, 69] on div "Janta ou Café da Manhã Tapiocas Cuscuz Recheados Pães Natural Salgados Tapiocas…" at bounding box center [204, 41] width 385 height 66
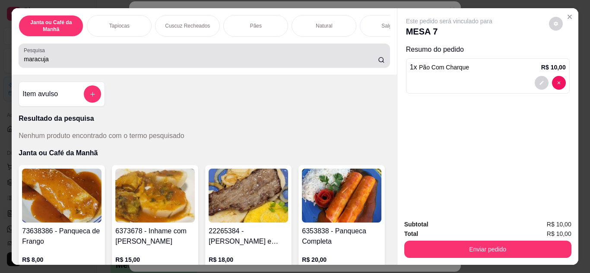
click at [203, 63] on input "maracuja" at bounding box center [201, 59] width 354 height 9
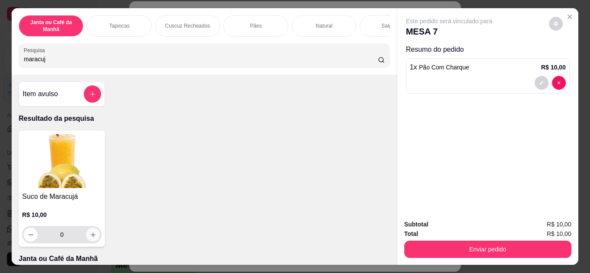
type input "maracuj"
click at [90, 237] on icon "increase-product-quantity" at bounding box center [93, 235] width 6 height 6
type input "1"
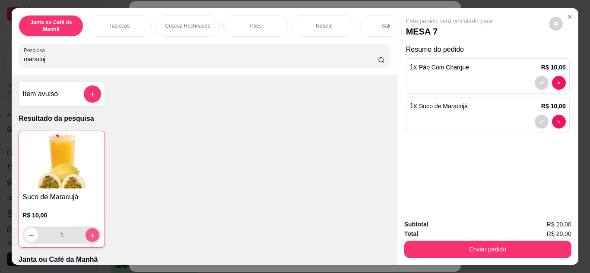
click at [89, 239] on icon "increase-product-quantity" at bounding box center [92, 235] width 6 height 6
type input "2"
click at [84, 92] on button "add-separate-item" at bounding box center [92, 93] width 17 height 17
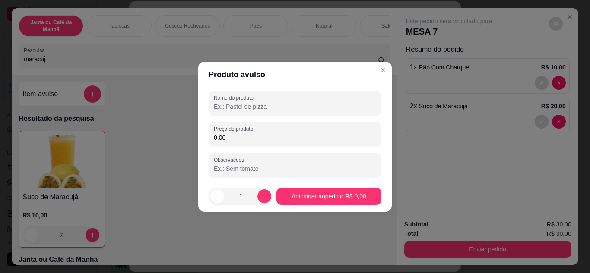
click at [327, 109] on input "Nome do produto" at bounding box center [295, 106] width 162 height 9
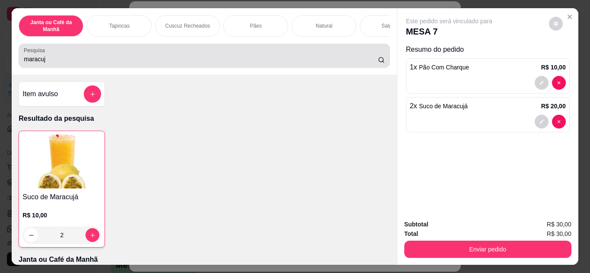
click at [346, 59] on input "maracuj" at bounding box center [201, 59] width 354 height 9
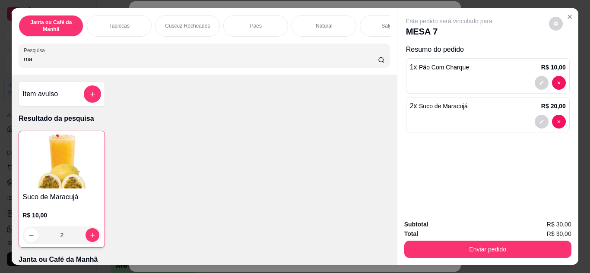
type input "m"
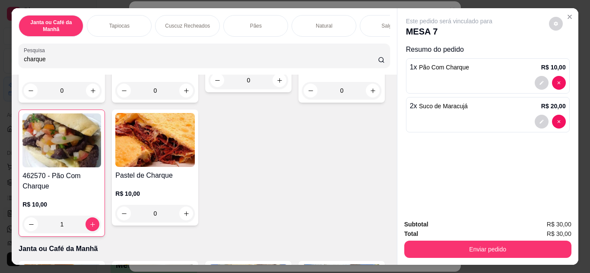
scroll to position [302, 0]
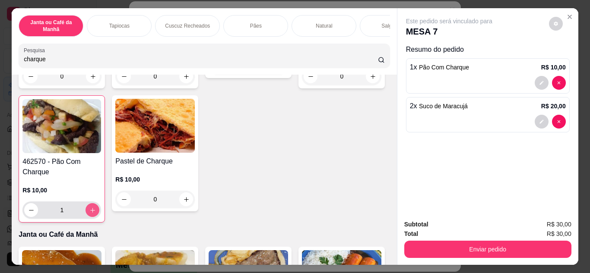
type input "charque"
click at [96, 207] on icon "increase-product-quantity" at bounding box center [92, 210] width 6 height 6
type input "2"
click at [96, 207] on icon "increase-product-quantity" at bounding box center [92, 210] width 6 height 6
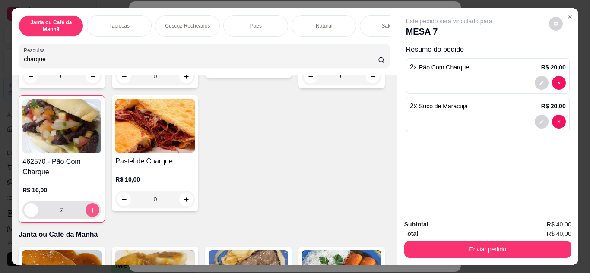
type input "3"
click at [524, 239] on div "Enviar pedido" at bounding box center [487, 248] width 167 height 19
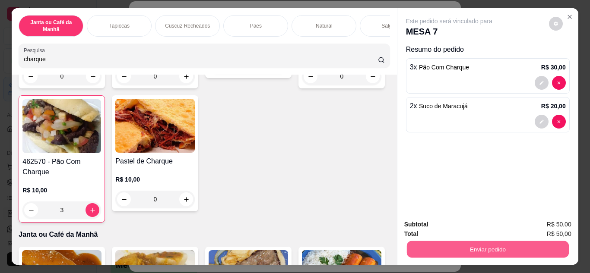
click at [519, 247] on button "Enviar pedido" at bounding box center [487, 249] width 162 height 17
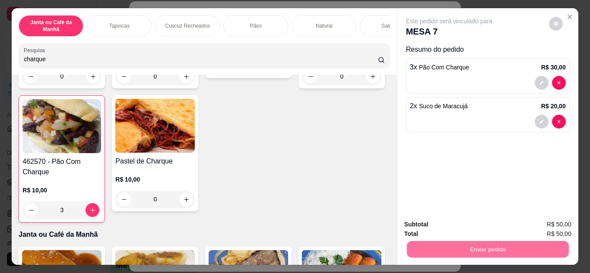
click at [466, 227] on button "Não registrar e enviar pedido" at bounding box center [459, 225] width 90 height 16
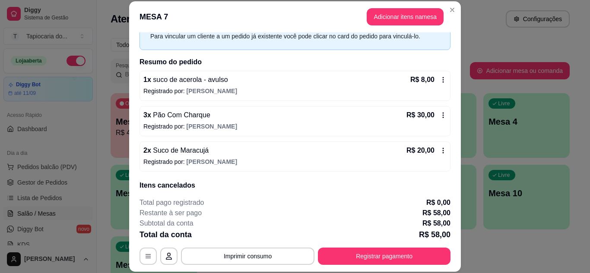
scroll to position [77, 0]
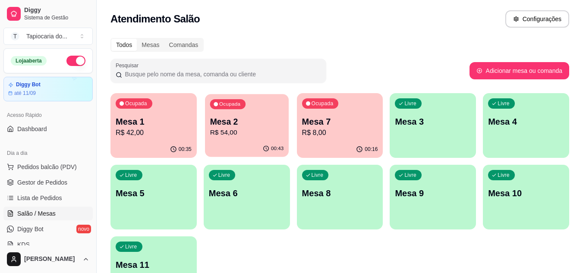
click at [249, 109] on div "Ocupada Mesa 2 R$ 54,00" at bounding box center [247, 117] width 84 height 47
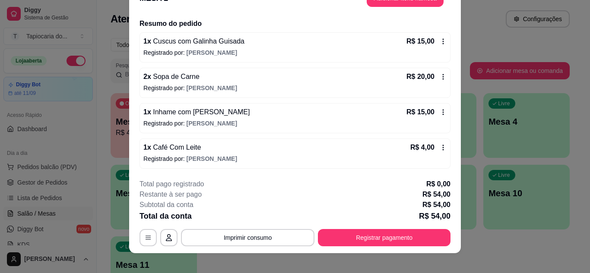
scroll to position [26, 0]
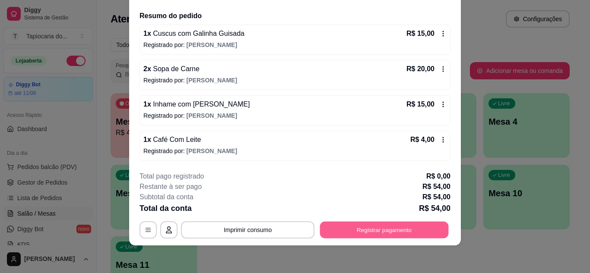
click at [365, 225] on button "Registrar pagamento" at bounding box center [384, 229] width 129 height 17
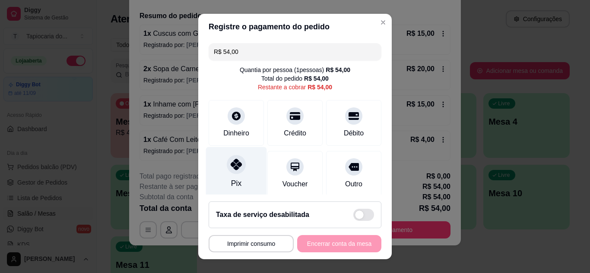
click at [237, 169] on div at bounding box center [236, 164] width 19 height 19
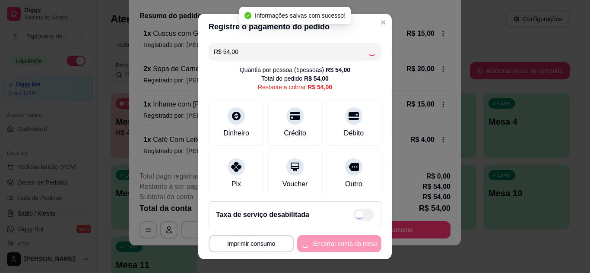
type input "R$ 0,00"
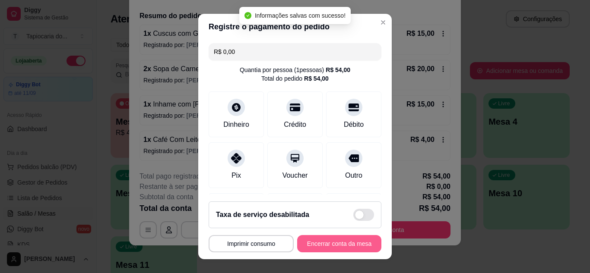
click at [307, 245] on button "Encerrar conta da mesa" at bounding box center [339, 243] width 84 height 17
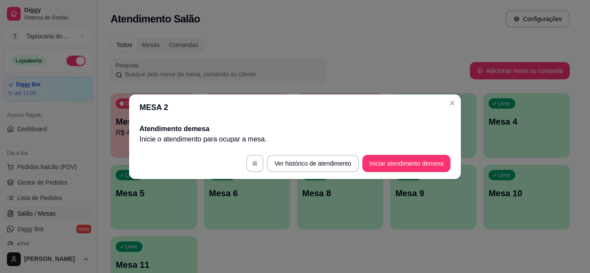
scroll to position [0, 0]
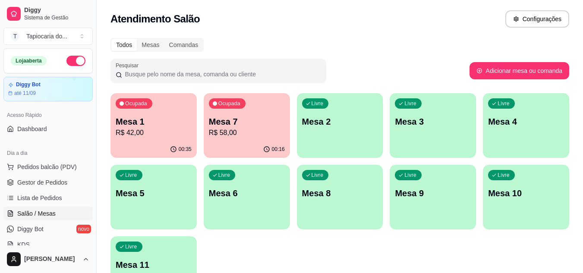
click at [172, 121] on p "Mesa 1" at bounding box center [154, 122] width 76 height 12
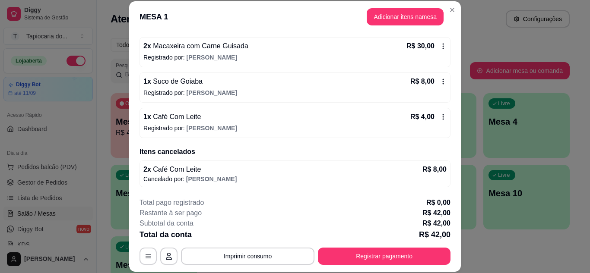
scroll to position [26, 0]
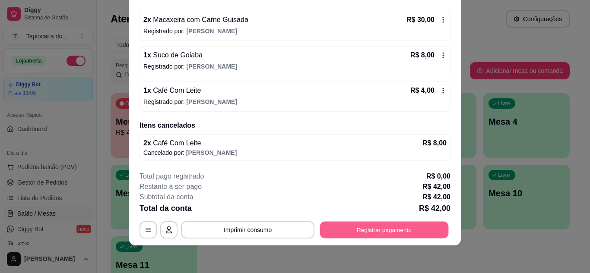
click at [379, 229] on button "Registrar pagamento" at bounding box center [384, 229] width 129 height 17
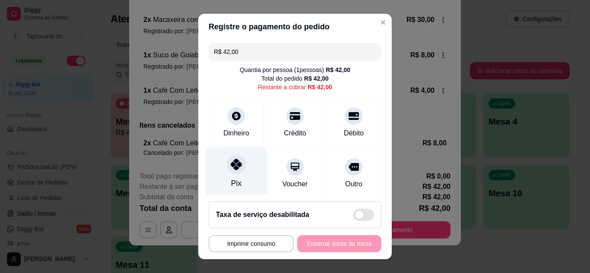
click at [241, 161] on div "Pix" at bounding box center [236, 172] width 61 height 51
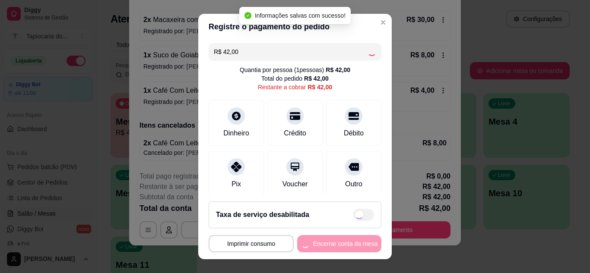
type input "R$ 0,00"
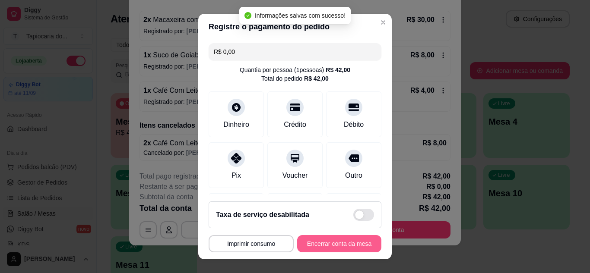
click at [322, 248] on button "Encerrar conta da mesa" at bounding box center [339, 243] width 84 height 17
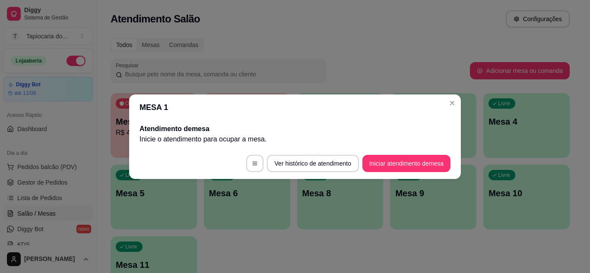
scroll to position [0, 0]
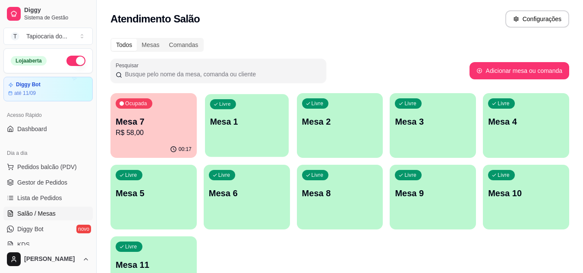
click at [246, 123] on p "Mesa 1" at bounding box center [247, 122] width 74 height 12
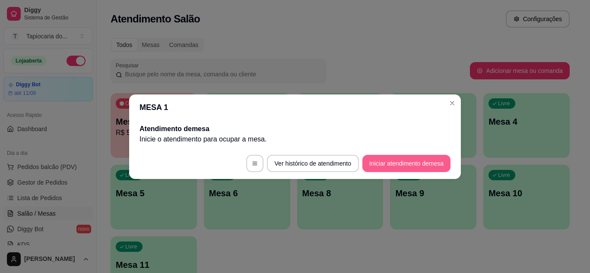
click at [414, 171] on button "Iniciar atendimento de mesa" at bounding box center [406, 163] width 88 height 17
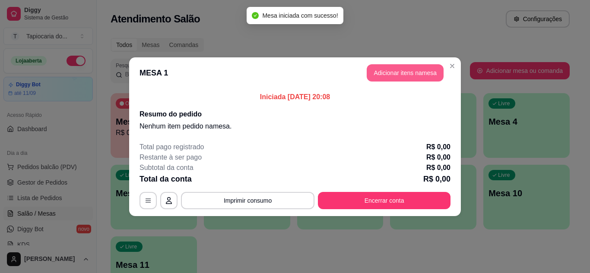
click at [387, 73] on button "Adicionar itens na mesa" at bounding box center [405, 72] width 77 height 17
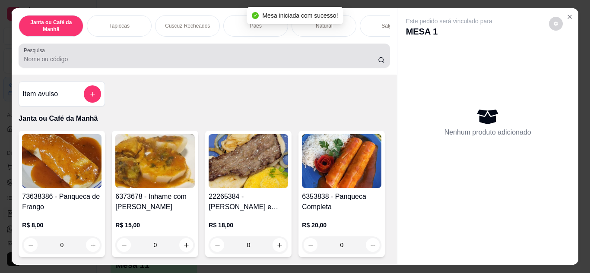
click at [328, 68] on div "Pesquisa" at bounding box center [204, 56] width 371 height 24
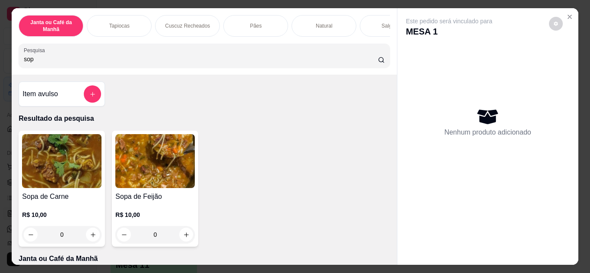
type input "sop"
click at [187, 239] on button "increase-product-quantity" at bounding box center [186, 234] width 13 height 13
type input "1"
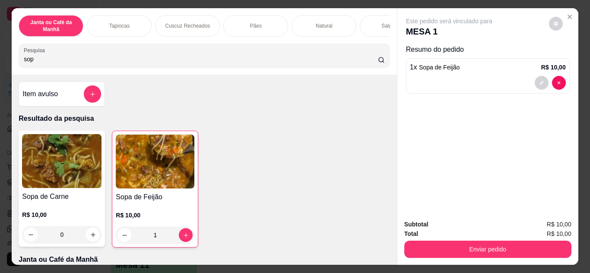
click at [282, 62] on input "sop" at bounding box center [201, 59] width 354 height 9
type input "s"
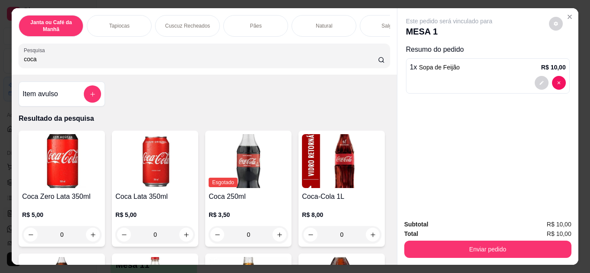
scroll to position [173, 0]
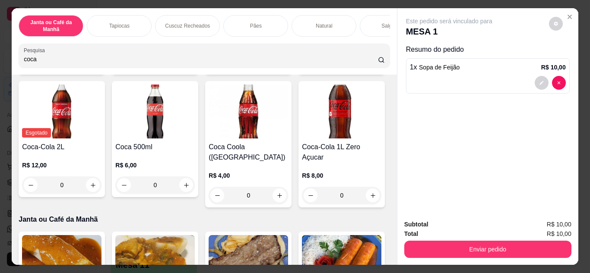
type input "coca"
click at [366, 69] on button "increase-product-quantity" at bounding box center [372, 61] width 13 height 13
type input "1"
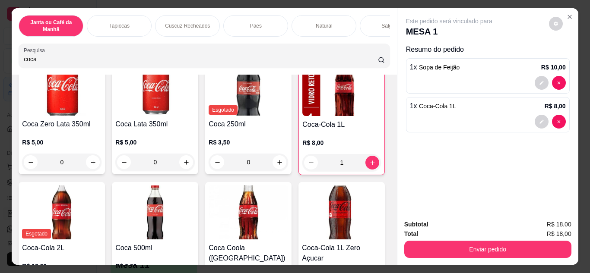
scroll to position [0, 0]
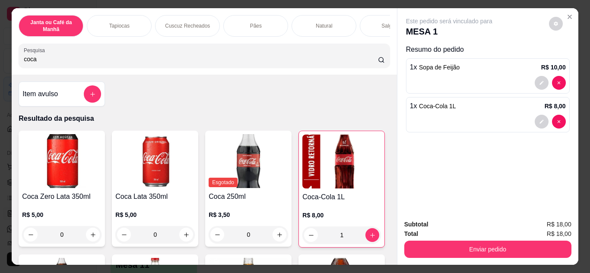
click at [248, 62] on input "coca" at bounding box center [201, 59] width 354 height 9
type input "c"
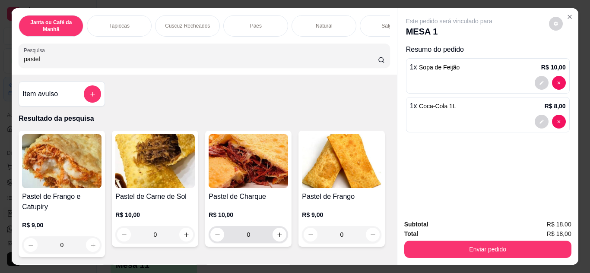
scroll to position [130, 0]
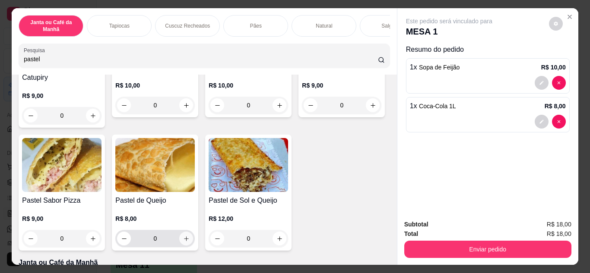
type input "pastel"
click at [190, 239] on icon "increase-product-quantity" at bounding box center [186, 239] width 6 height 6
type input "1"
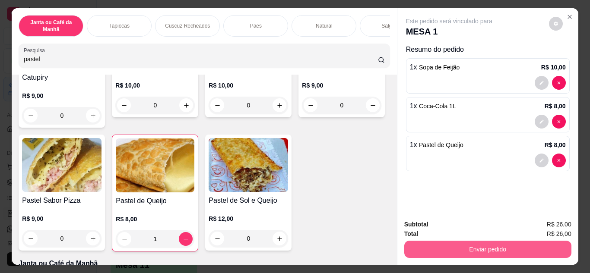
click at [528, 249] on button "Enviar pedido" at bounding box center [487, 249] width 167 height 17
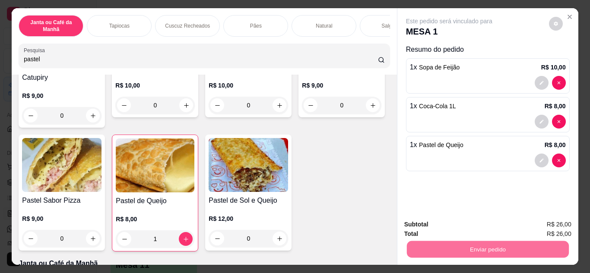
click at [467, 230] on button "Não registrar e enviar pedido" at bounding box center [459, 225] width 90 height 16
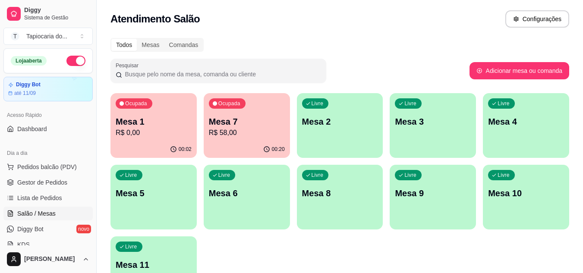
click at [238, 132] on p "R$ 58,00" at bounding box center [247, 133] width 76 height 10
click at [65, 187] on link "Gestor de Pedidos" at bounding box center [47, 183] width 89 height 14
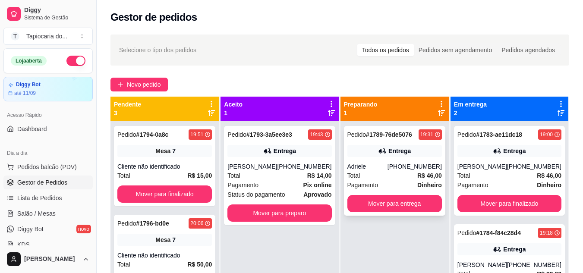
click at [395, 161] on div "Pedido # 1789-76de5076 19:31 Entrega Adriele [PHONE_NUMBER] Total R$ 46,00 Paga…" at bounding box center [394, 171] width 101 height 90
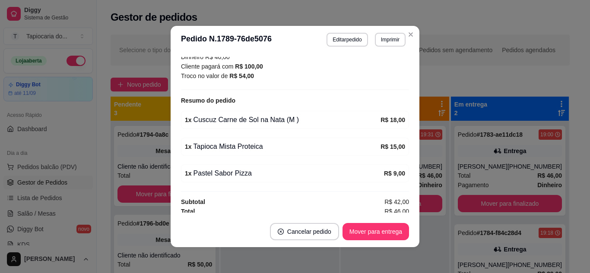
scroll to position [262, 0]
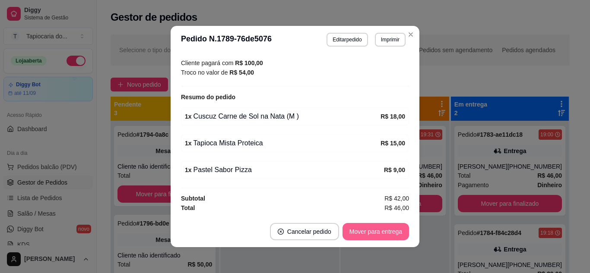
click at [372, 227] on button "Mover para entrega" at bounding box center [375, 231] width 66 height 17
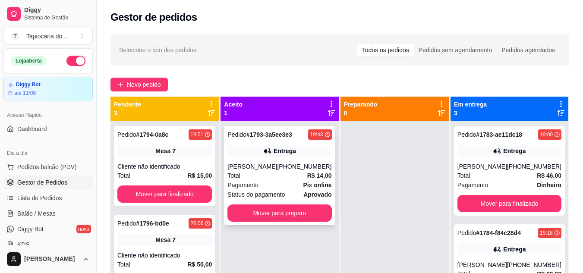
drag, startPoint x: 328, startPoint y: 171, endPoint x: 322, endPoint y: 177, distance: 8.9
click at [322, 171] on div "[PHONE_NUMBER]" at bounding box center [304, 166] width 54 height 9
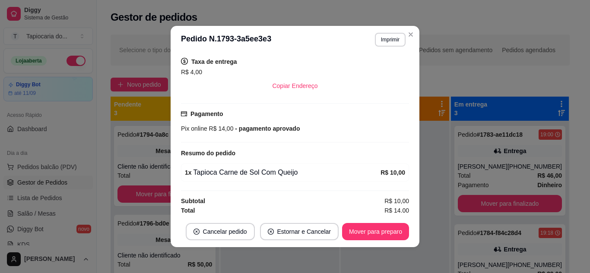
scroll to position [180, 0]
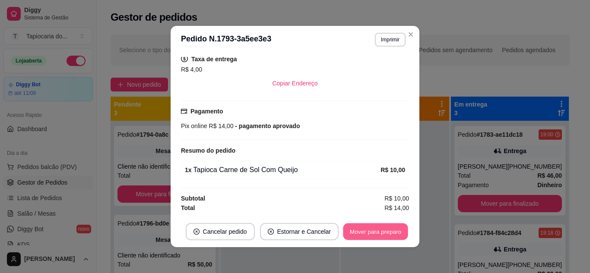
click at [366, 228] on button "Mover para preparo" at bounding box center [375, 232] width 65 height 17
click at [378, 234] on button "Mover para entrega" at bounding box center [375, 232] width 65 height 17
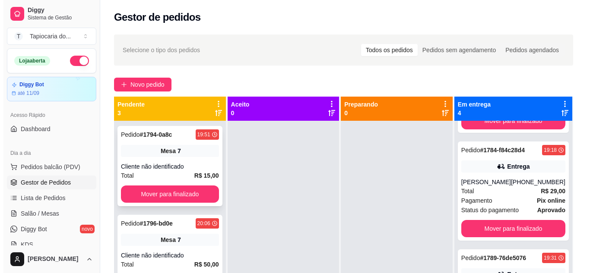
scroll to position [86, 0]
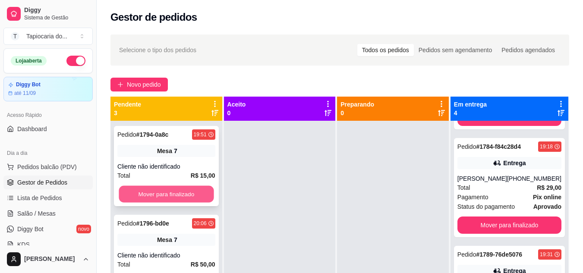
click at [158, 195] on button "Mover para finalizado" at bounding box center [166, 194] width 95 height 17
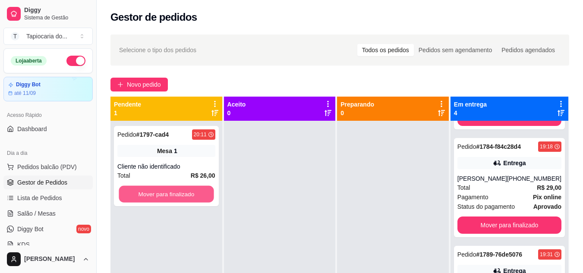
click at [158, 195] on button "Mover para finalizado" at bounding box center [166, 194] width 95 height 17
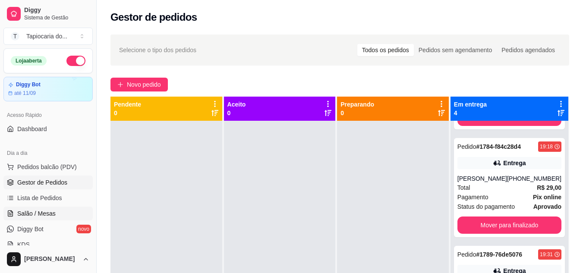
click at [37, 209] on link "Salão / Mesas" at bounding box center [47, 214] width 89 height 14
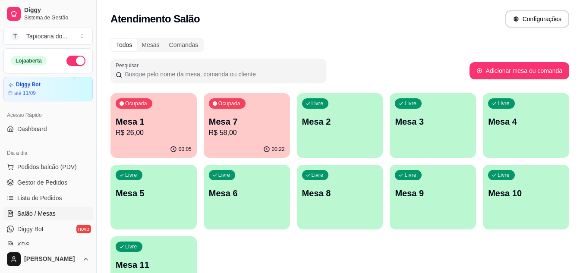
click at [225, 128] on p "R$ 58,00" at bounding box center [247, 133] width 76 height 10
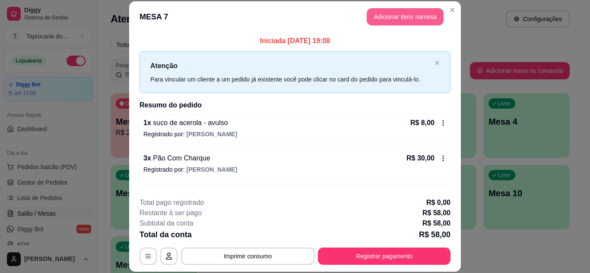
click at [420, 18] on button "Adicionar itens na mesa" at bounding box center [405, 16] width 77 height 17
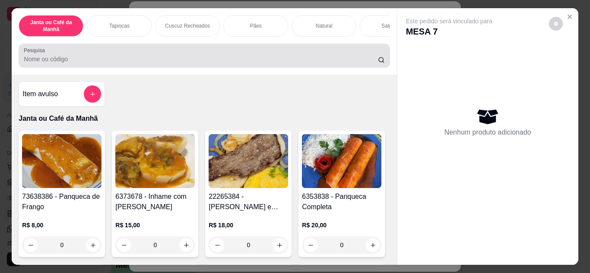
click at [303, 63] on input "Pesquisa" at bounding box center [201, 59] width 354 height 9
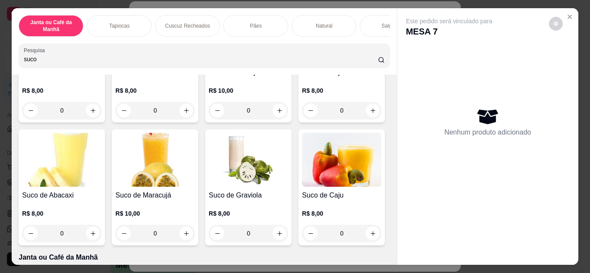
scroll to position [130, 0]
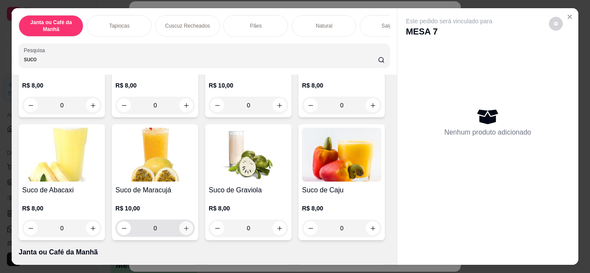
type input "suco"
click at [190, 231] on icon "increase-product-quantity" at bounding box center [186, 228] width 6 height 6
type input "1"
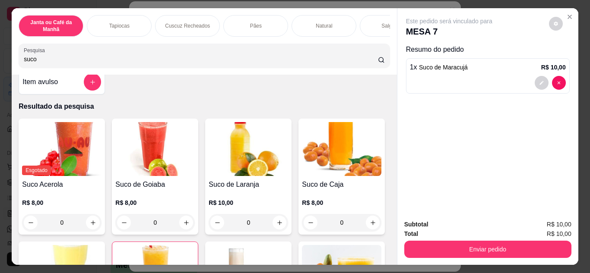
scroll to position [0, 0]
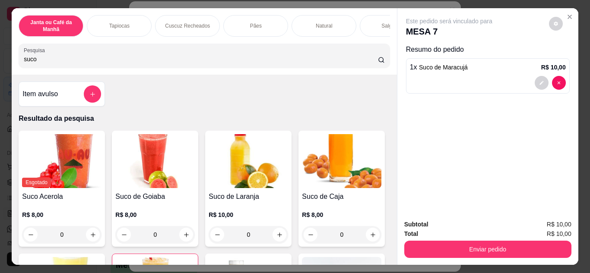
click at [256, 61] on input "suco" at bounding box center [201, 59] width 354 height 9
type input "s"
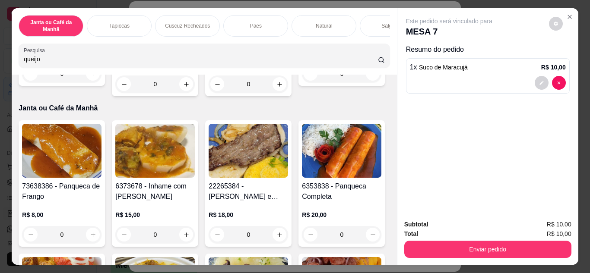
scroll to position [691, 0]
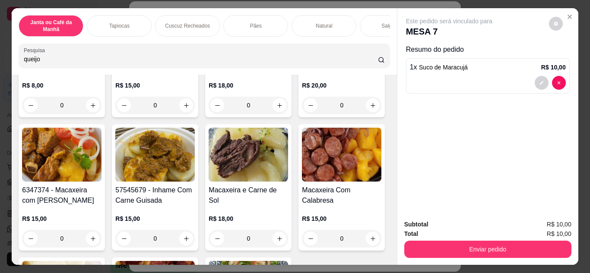
type input "queijo"
type input "1"
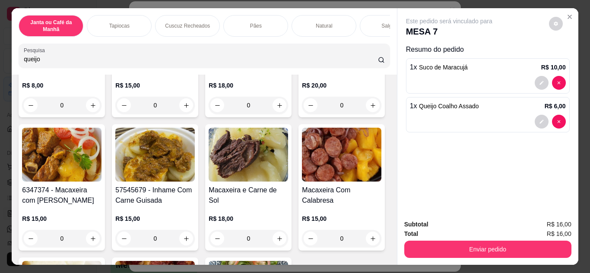
type input "2"
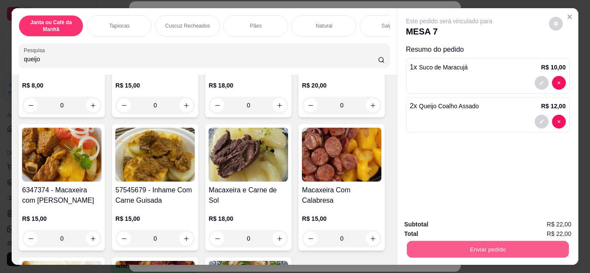
click at [442, 247] on button "Enviar pedido" at bounding box center [487, 249] width 162 height 17
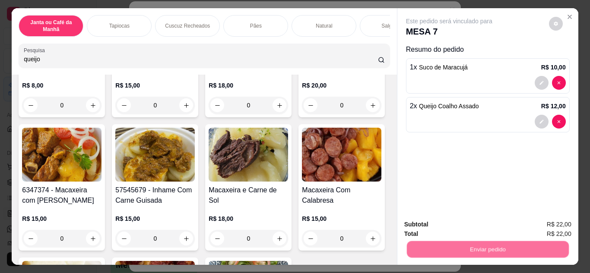
click at [438, 226] on button "Não registrar e enviar pedido" at bounding box center [458, 225] width 87 height 16
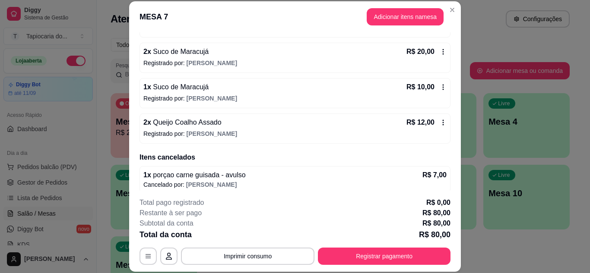
scroll to position [148, 0]
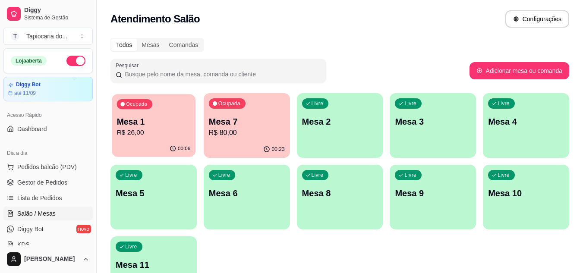
click at [156, 122] on p "Mesa 1" at bounding box center [154, 122] width 74 height 12
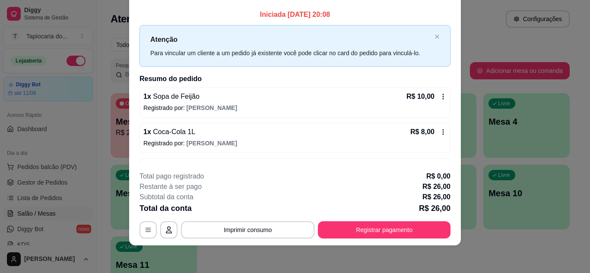
scroll to position [0, 0]
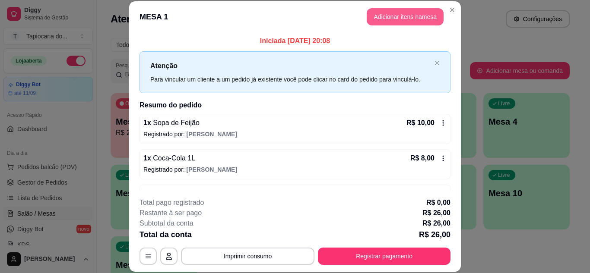
click at [422, 17] on button "Adicionar itens na mesa" at bounding box center [405, 16] width 77 height 17
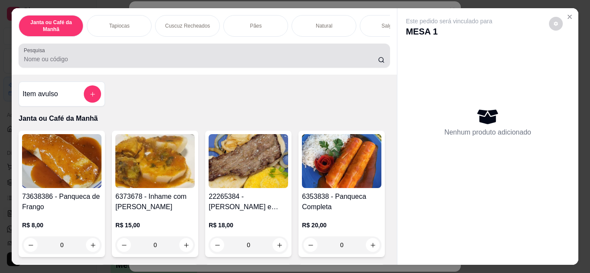
click at [346, 59] on input "Pesquisa" at bounding box center [201, 59] width 354 height 9
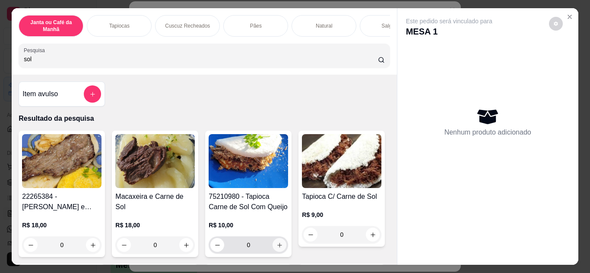
type input "sol"
click at [276, 249] on icon "increase-product-quantity" at bounding box center [279, 245] width 6 height 6
type input "1"
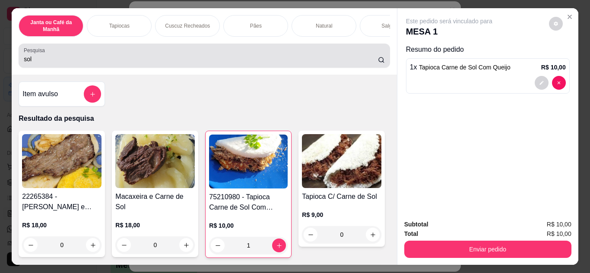
click at [275, 63] on input "sol" at bounding box center [201, 59] width 354 height 9
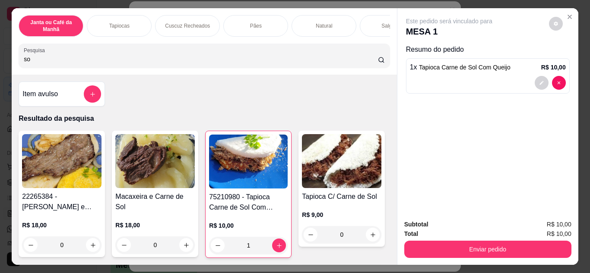
type input "s"
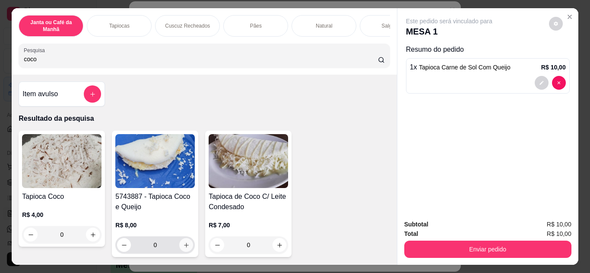
type input "coco"
click at [183, 252] on button "increase-product-quantity" at bounding box center [186, 245] width 14 height 14
type input "1"
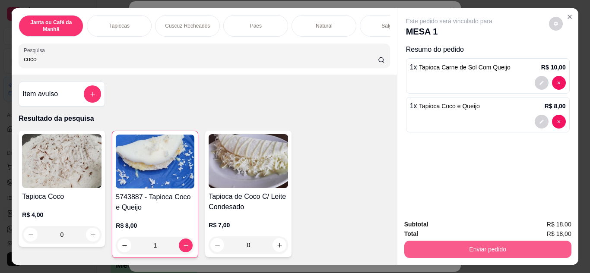
click at [449, 242] on button "Enviar pedido" at bounding box center [487, 249] width 167 height 17
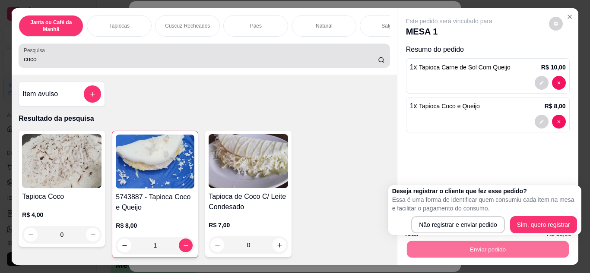
click at [301, 53] on div "coco" at bounding box center [204, 55] width 360 height 17
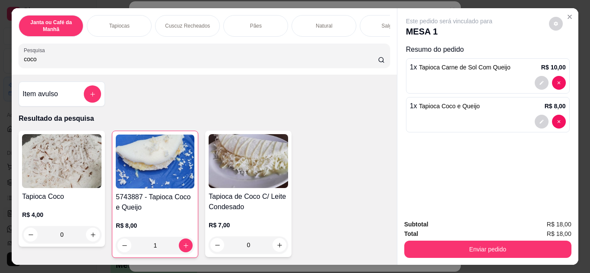
click at [307, 59] on input "coco" at bounding box center [201, 59] width 354 height 9
type input "c"
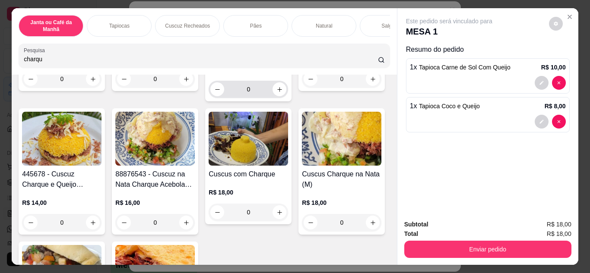
scroll to position [216, 0]
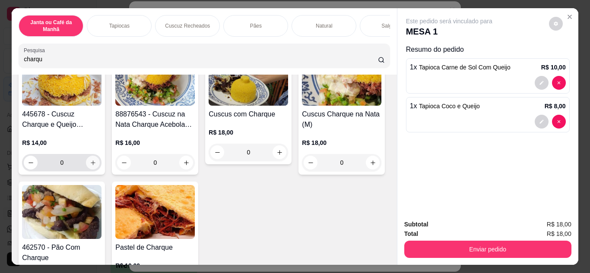
type input "charqu"
click at [96, 160] on icon "increase-product-quantity" at bounding box center [93, 163] width 6 height 6
type input "1"
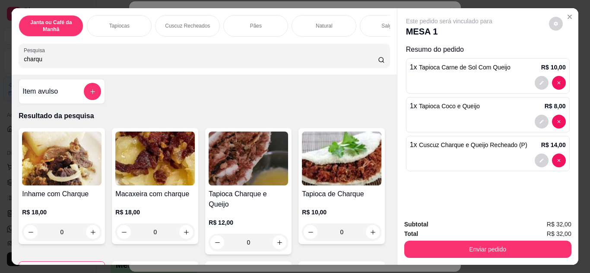
scroll to position [0, 0]
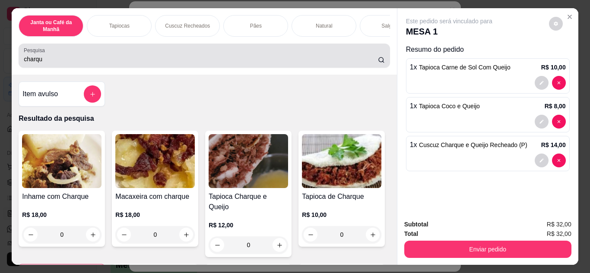
click at [263, 61] on input "charqu" at bounding box center [201, 59] width 354 height 9
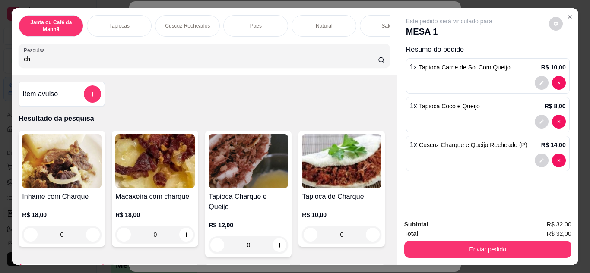
type input "c"
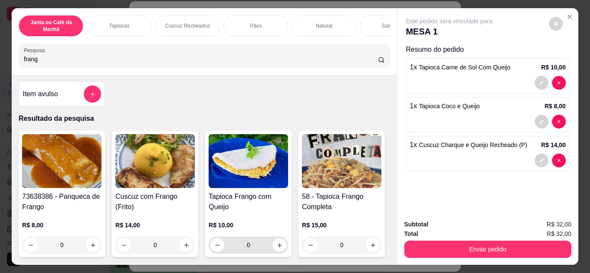
type input "frang"
click at [276, 254] on div "0" at bounding box center [248, 245] width 76 height 17
click at [278, 245] on button "increase-product-quantity" at bounding box center [279, 245] width 14 height 14
type input "1"
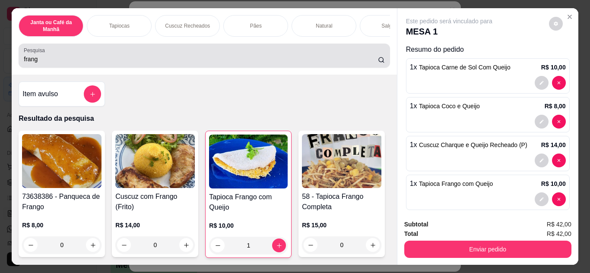
click at [295, 47] on div "Pesquisa frang" at bounding box center [204, 56] width 371 height 24
click at [297, 53] on div "frang" at bounding box center [204, 55] width 360 height 17
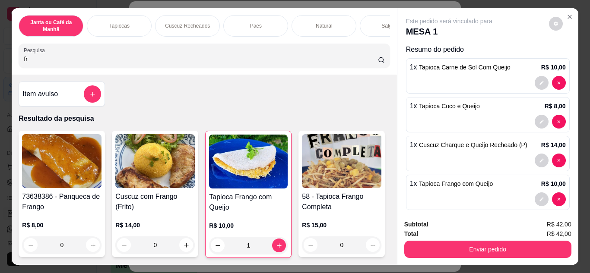
type input "f"
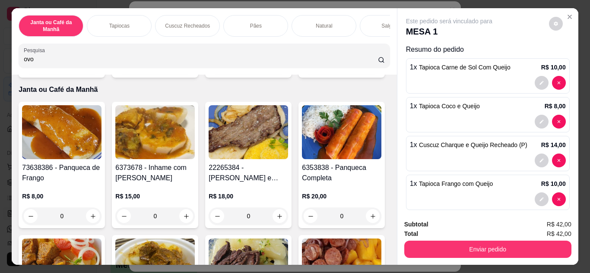
scroll to position [173, 0]
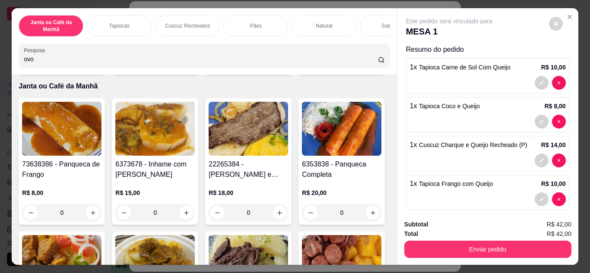
type input "ovo"
click at [370, 66] on icon "increase-product-quantity" at bounding box center [373, 62] width 6 height 6
type input "1"
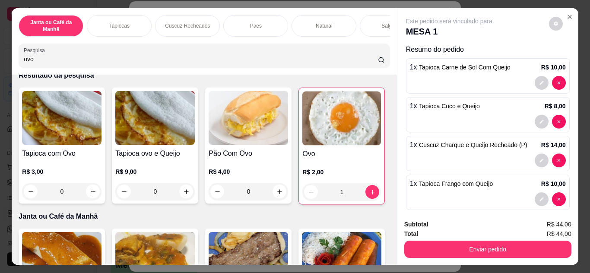
scroll to position [43, 0]
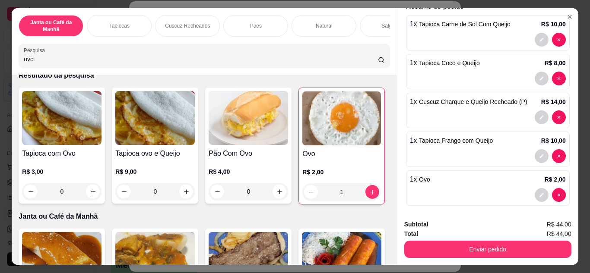
click at [350, 60] on input "ovo" at bounding box center [201, 59] width 354 height 9
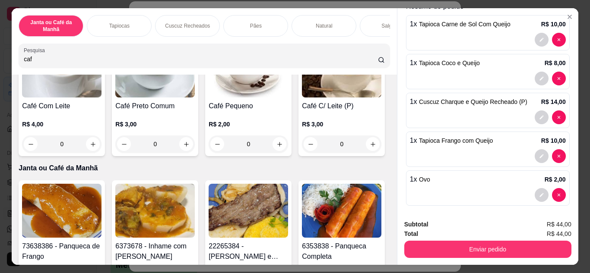
scroll to position [4, 0]
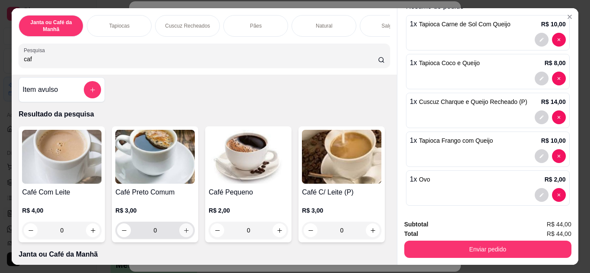
click at [183, 234] on icon "increase-product-quantity" at bounding box center [186, 231] width 6 height 6
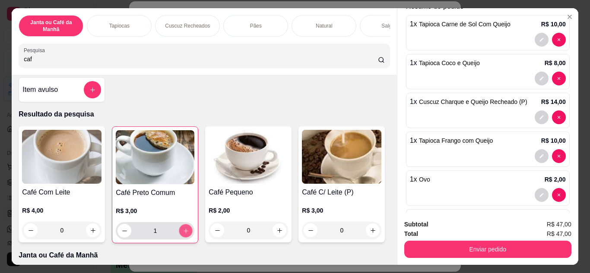
click at [183, 234] on icon "increase-product-quantity" at bounding box center [186, 231] width 6 height 6
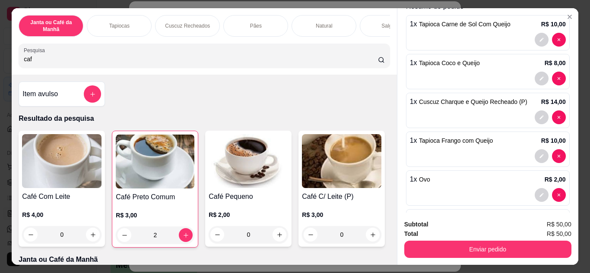
click at [225, 44] on div "Janta ou Café da Manhã Tapiocas Cuscuz Recheados Pães Natural Salgados Tapiocas…" at bounding box center [204, 41] width 385 height 66
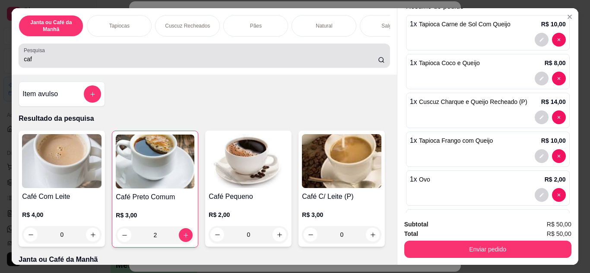
click at [228, 56] on div "caf" at bounding box center [204, 55] width 360 height 17
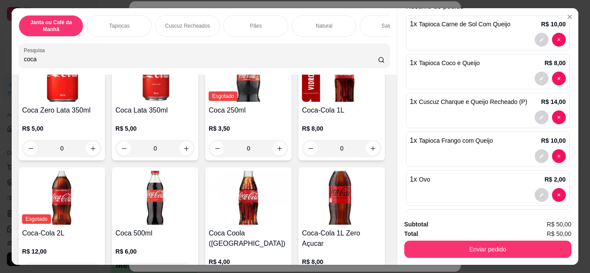
scroll to position [130, 0]
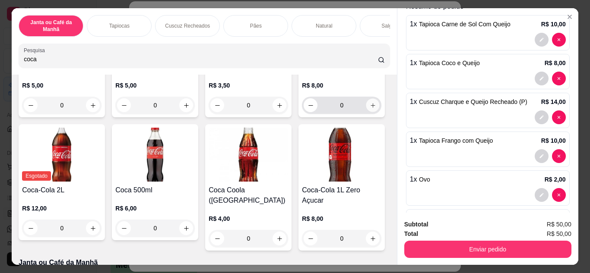
click at [366, 112] on button "increase-product-quantity" at bounding box center [372, 104] width 13 height 13
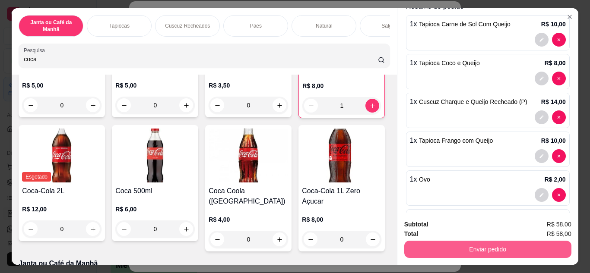
click at [487, 250] on button "Enviar pedido" at bounding box center [487, 249] width 167 height 17
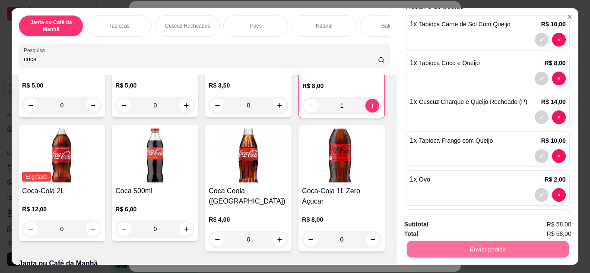
click at [463, 231] on button "Não registrar e enviar pedido" at bounding box center [458, 225] width 87 height 16
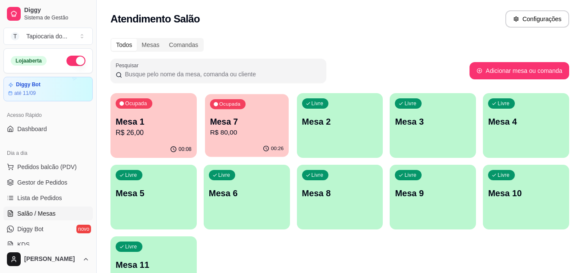
click at [250, 141] on div "Ocupada Mesa 7 R$ 80,00" at bounding box center [247, 117] width 84 height 47
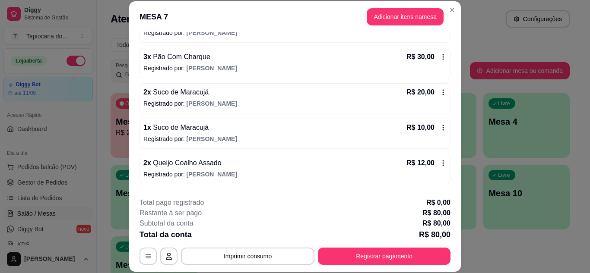
scroll to position [86, 0]
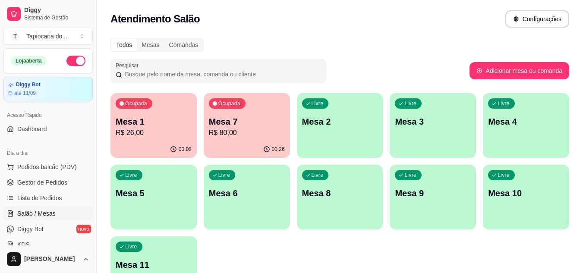
click at [154, 133] on p "R$ 26,00" at bounding box center [154, 133] width 76 height 10
click at [242, 121] on p "Mesa 7" at bounding box center [247, 122] width 74 height 12
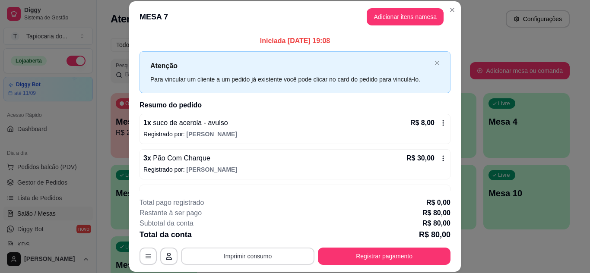
click at [254, 250] on button "Imprimir consumo" at bounding box center [247, 256] width 133 height 17
click at [255, 232] on button "Impressora" at bounding box center [247, 236] width 60 height 13
click at [255, 253] on button "Imprimir consumo" at bounding box center [248, 256] width 130 height 17
click at [253, 237] on button "Impressora" at bounding box center [247, 236] width 60 height 13
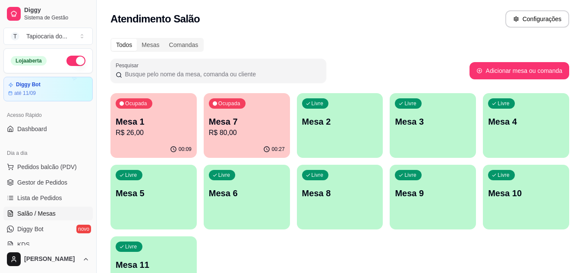
click at [181, 126] on p "Mesa 1" at bounding box center [154, 122] width 76 height 12
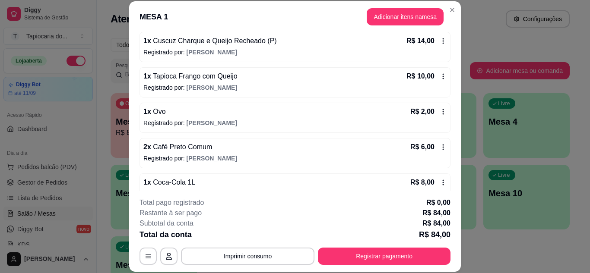
scroll to position [275, 0]
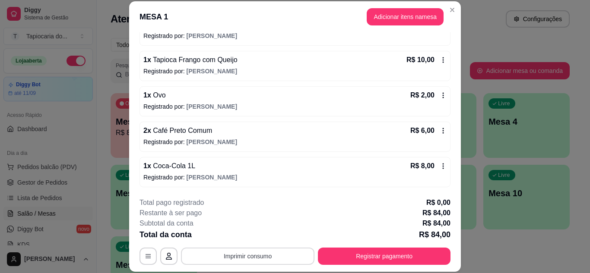
click at [240, 256] on button "Imprimir consumo" at bounding box center [247, 256] width 133 height 17
click at [238, 238] on button "Impressora" at bounding box center [247, 236] width 60 height 13
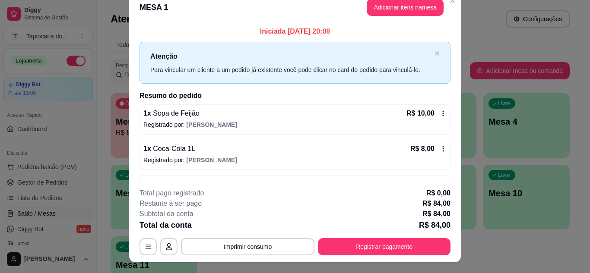
scroll to position [0, 0]
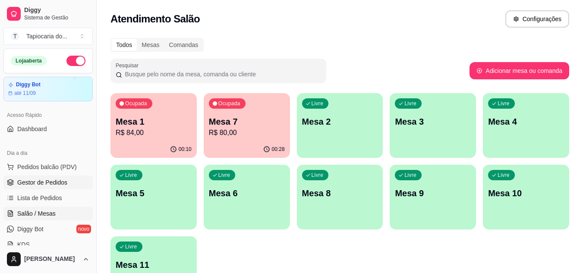
click at [70, 183] on link "Gestor de Pedidos" at bounding box center [47, 183] width 89 height 14
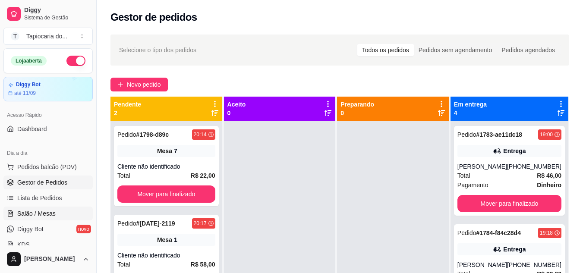
click at [56, 212] on link "Salão / Mesas" at bounding box center [47, 214] width 89 height 14
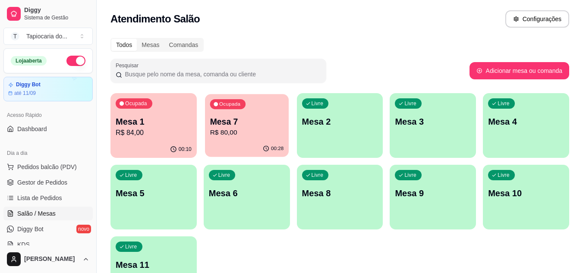
click at [243, 135] on p "R$ 80,00" at bounding box center [247, 133] width 74 height 10
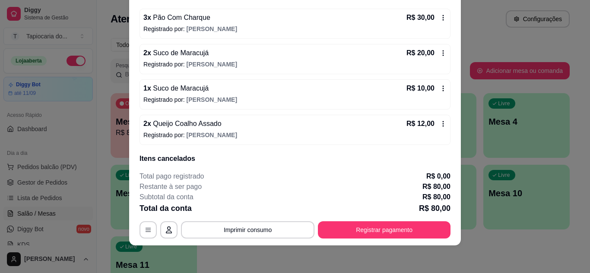
scroll to position [148, 0]
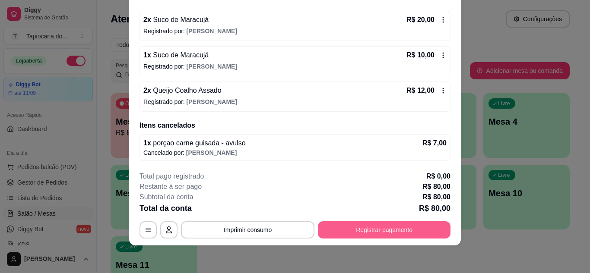
click at [371, 228] on button "Registrar pagamento" at bounding box center [384, 229] width 133 height 17
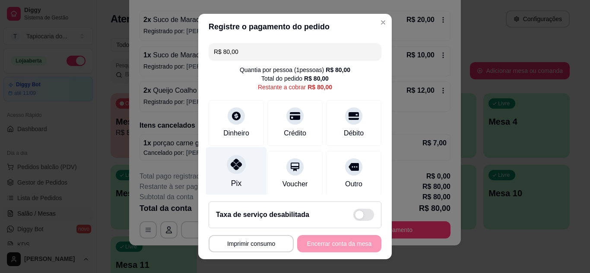
click at [233, 167] on icon at bounding box center [236, 164] width 11 height 11
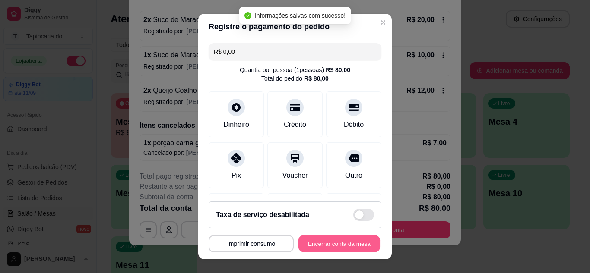
click at [334, 247] on button "Encerrar conta da mesa" at bounding box center [339, 244] width 82 height 17
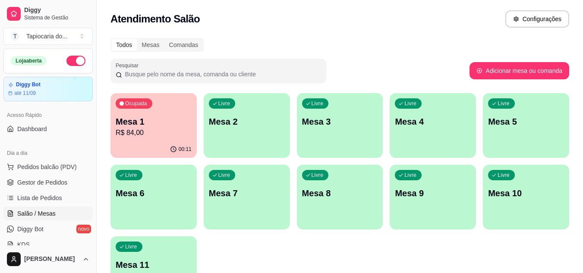
click at [141, 146] on div "00:11" at bounding box center [154, 149] width 86 height 17
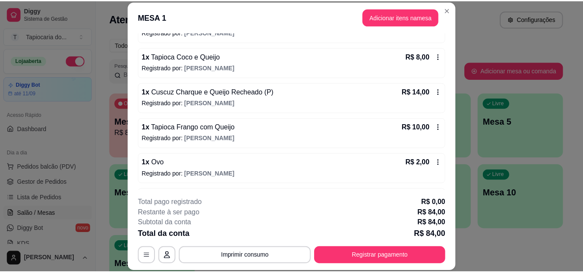
scroll to position [216, 0]
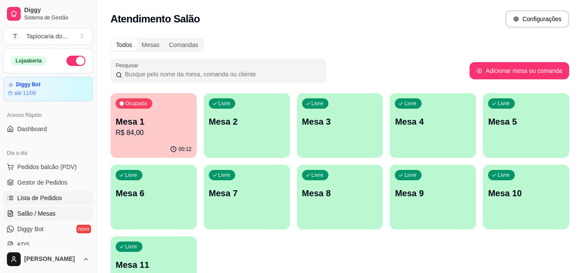
click at [35, 199] on span "Lista de Pedidos" at bounding box center [39, 198] width 45 height 9
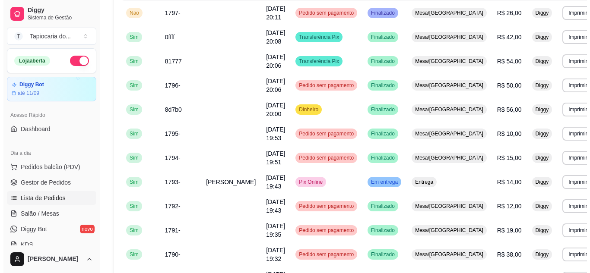
scroll to position [216, 0]
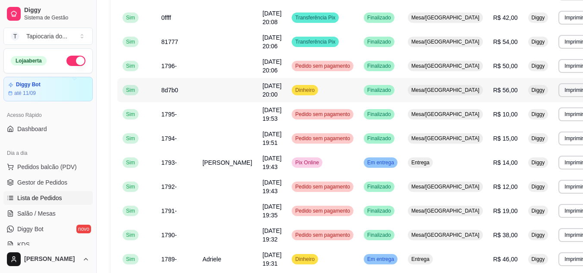
click at [389, 92] on span "Finalizado" at bounding box center [379, 90] width 27 height 7
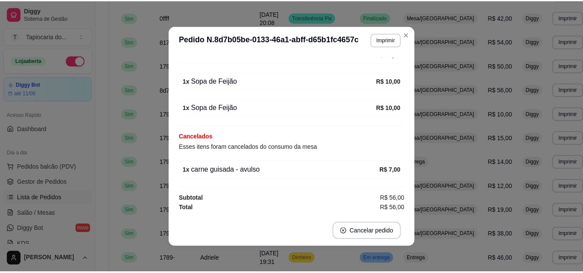
scroll to position [2, 0]
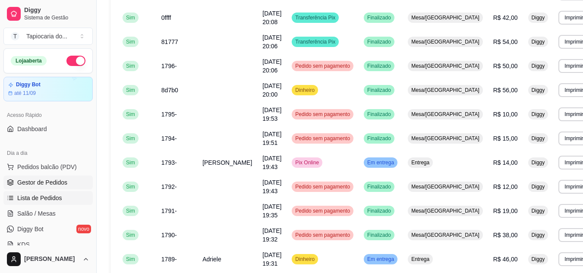
click at [38, 188] on link "Gestor de Pedidos" at bounding box center [47, 183] width 89 height 14
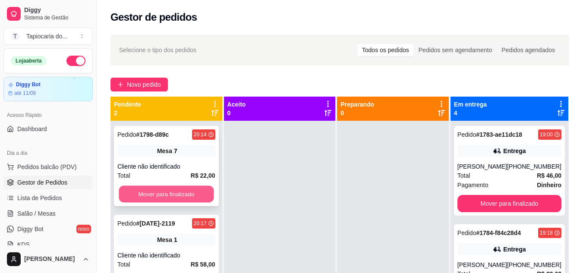
click at [203, 192] on button "Mover para finalizado" at bounding box center [166, 194] width 95 height 17
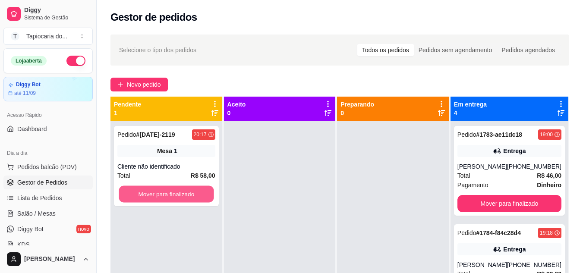
click at [203, 192] on button "Mover para finalizado" at bounding box center [166, 194] width 95 height 17
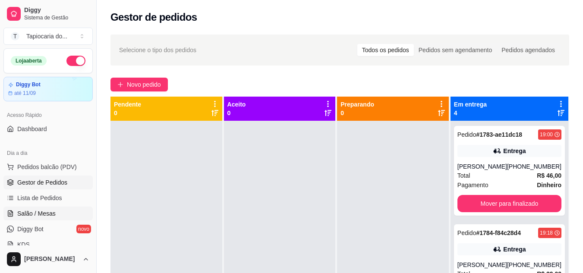
click at [83, 212] on link "Salão / Mesas" at bounding box center [47, 214] width 89 height 14
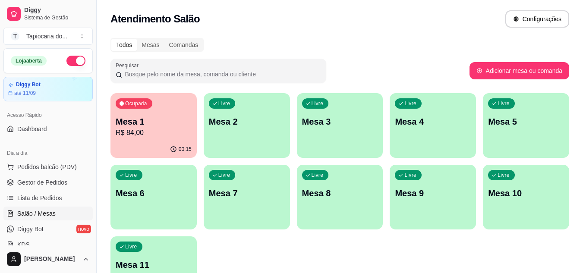
click at [161, 113] on div "Ocupada Mesa 1 R$ 84,00" at bounding box center [154, 117] width 86 height 48
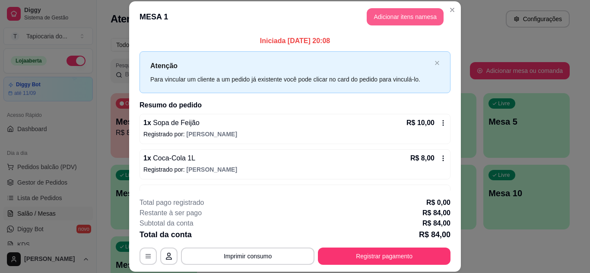
click at [378, 15] on button "Adicionar itens na mesa" at bounding box center [405, 16] width 77 height 17
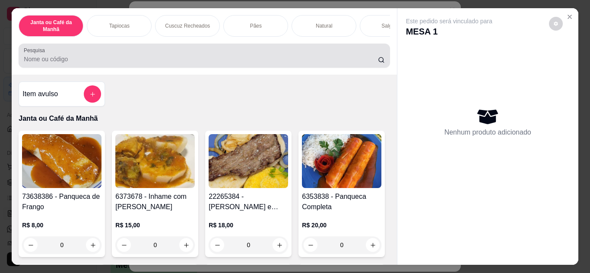
click at [314, 63] on input "Pesquisa" at bounding box center [201, 59] width 354 height 9
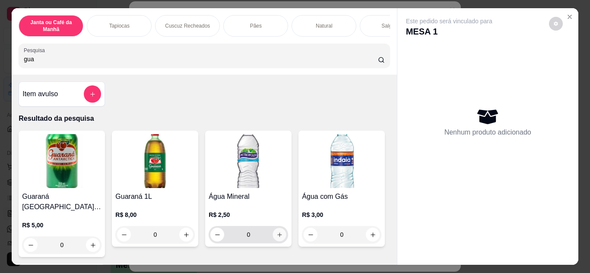
click at [275, 234] on button "increase-product-quantity" at bounding box center [279, 234] width 13 height 13
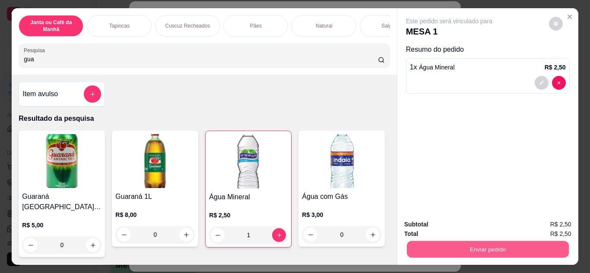
click at [461, 247] on button "Enviar pedido" at bounding box center [487, 249] width 162 height 17
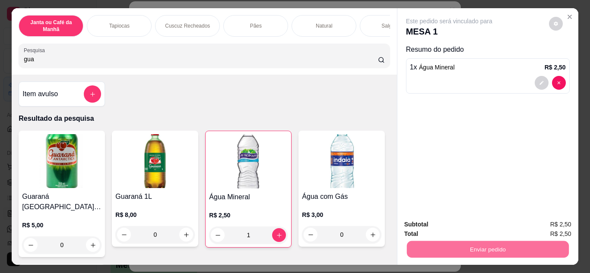
click at [456, 227] on button "Não registrar e enviar pedido" at bounding box center [458, 225] width 87 height 16
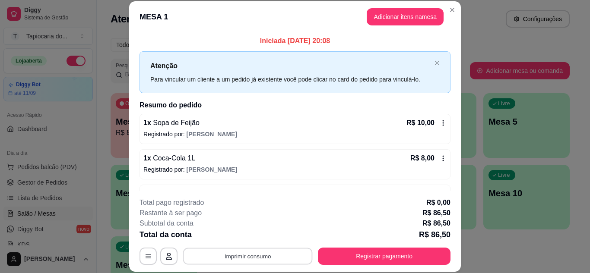
click at [255, 248] on button "Imprimir consumo" at bounding box center [248, 256] width 130 height 17
click at [257, 237] on button "Impressora" at bounding box center [247, 237] width 63 height 14
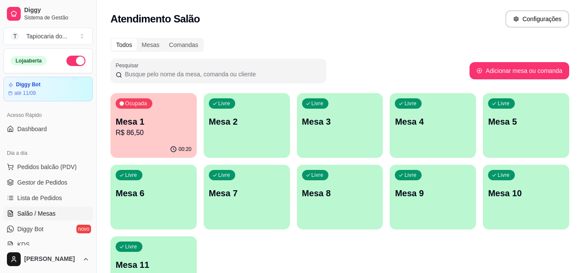
click at [142, 142] on div "00:20" at bounding box center [154, 149] width 86 height 17
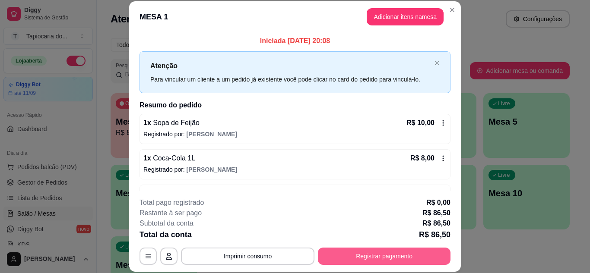
click at [331, 250] on button "Registrar pagamento" at bounding box center [384, 256] width 133 height 17
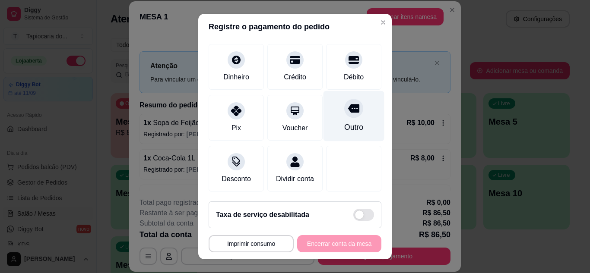
scroll to position [66, 0]
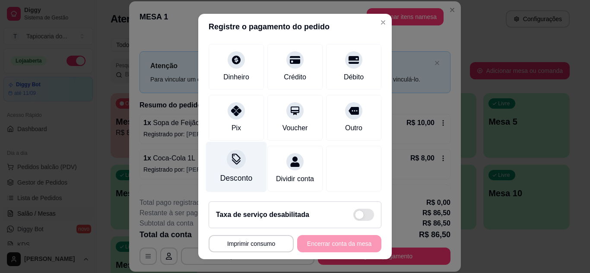
click at [243, 148] on div "Desconto" at bounding box center [236, 167] width 61 height 51
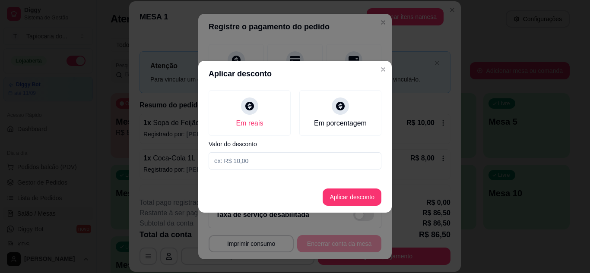
click at [285, 160] on input at bounding box center [295, 160] width 173 height 17
click at [345, 200] on button "Aplicar desconto" at bounding box center [352, 197] width 59 height 17
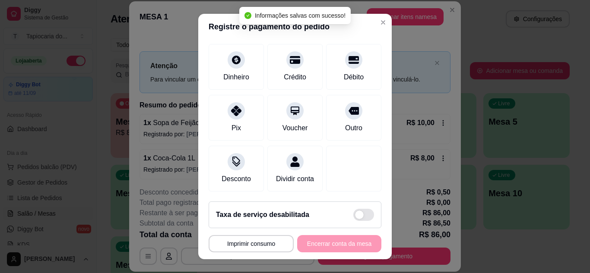
scroll to position [75, 0]
click at [243, 54] on div "Dinheiro" at bounding box center [236, 65] width 61 height 51
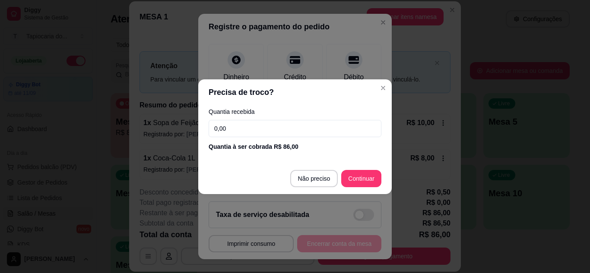
click at [270, 129] on input "0,00" at bounding box center [295, 128] width 173 height 17
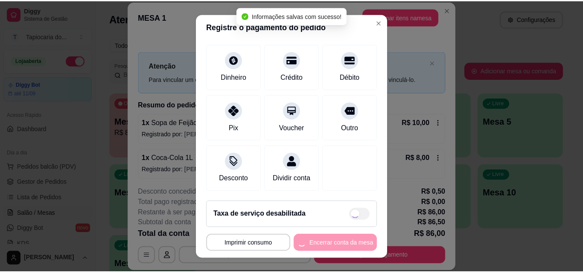
scroll to position [66, 0]
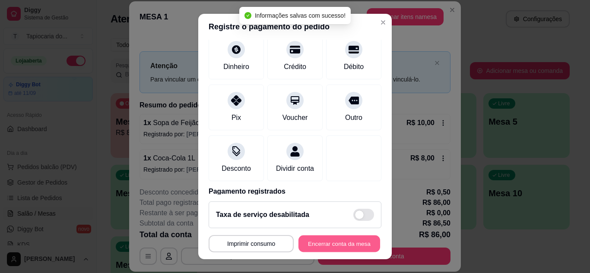
click at [340, 241] on button "Encerrar conta da mesa" at bounding box center [339, 244] width 82 height 17
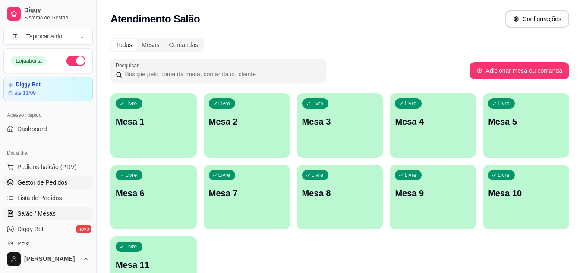
click at [38, 185] on span "Gestor de Pedidos" at bounding box center [42, 182] width 50 height 9
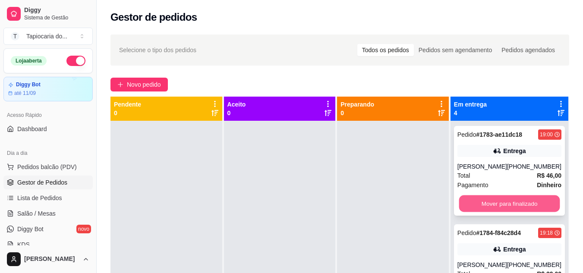
click at [515, 202] on button "Mover para finalizado" at bounding box center [509, 204] width 101 height 17
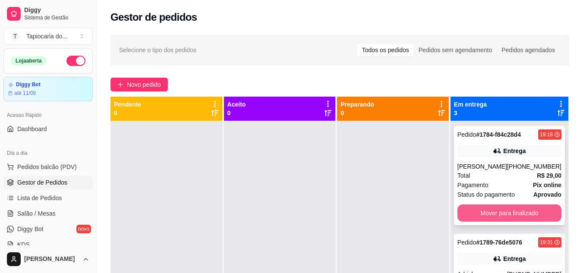
click at [517, 212] on button "Mover para finalizado" at bounding box center [510, 213] width 104 height 17
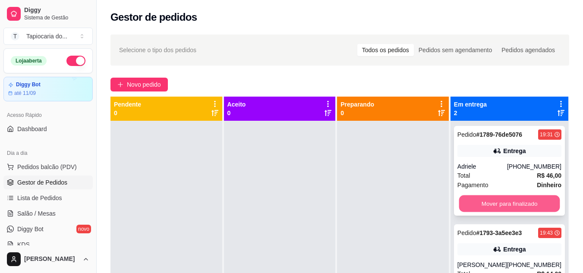
click at [520, 210] on button "Mover para finalizado" at bounding box center [509, 204] width 101 height 17
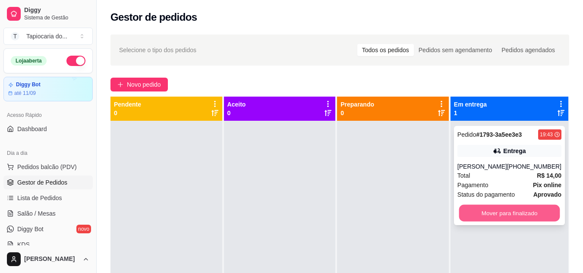
click at [525, 221] on button "Mover para finalizado" at bounding box center [509, 213] width 101 height 17
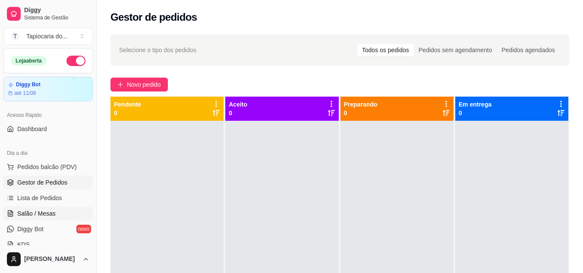
click at [42, 216] on span "Salão / Mesas" at bounding box center [36, 213] width 38 height 9
